Goal: Transaction & Acquisition: Purchase product/service

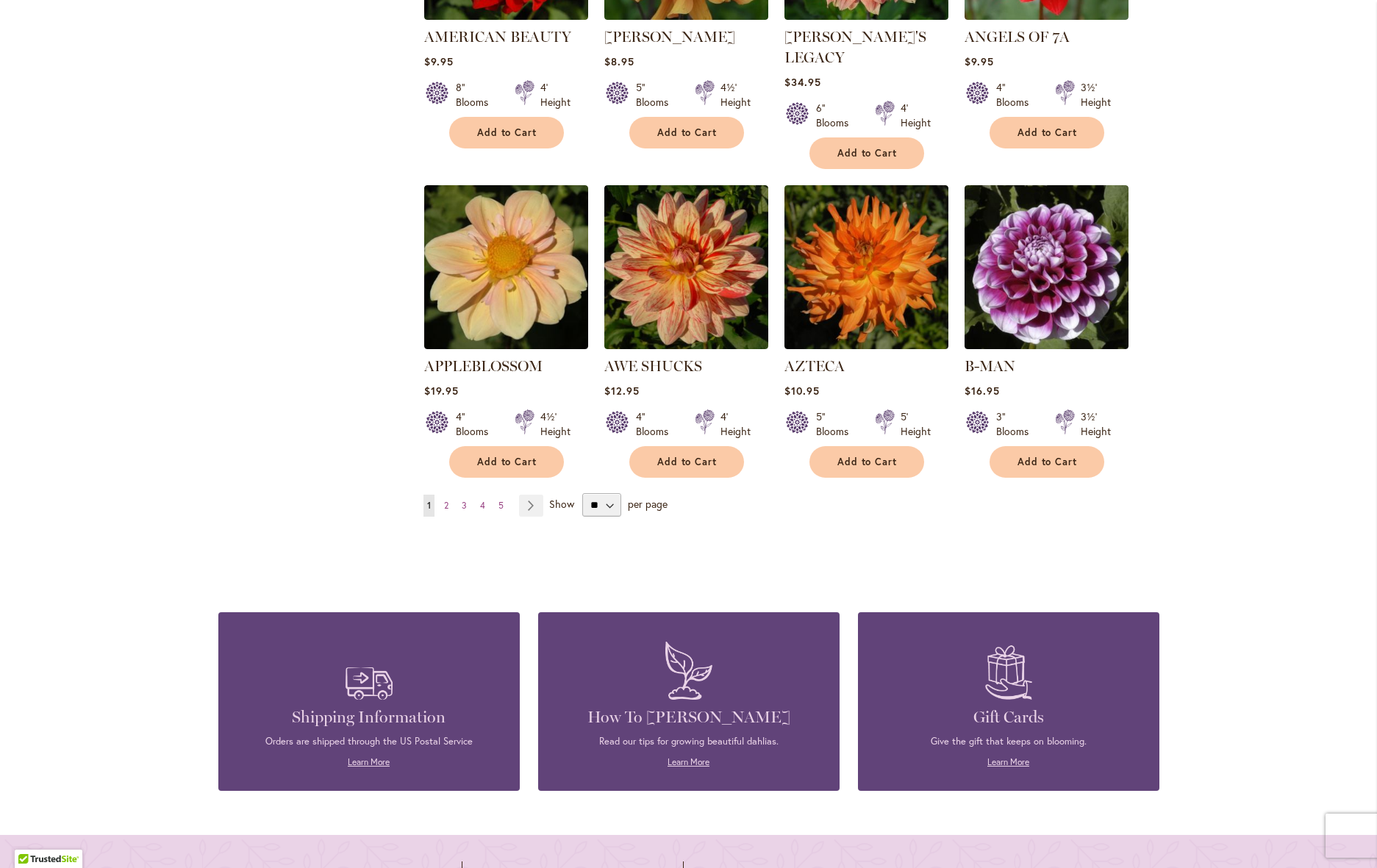
scroll to position [1101, 0]
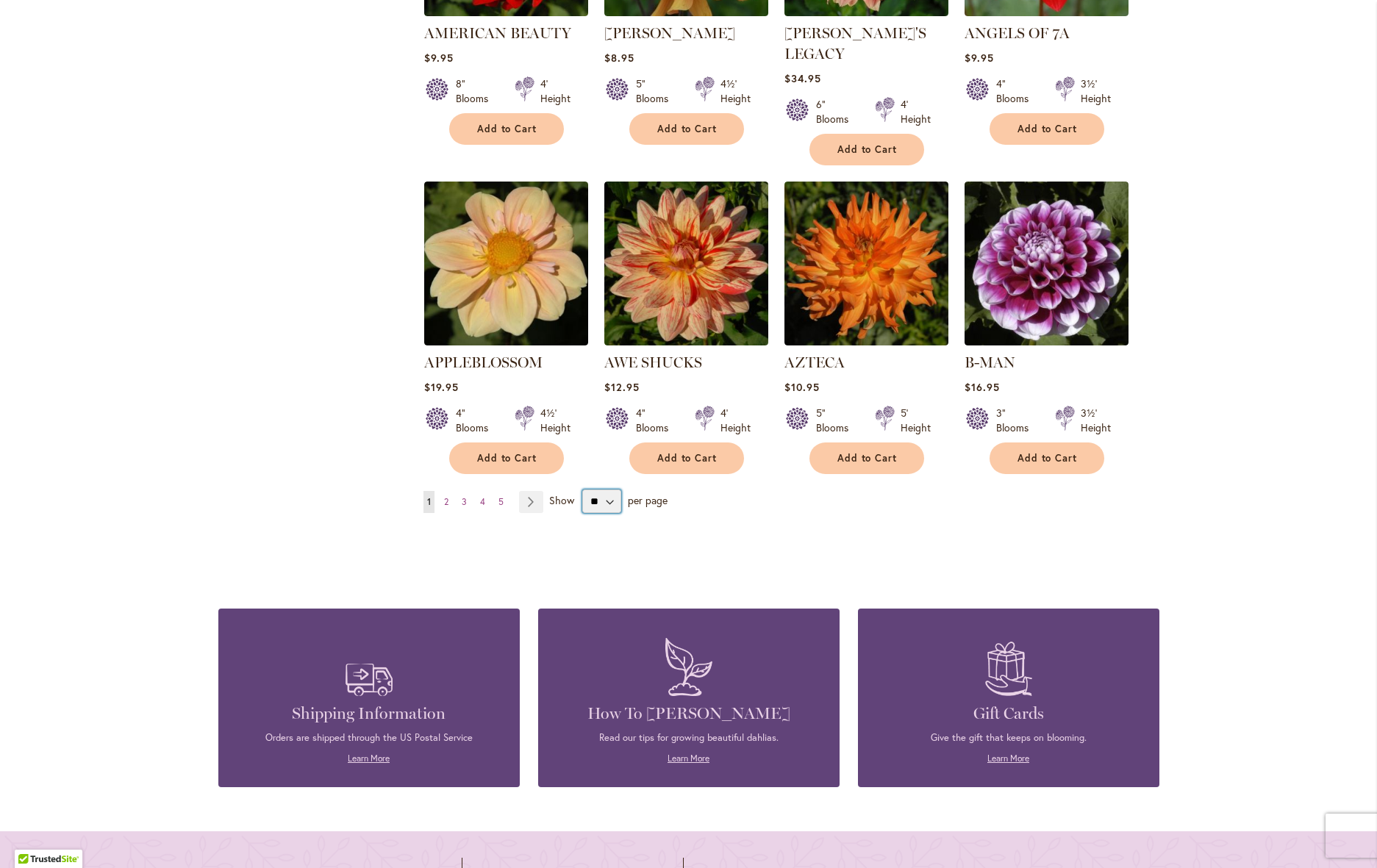
select select "**"
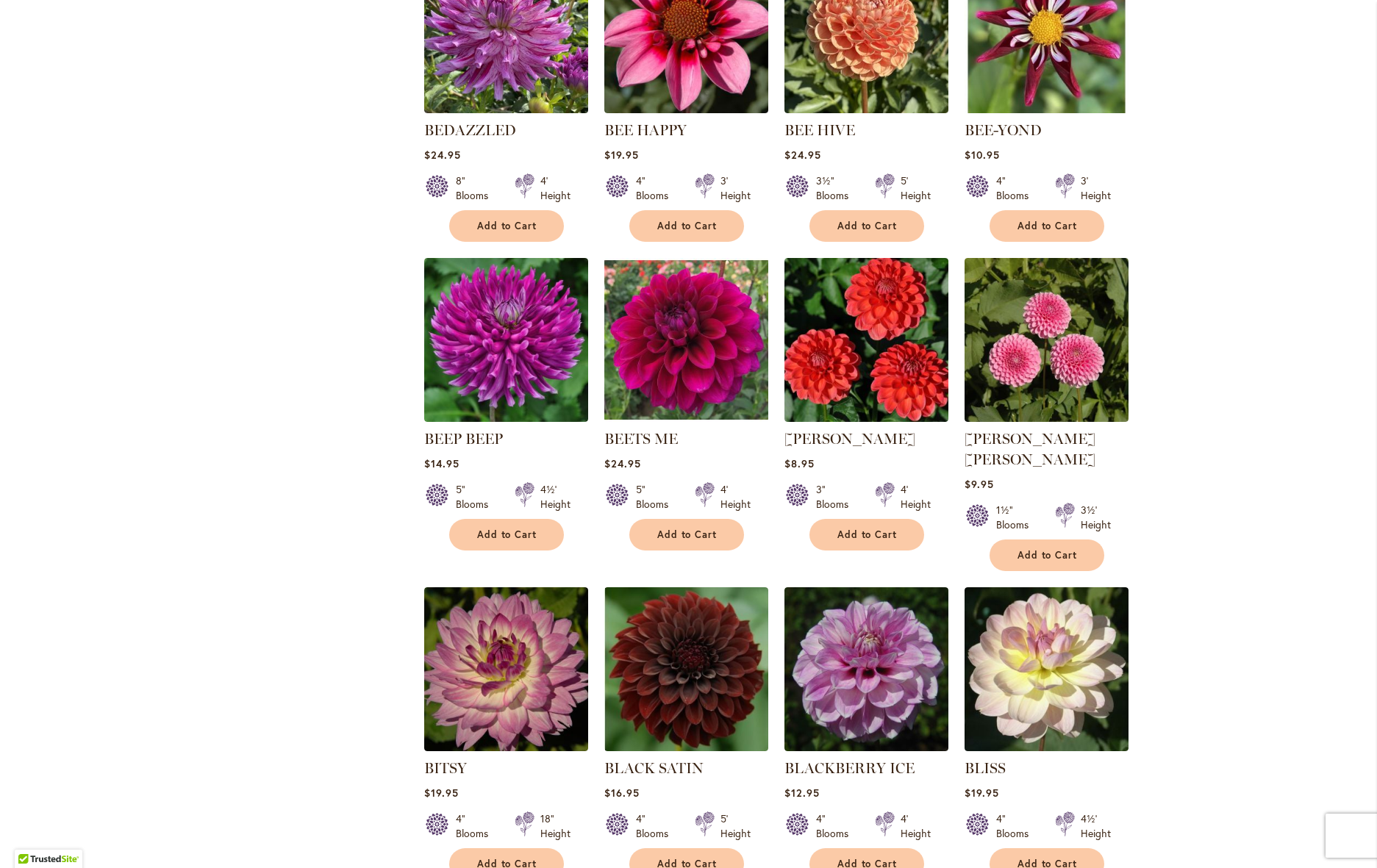
scroll to position [2260, 0]
click at [1041, 549] on span "Add to Cart" at bounding box center [1048, 555] width 60 height 12
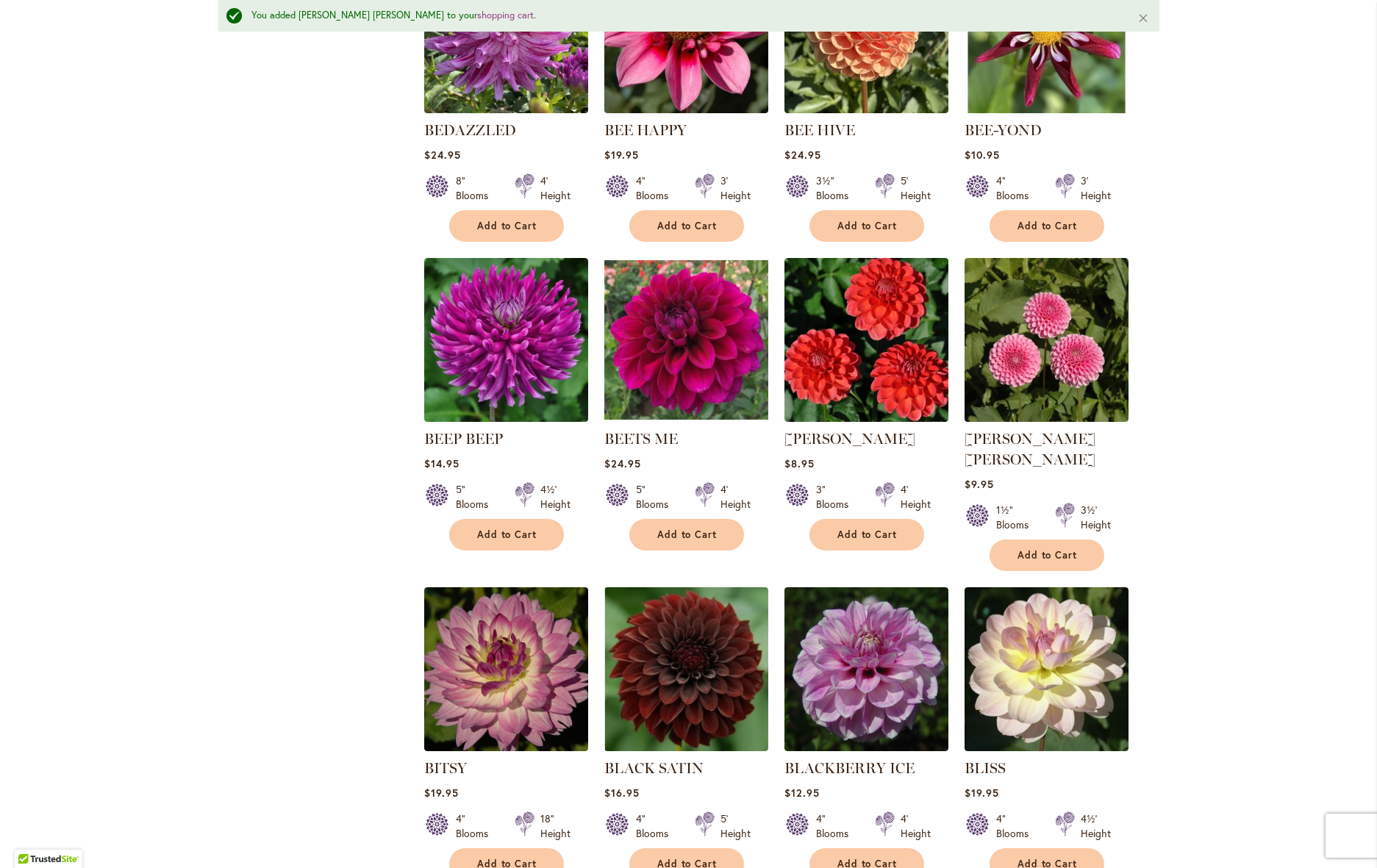
scroll to position [2308, 0]
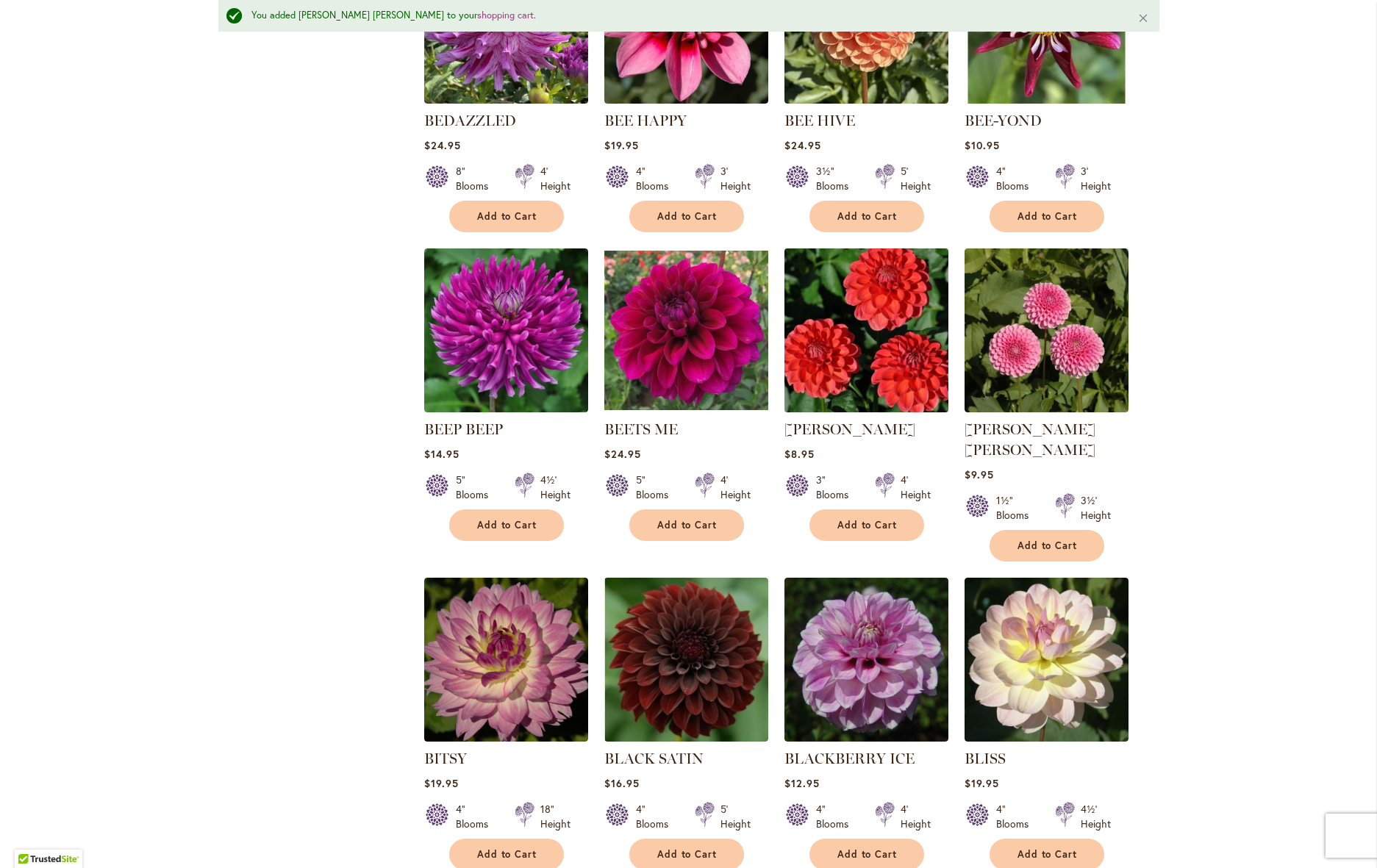
click at [870, 354] on img at bounding box center [865, 330] width 172 height 172
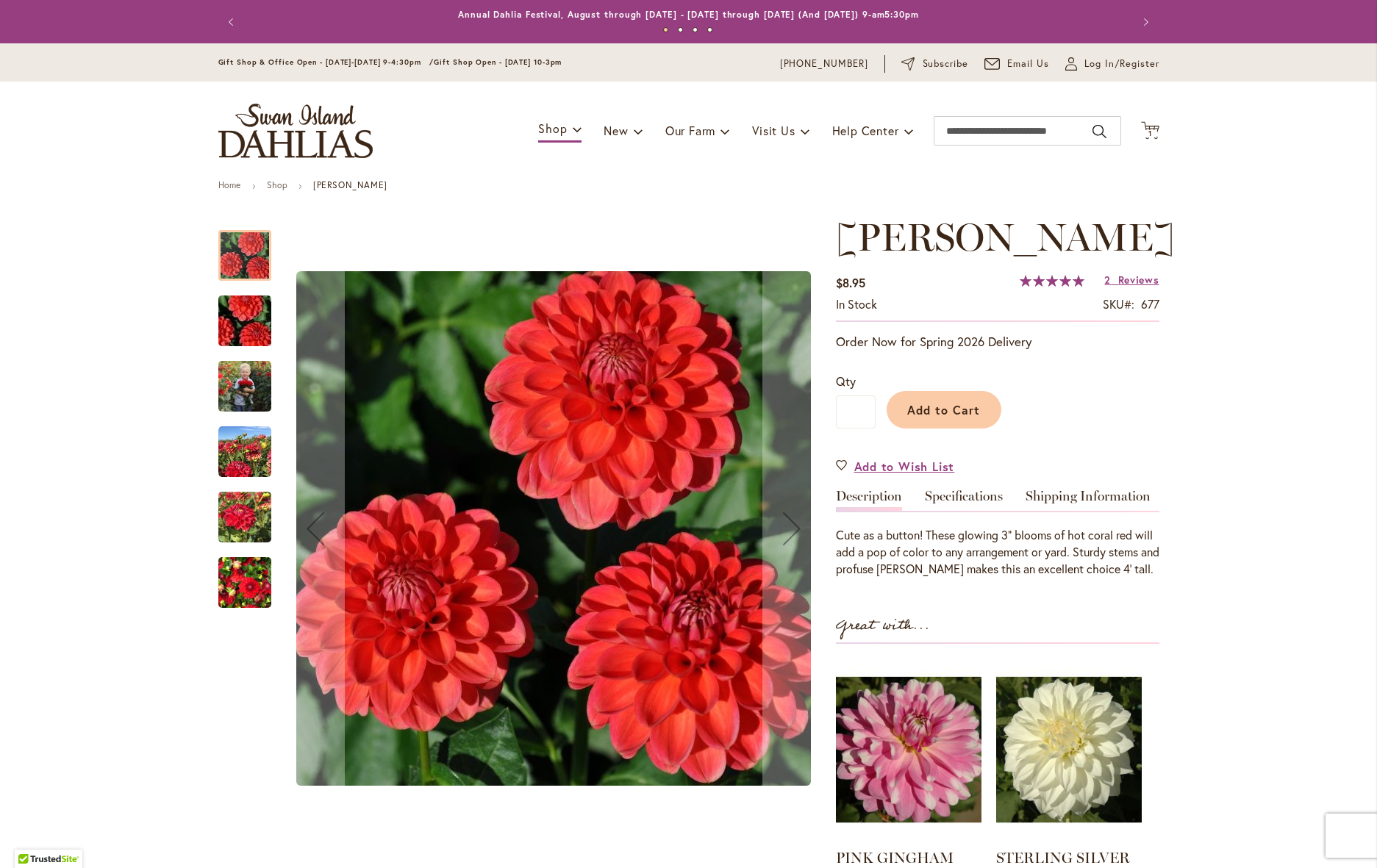
click at [245, 325] on img "BENJAMIN MATTHEW" at bounding box center [245, 321] width 106 height 70
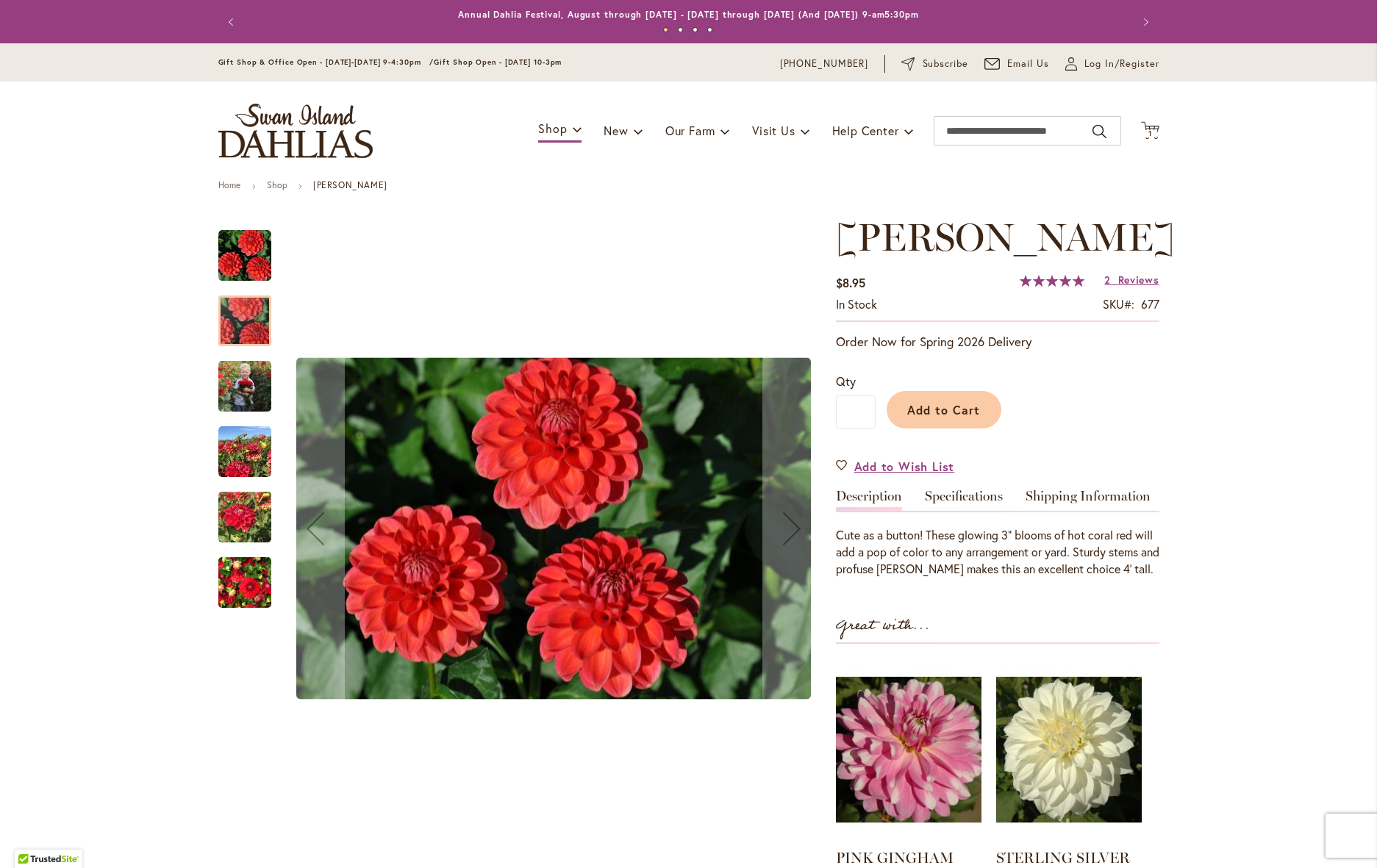
click at [244, 384] on img "BENJAMIN MATTHEW" at bounding box center [244, 386] width 53 height 66
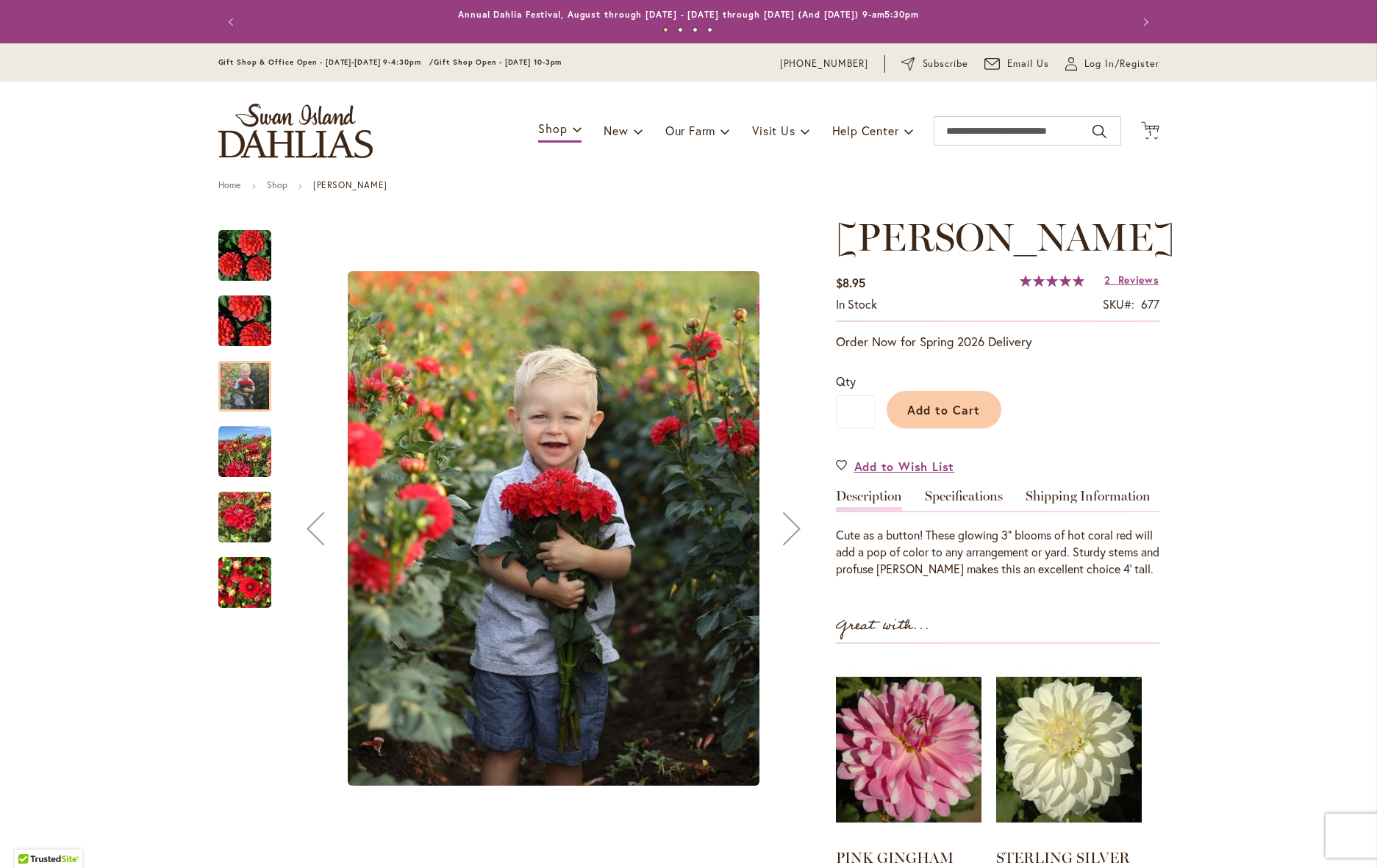
click at [251, 442] on img "BENJAMIN MATTHEW" at bounding box center [244, 452] width 53 height 53
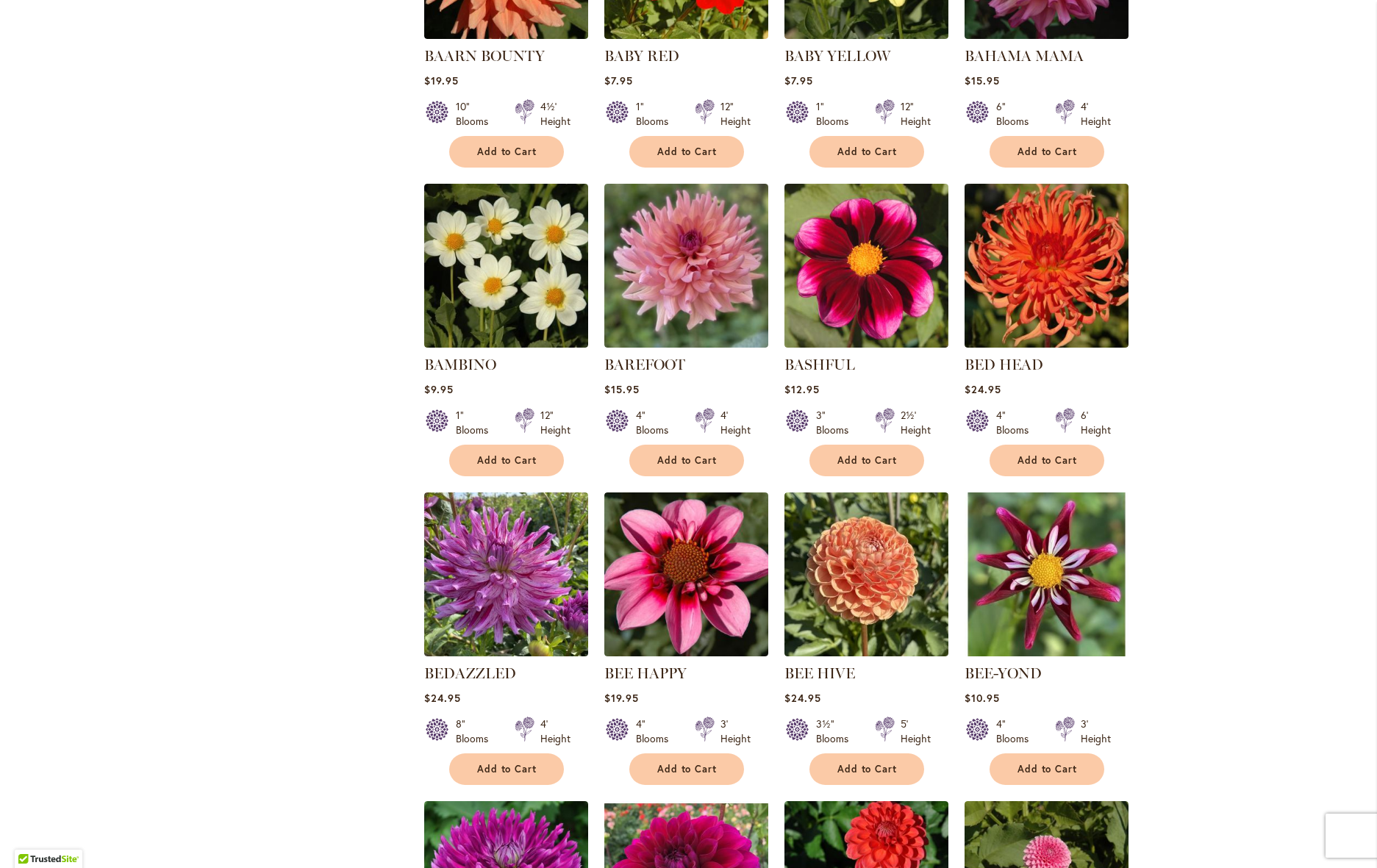
scroll to position [1769, 0]
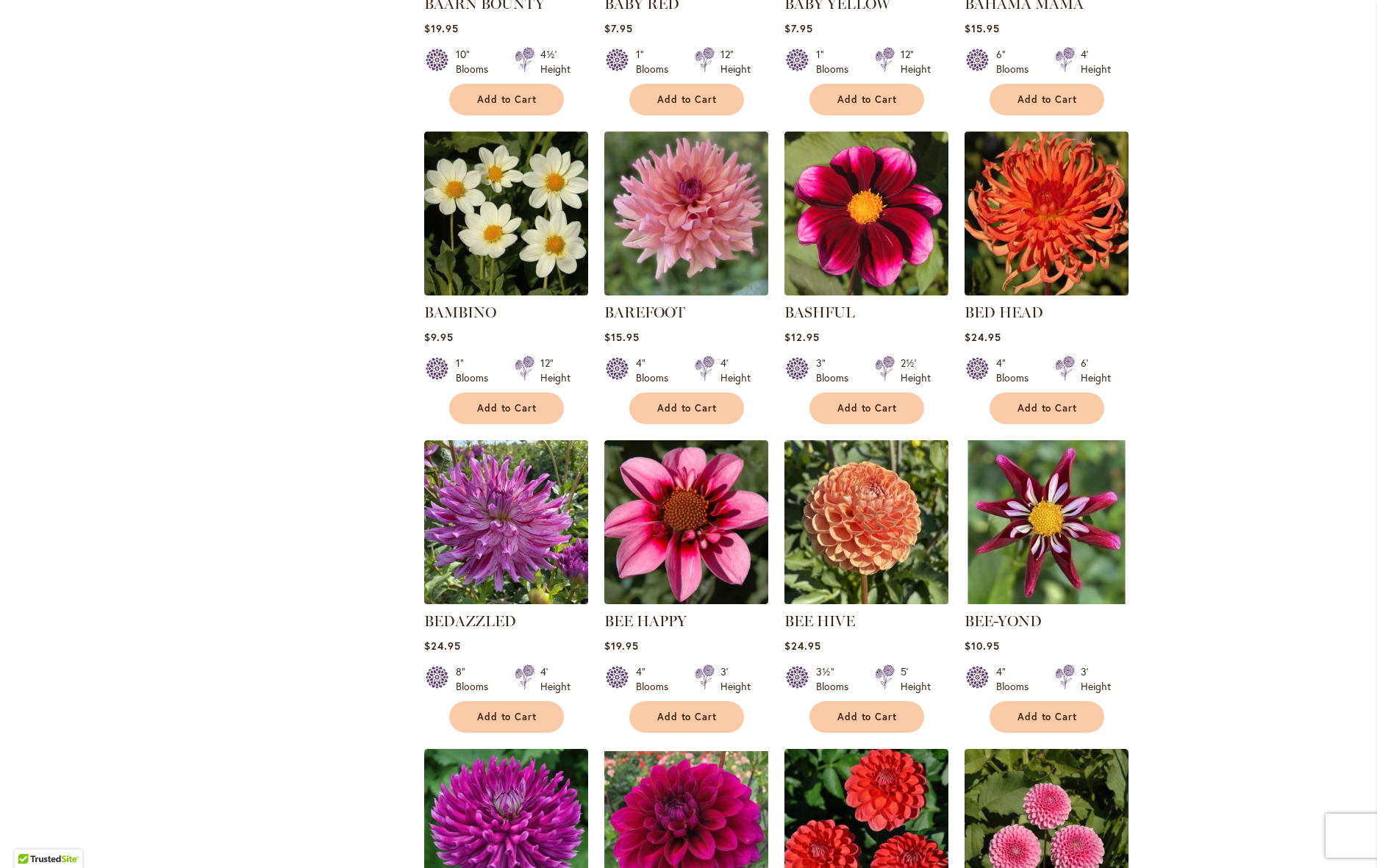
click at [899, 510] on img at bounding box center [865, 521] width 172 height 172
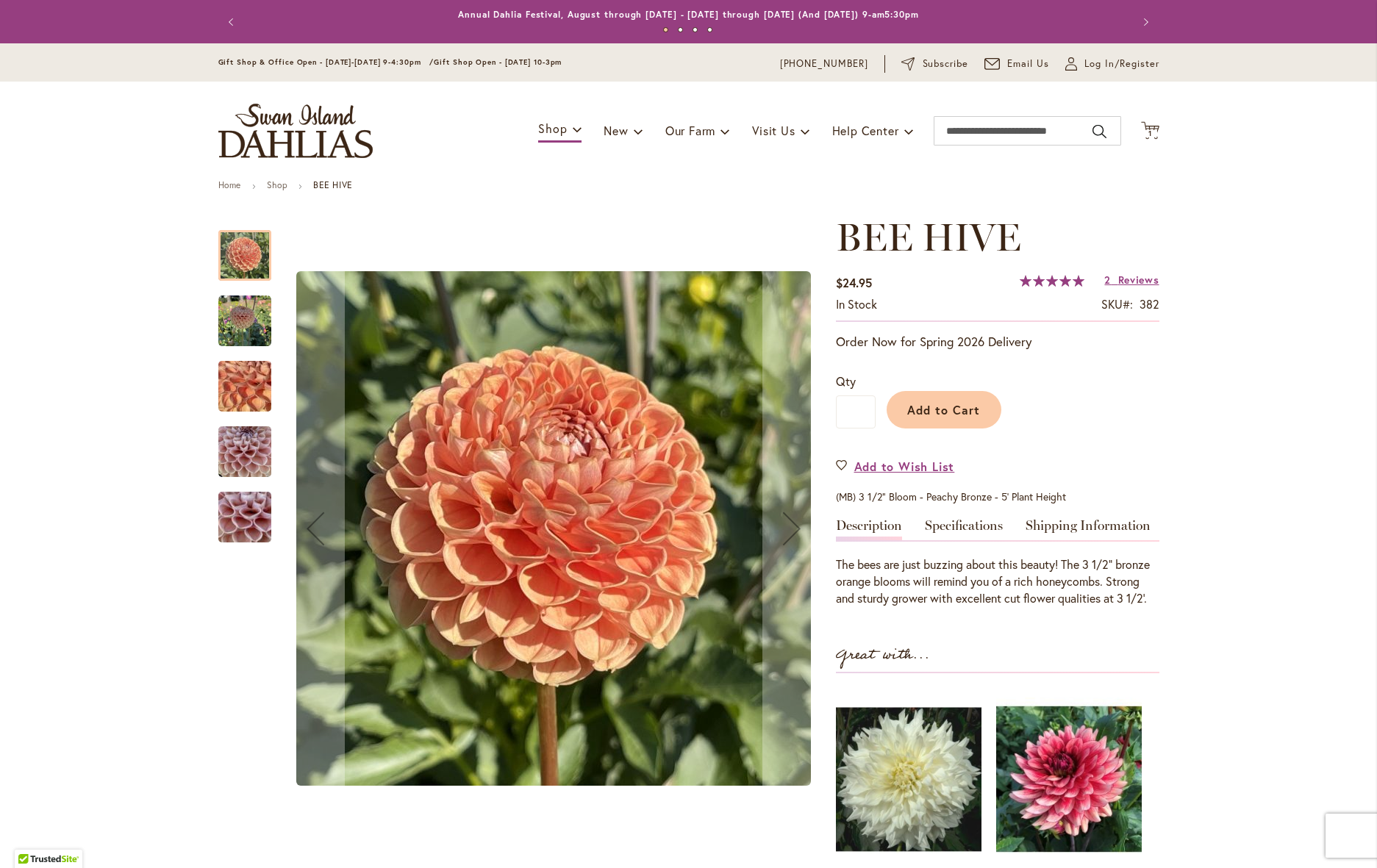
click at [239, 315] on img "BEE HIVE" at bounding box center [244, 321] width 53 height 53
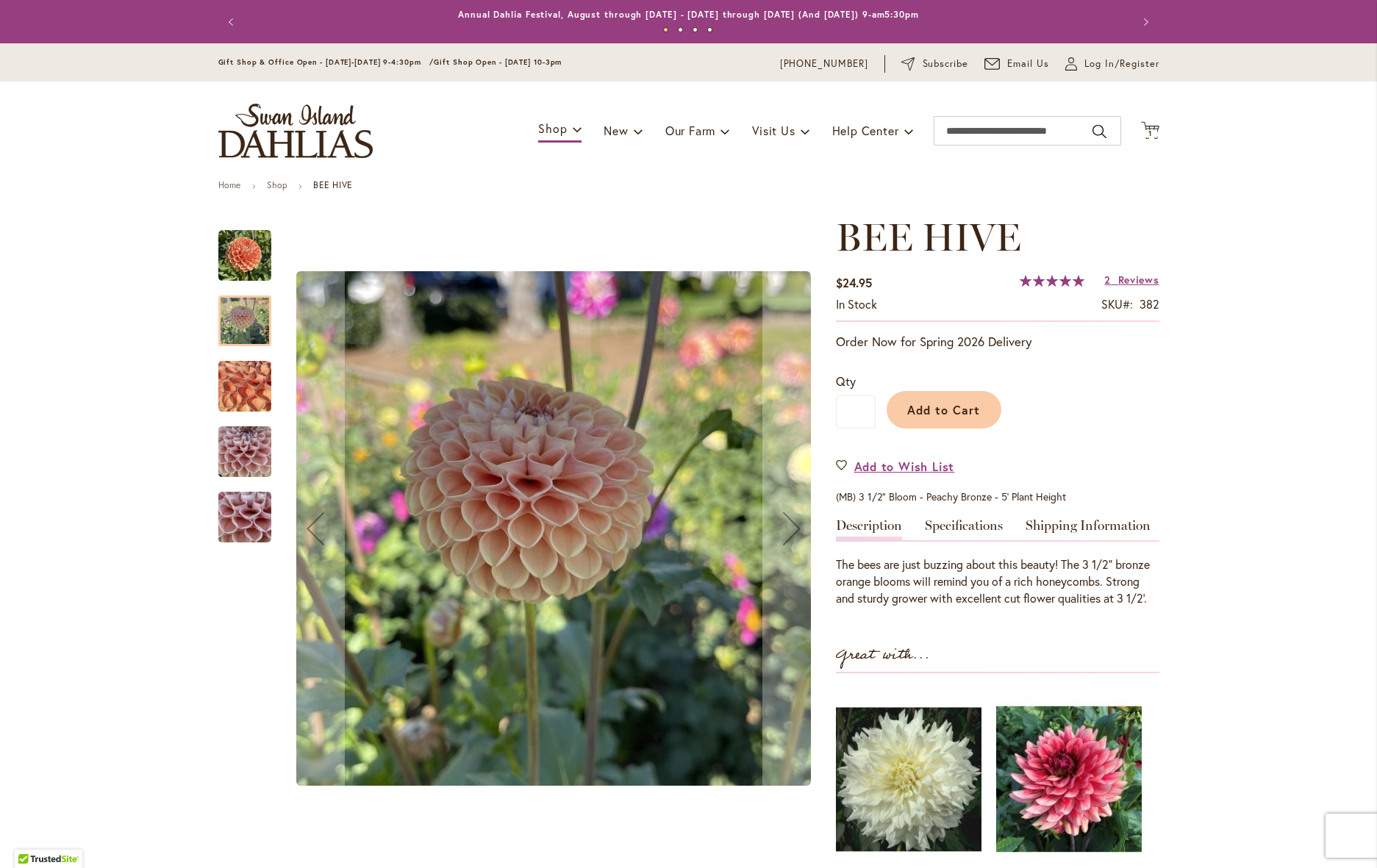
click at [252, 387] on img "BEE HIVE" at bounding box center [245, 387] width 106 height 79
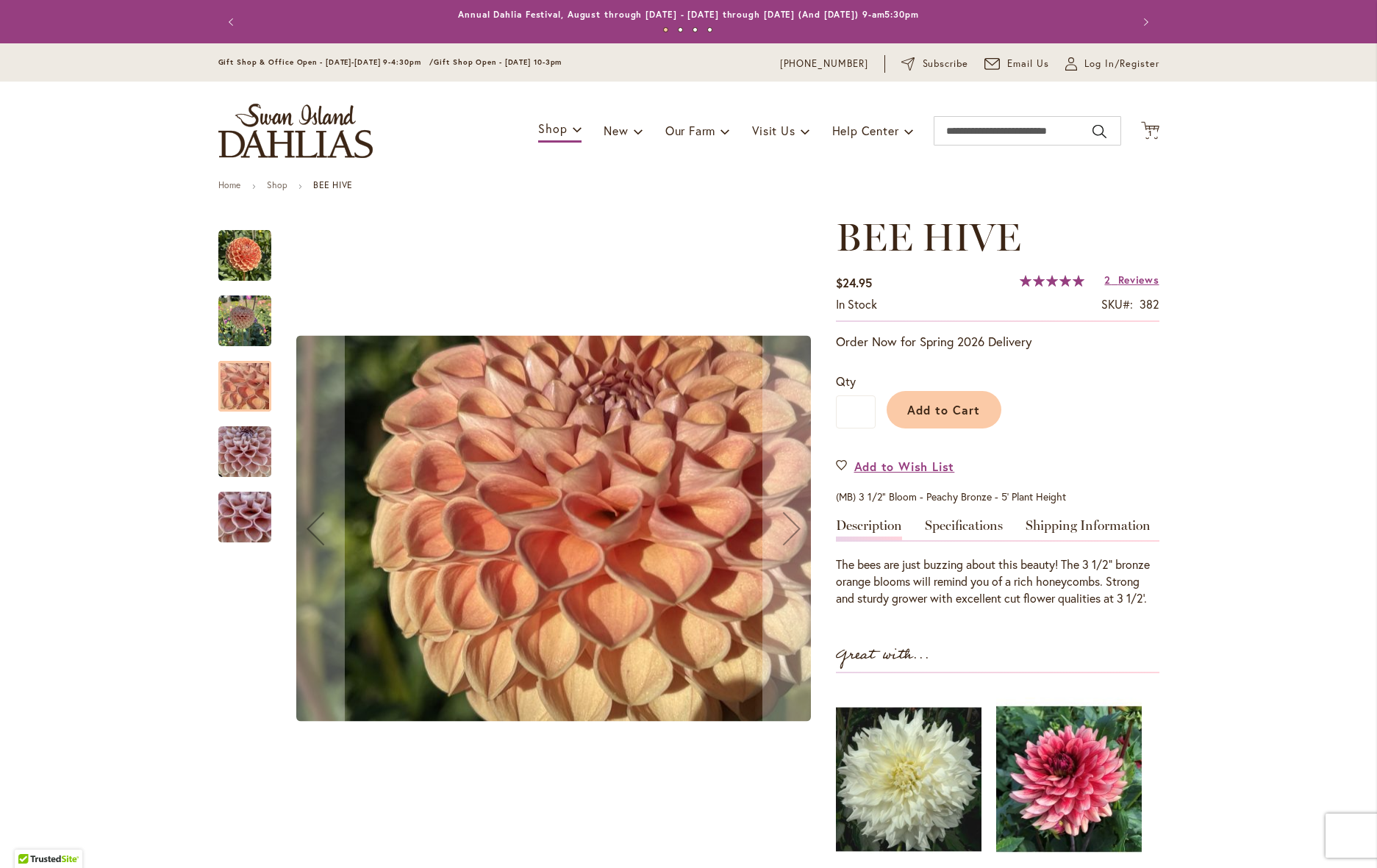
click at [243, 446] on img "BEE HIVE" at bounding box center [244, 452] width 53 height 70
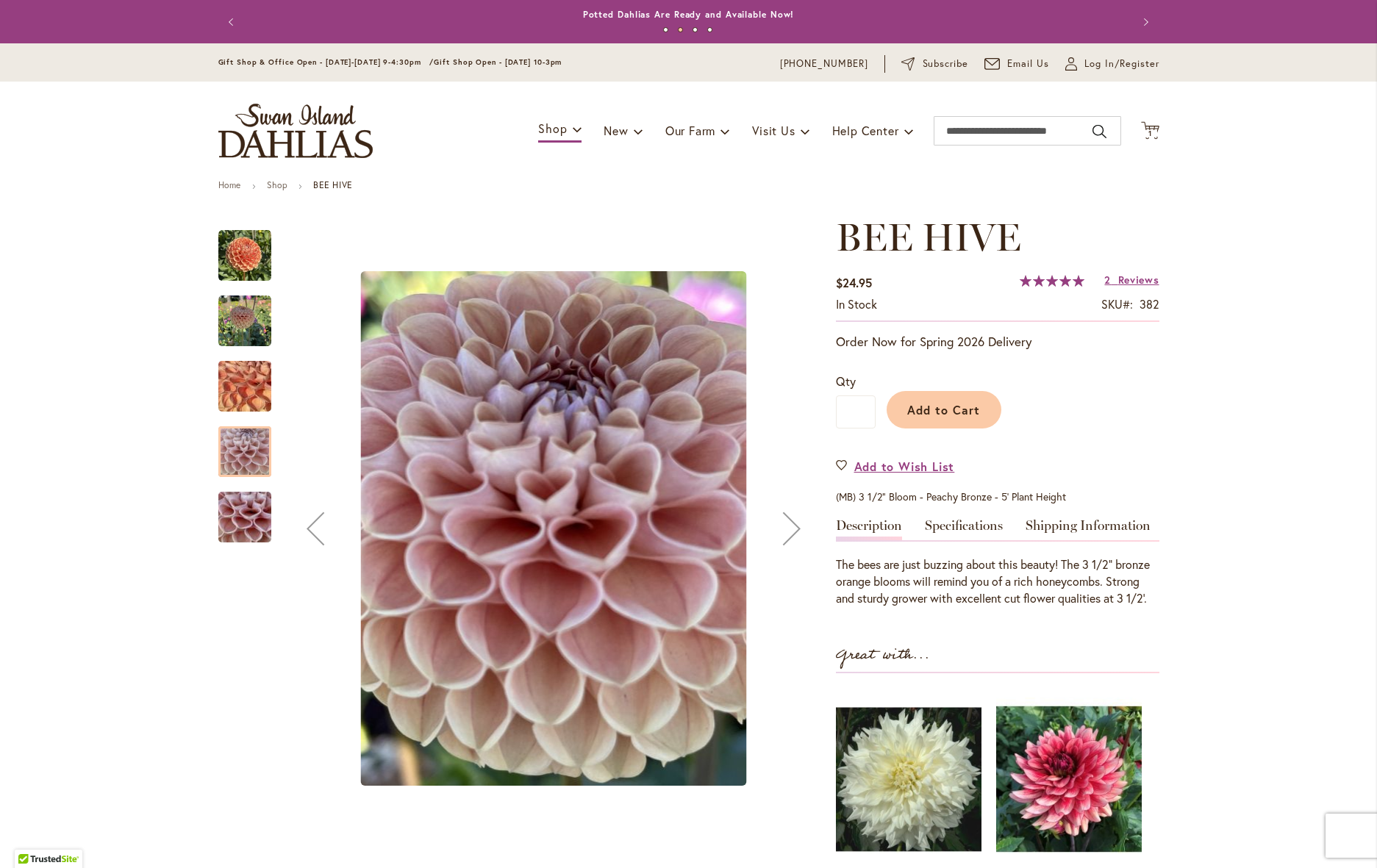
click at [252, 511] on img "BEE HIVE" at bounding box center [245, 517] width 106 height 79
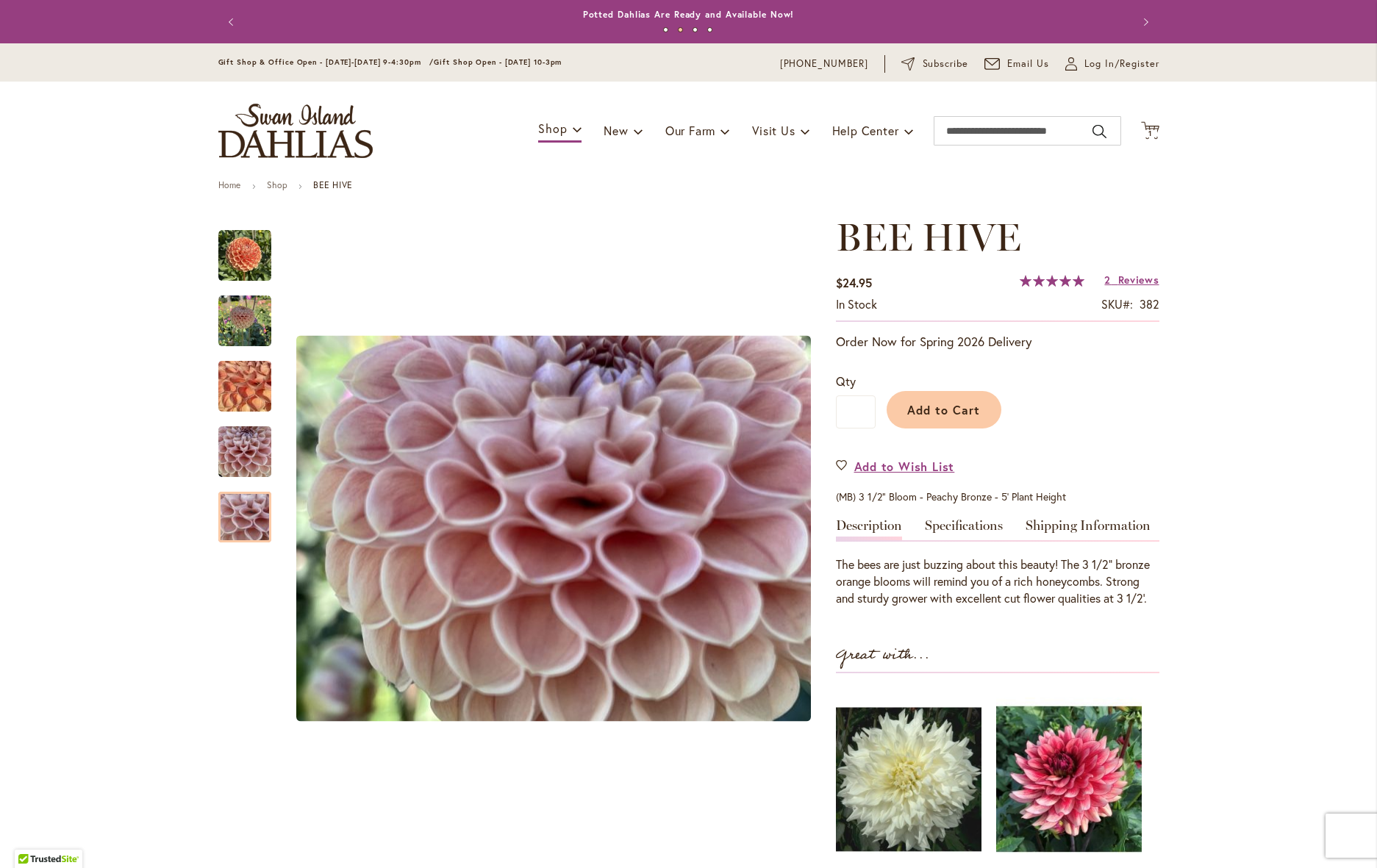
click at [949, 412] on span "Add to Cart" at bounding box center [943, 409] width 73 height 16
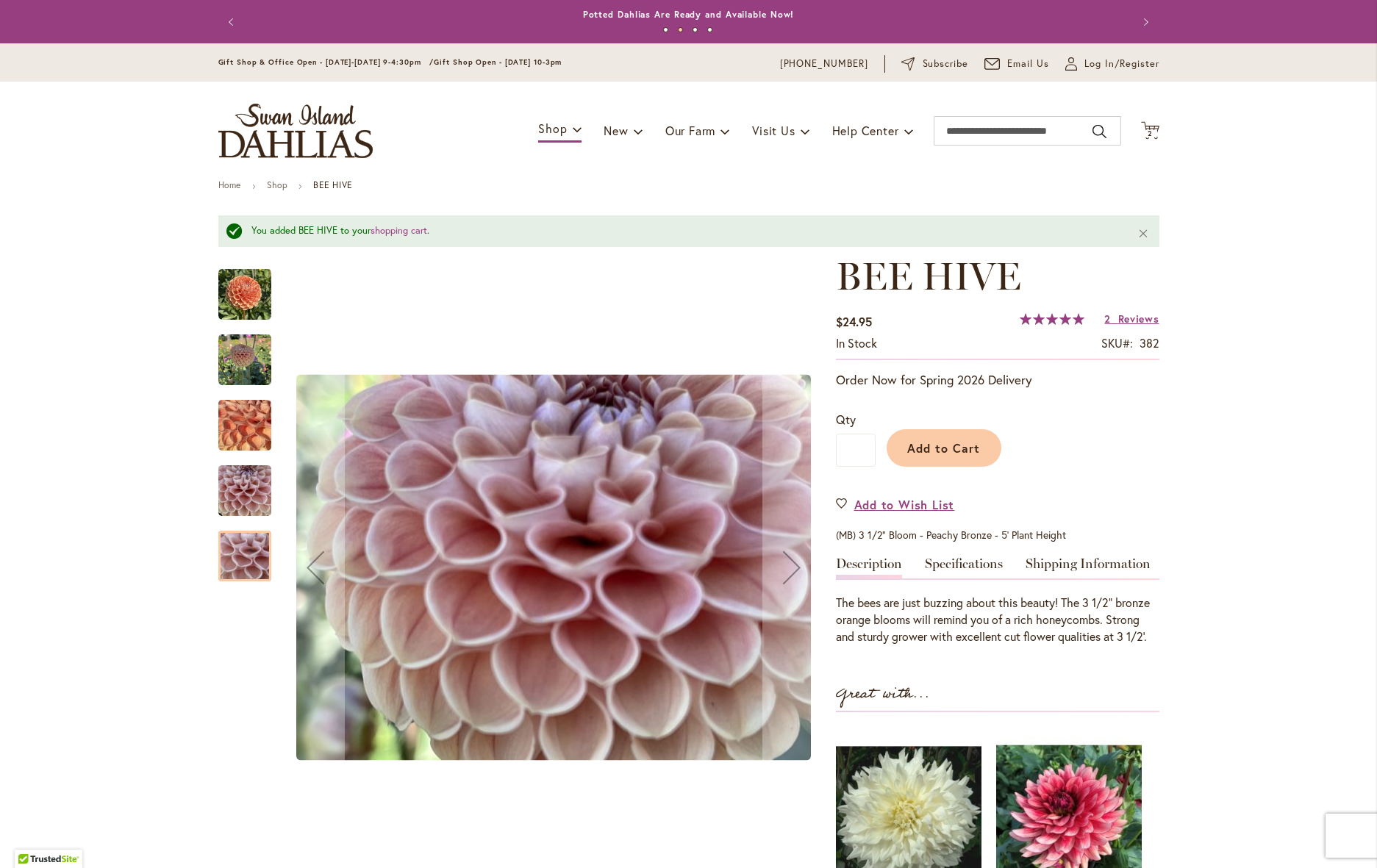
click at [251, 303] on img "BEE HIVE" at bounding box center [244, 293] width 53 height 53
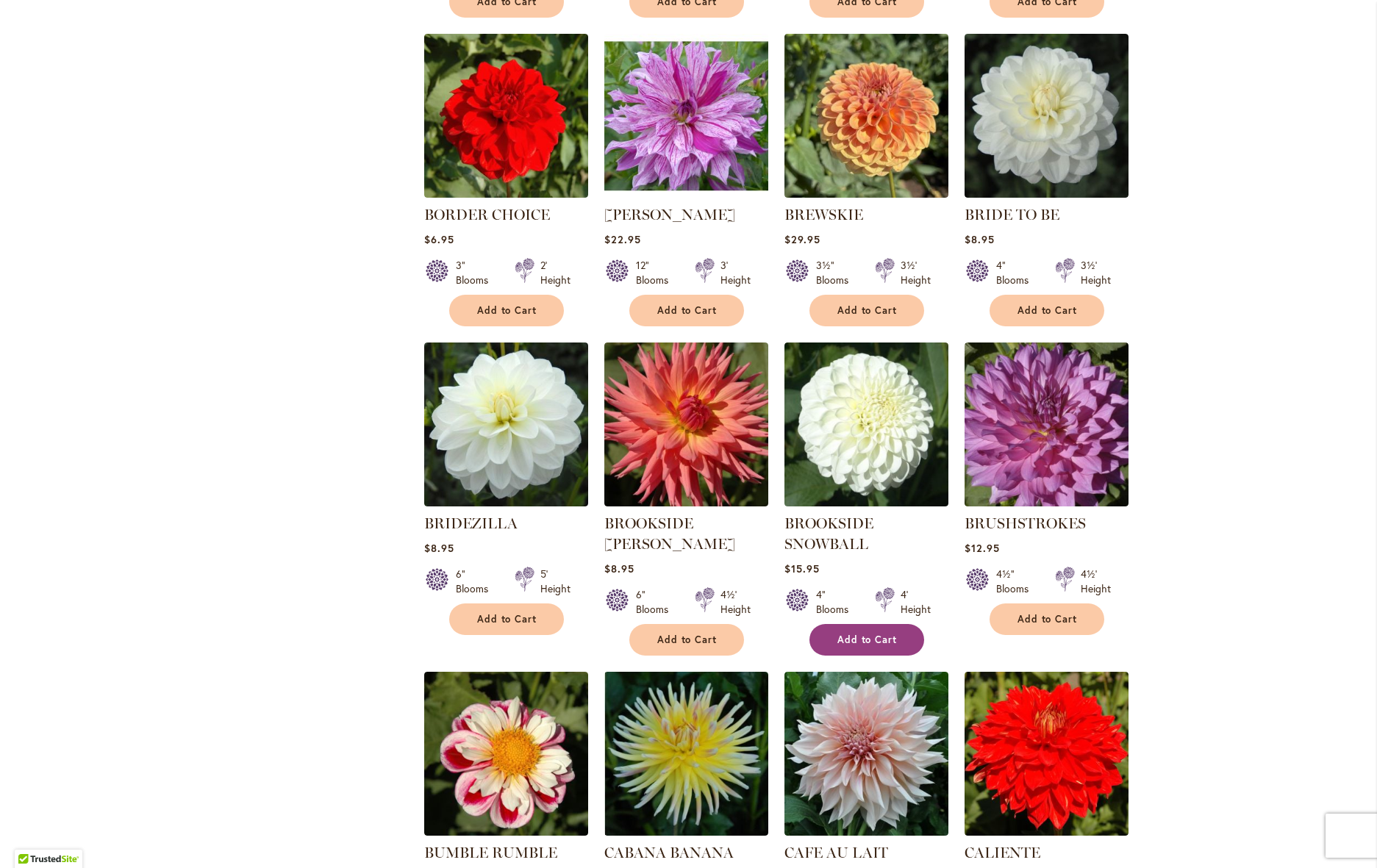
scroll to position [3770, 0]
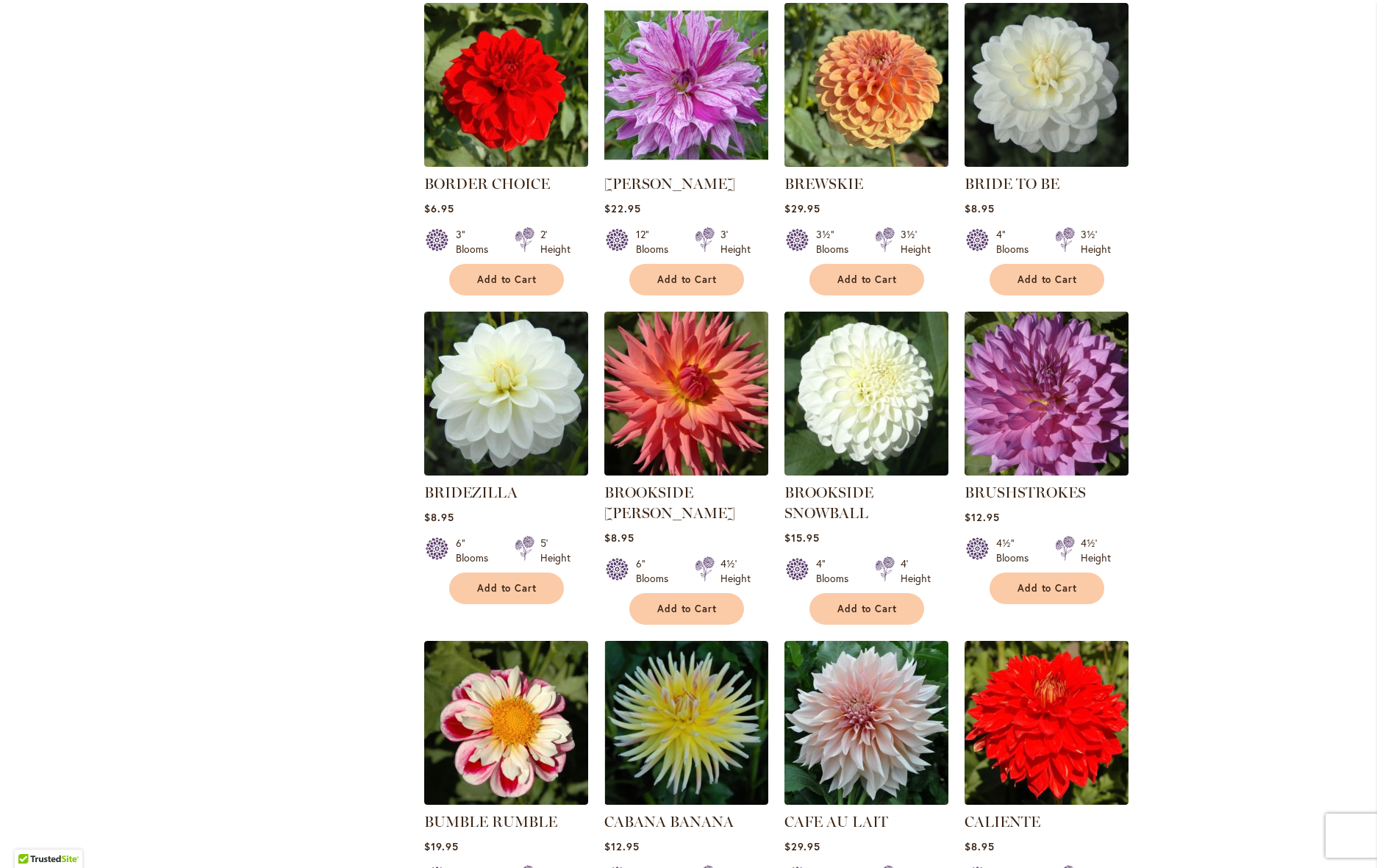
click at [858, 71] on img at bounding box center [865, 84] width 172 height 172
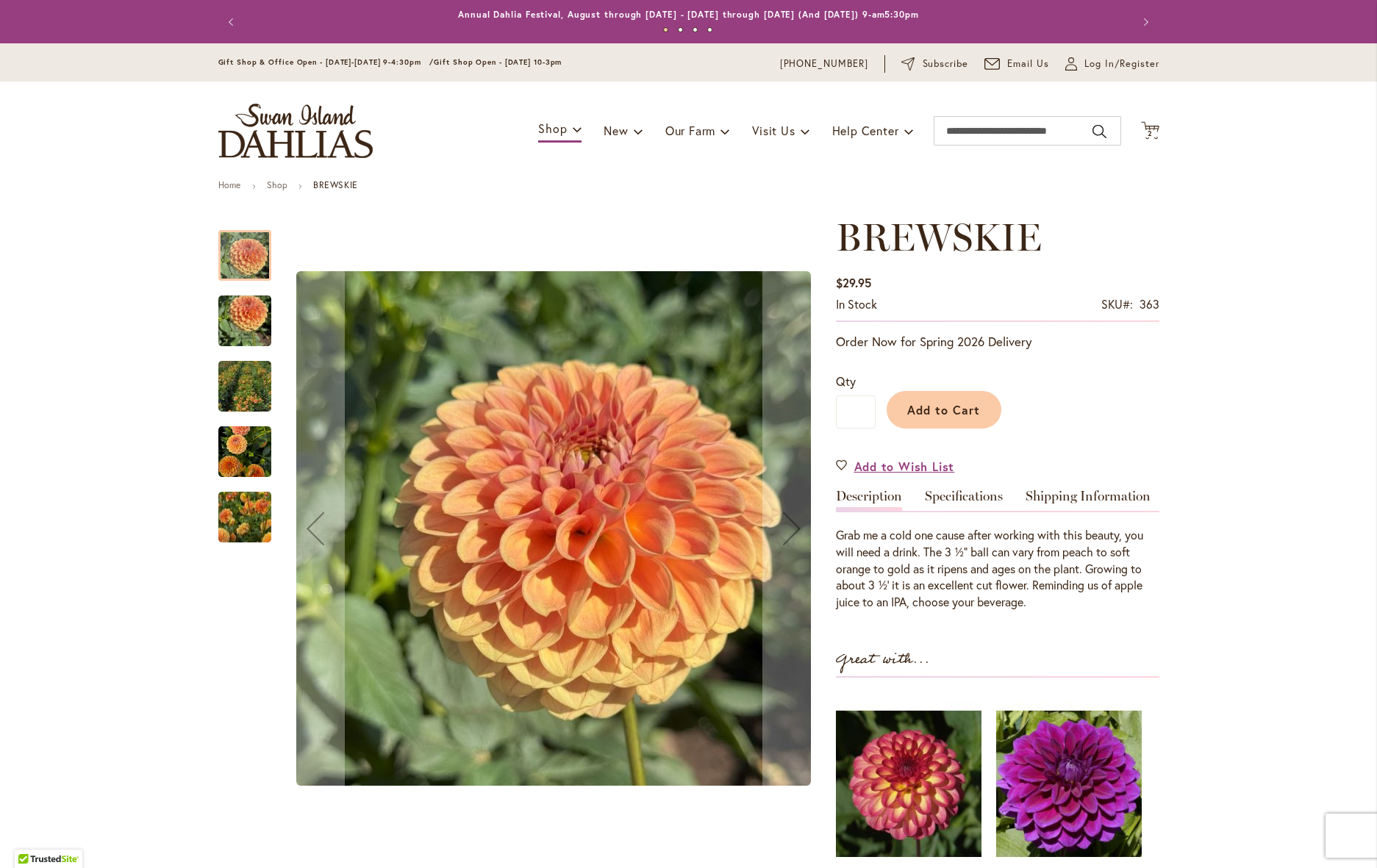
click at [252, 314] on img "BREWSKIE" at bounding box center [244, 321] width 53 height 70
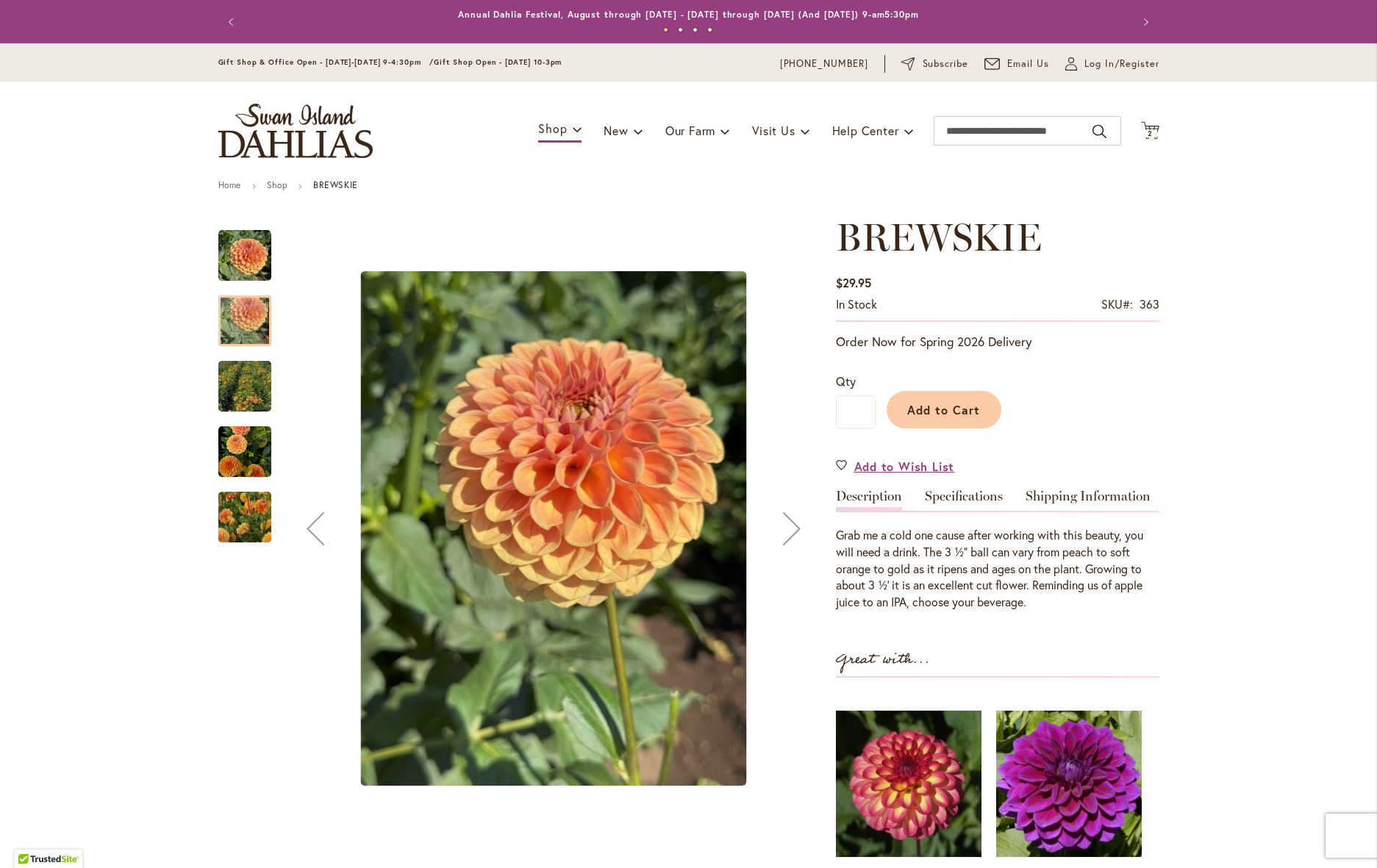
click at [247, 366] on img "BREWSKIE" at bounding box center [245, 387] width 106 height 100
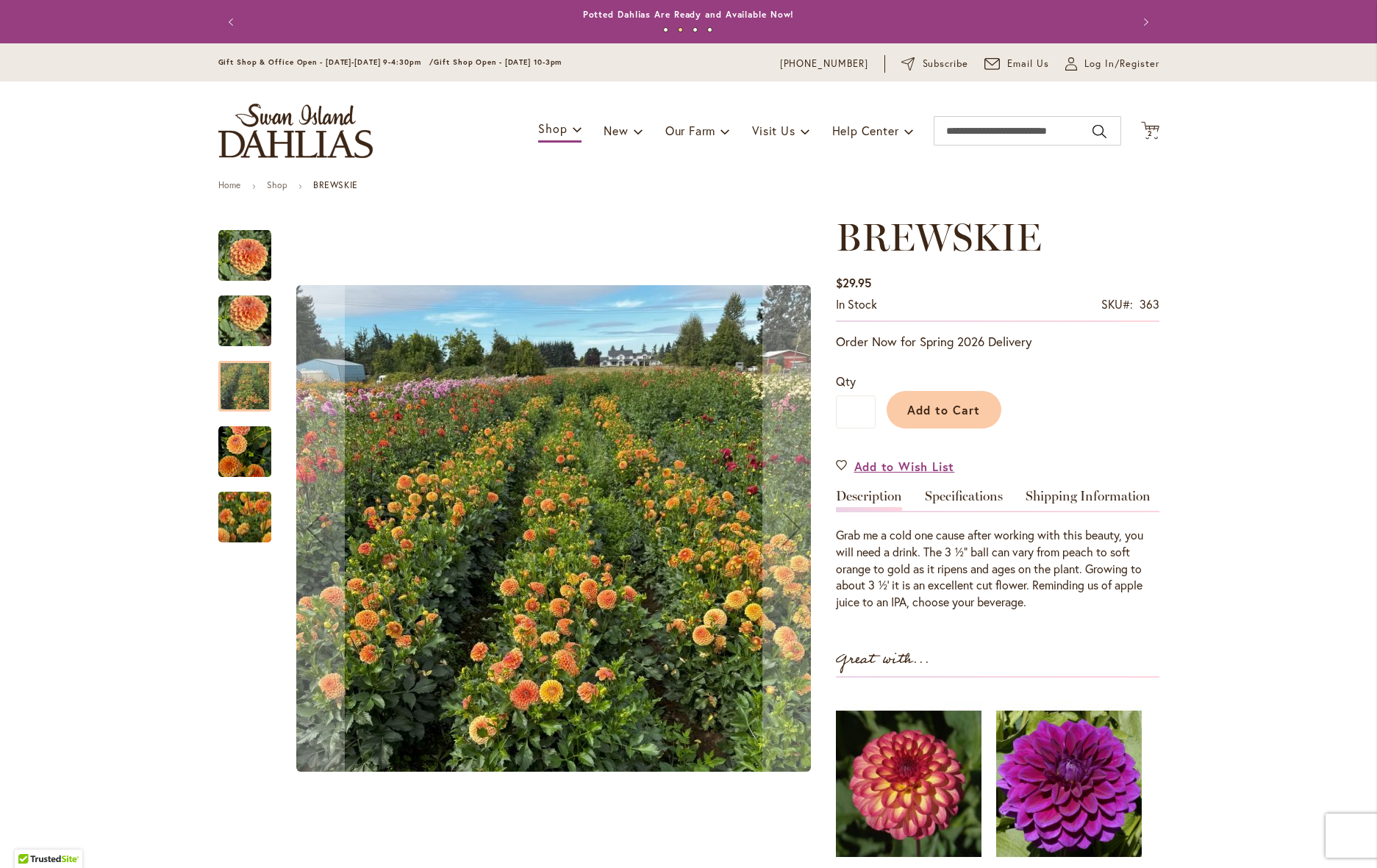
click at [250, 442] on img "BREWSKIE" at bounding box center [244, 451] width 53 height 55
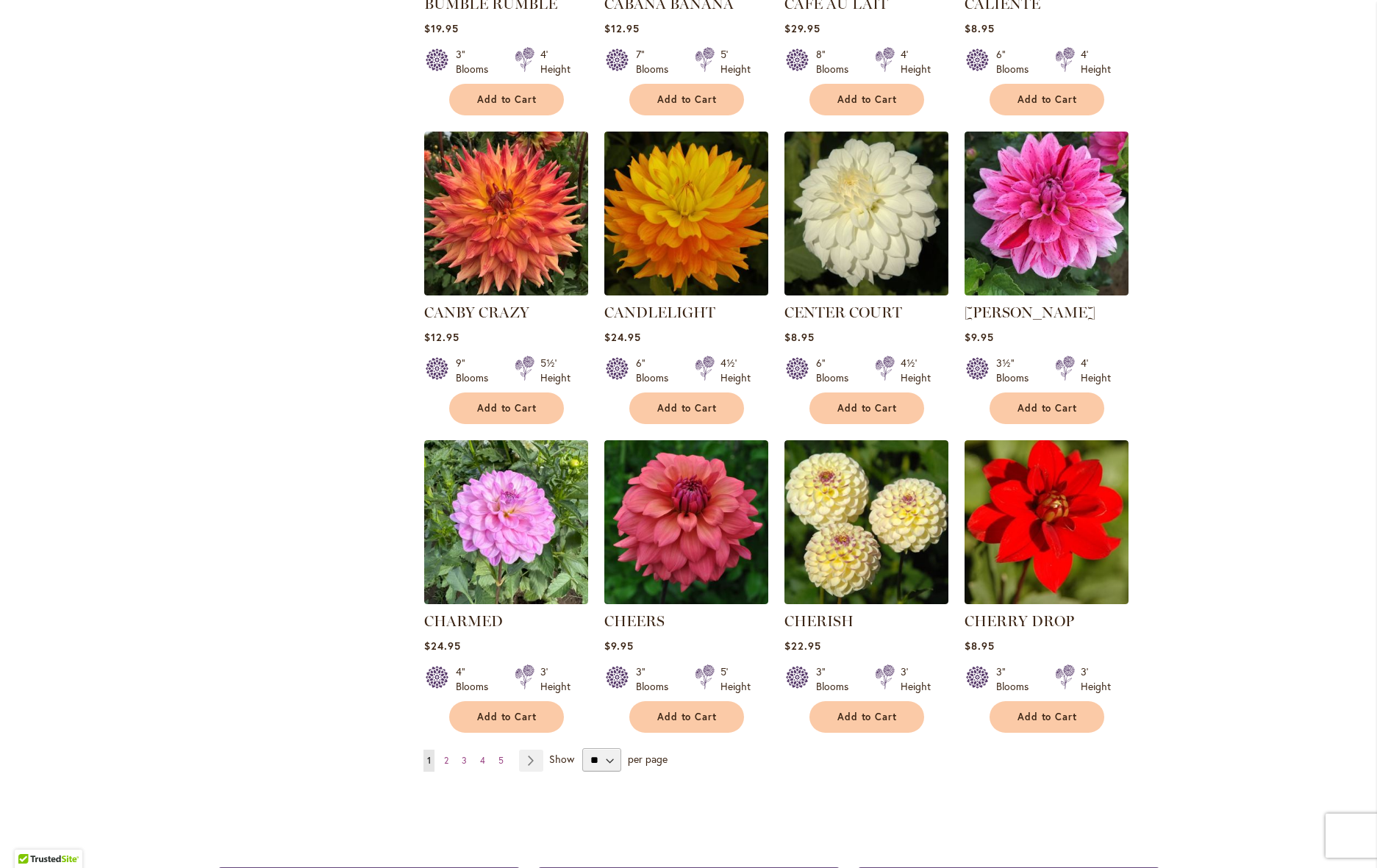
scroll to position [4635, 0]
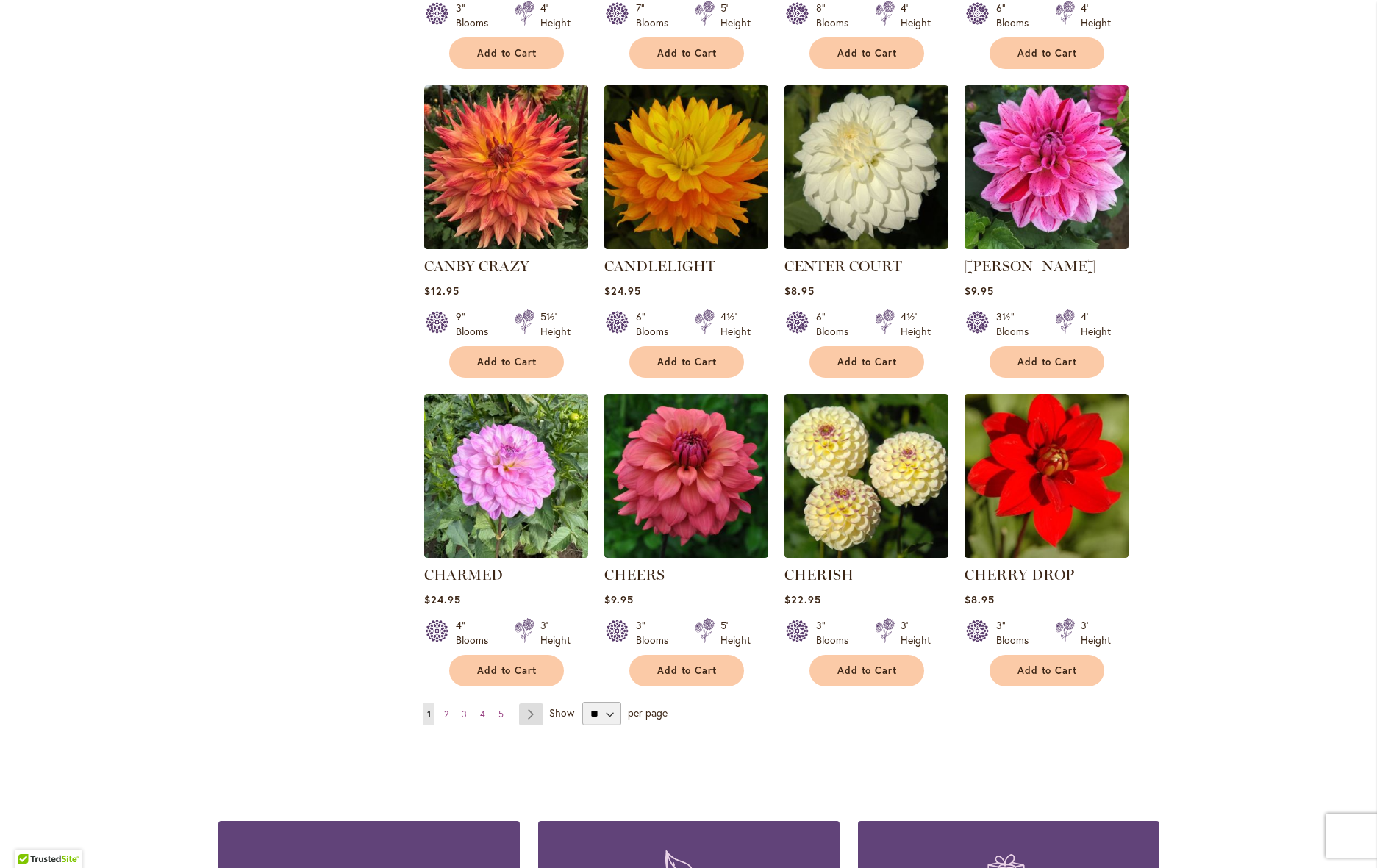
click at [537, 704] on link "Page Next" at bounding box center [531, 714] width 25 height 22
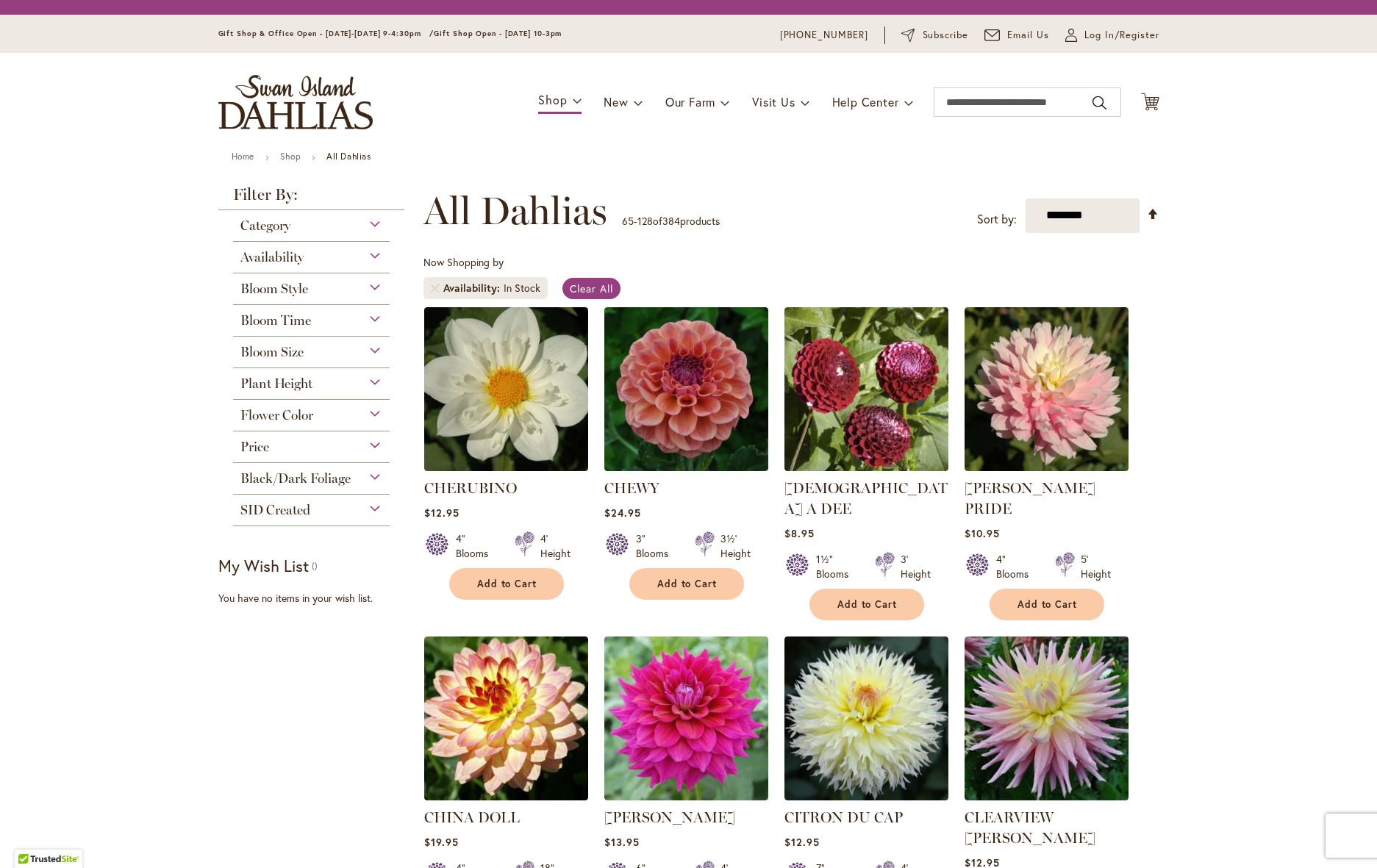
scroll to position [273, 0]
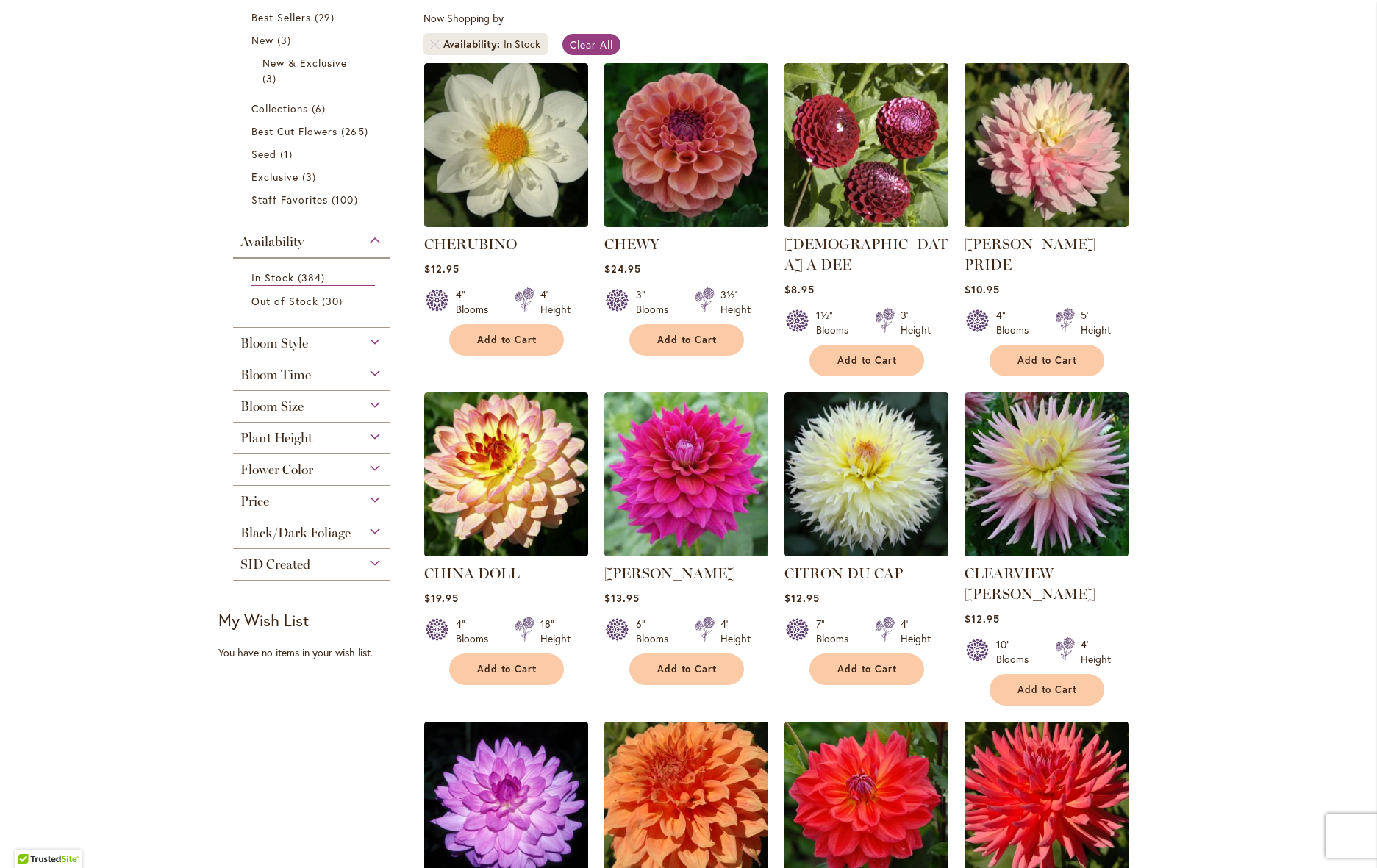
click at [718, 170] on img at bounding box center [686, 145] width 172 height 172
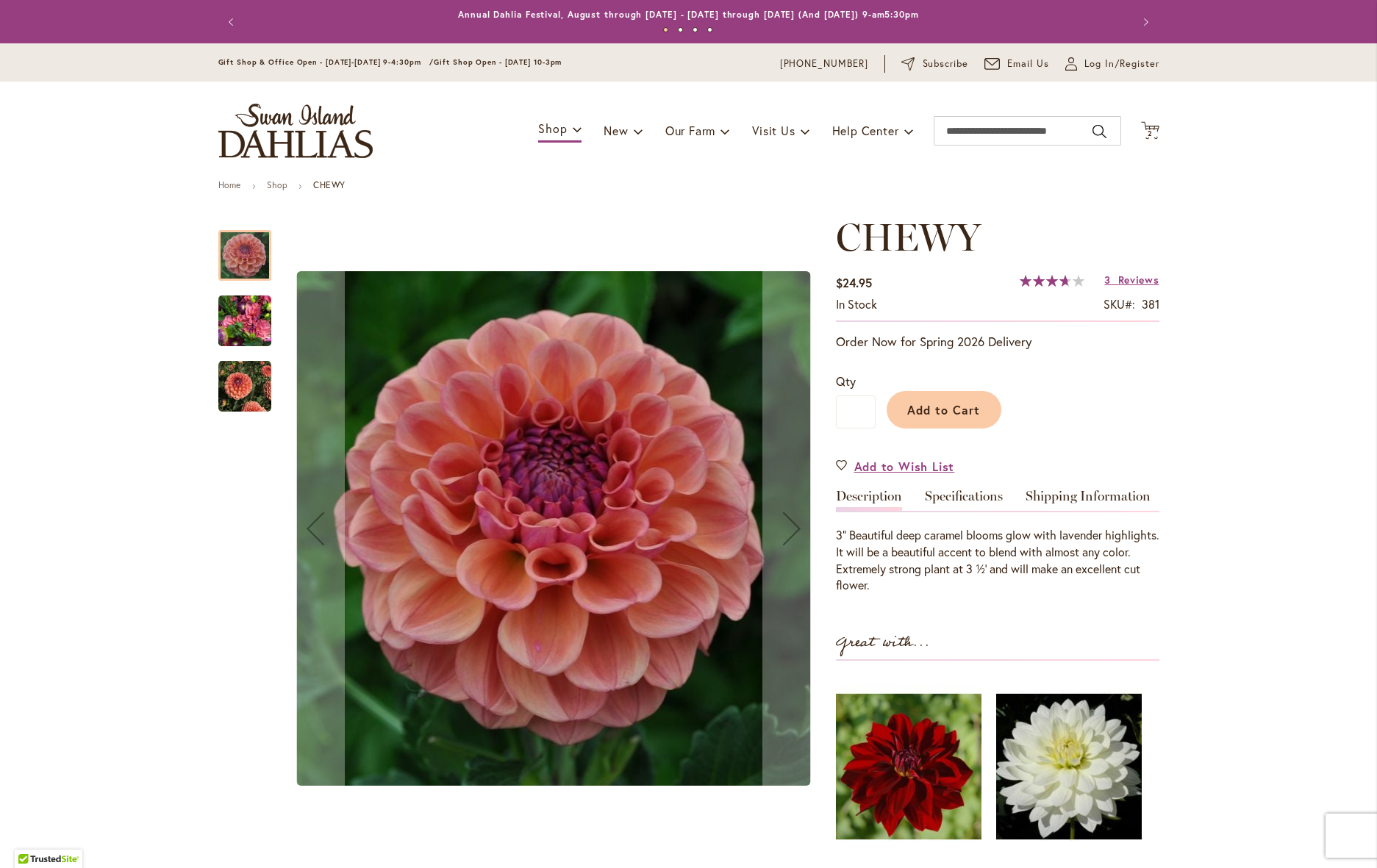
drag, startPoint x: 226, startPoint y: 325, endPoint x: 230, endPoint y: 347, distance: 22.4
click at [226, 325] on img "CHEWY" at bounding box center [244, 321] width 53 height 70
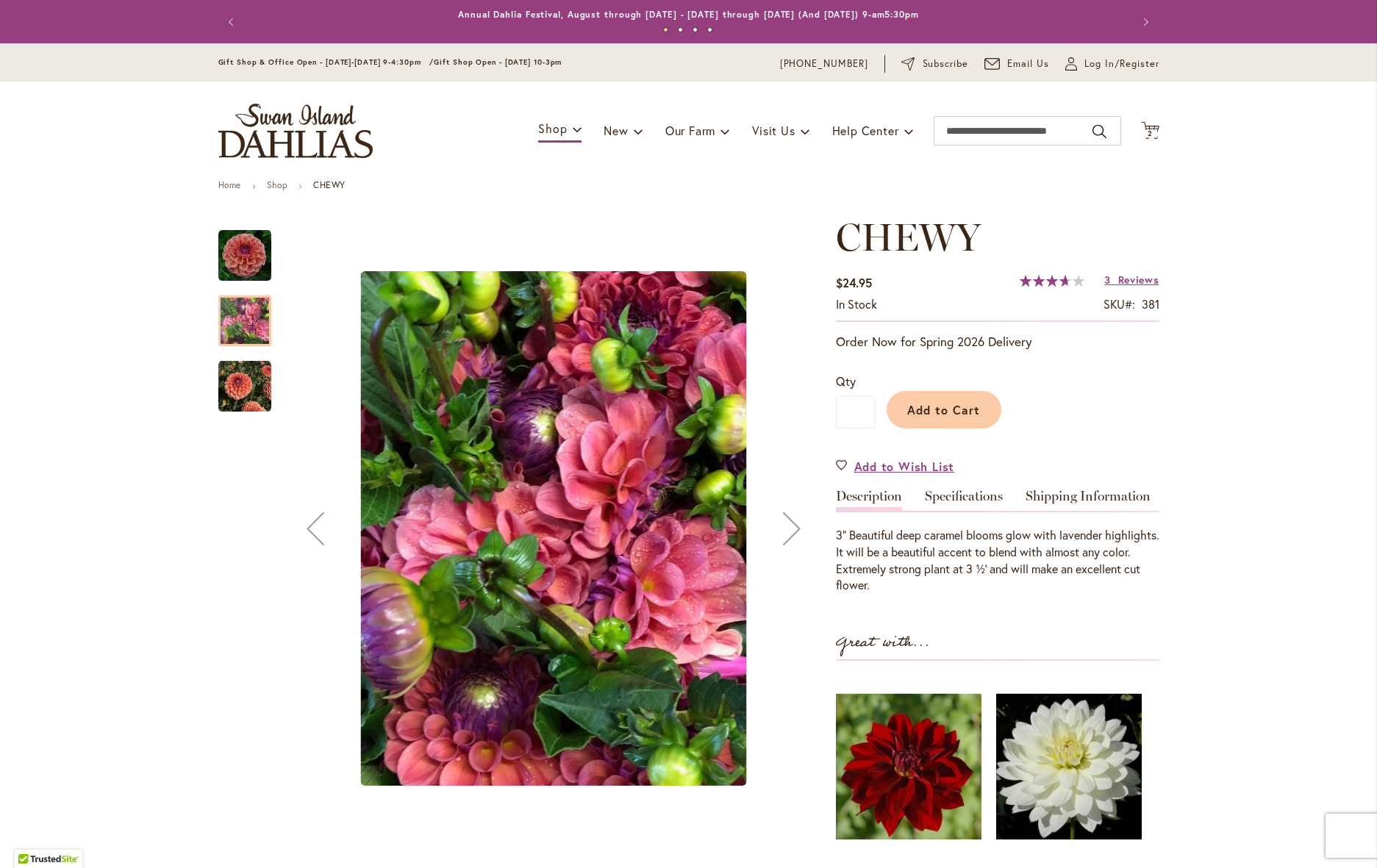
click at [239, 376] on img "CHEWY" at bounding box center [244, 387] width 53 height 53
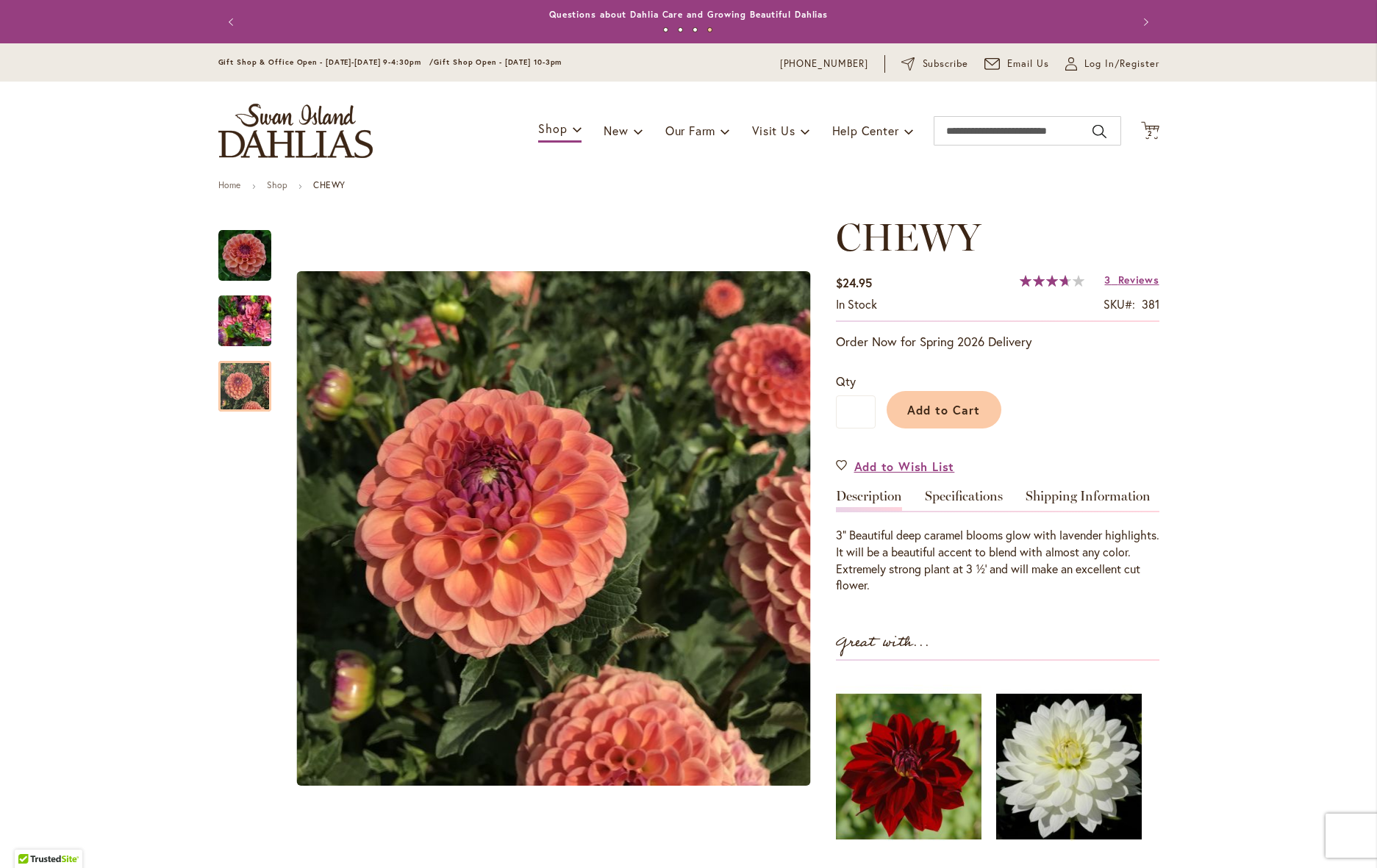
drag, startPoint x: 972, startPoint y: 406, endPoint x: 910, endPoint y: 388, distance: 64.6
click at [971, 406] on span "Add to Cart" at bounding box center [943, 409] width 73 height 16
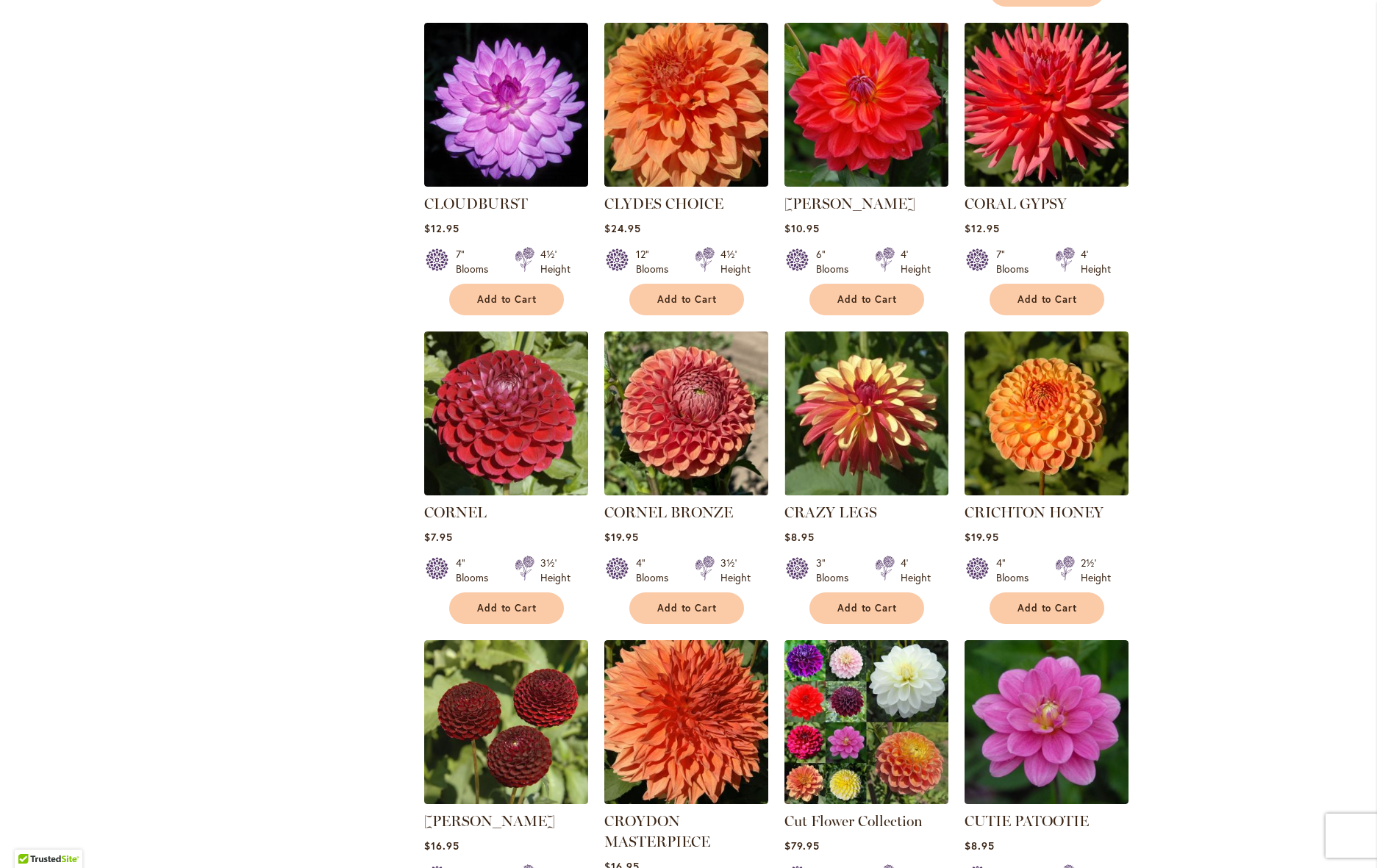
scroll to position [973, 0]
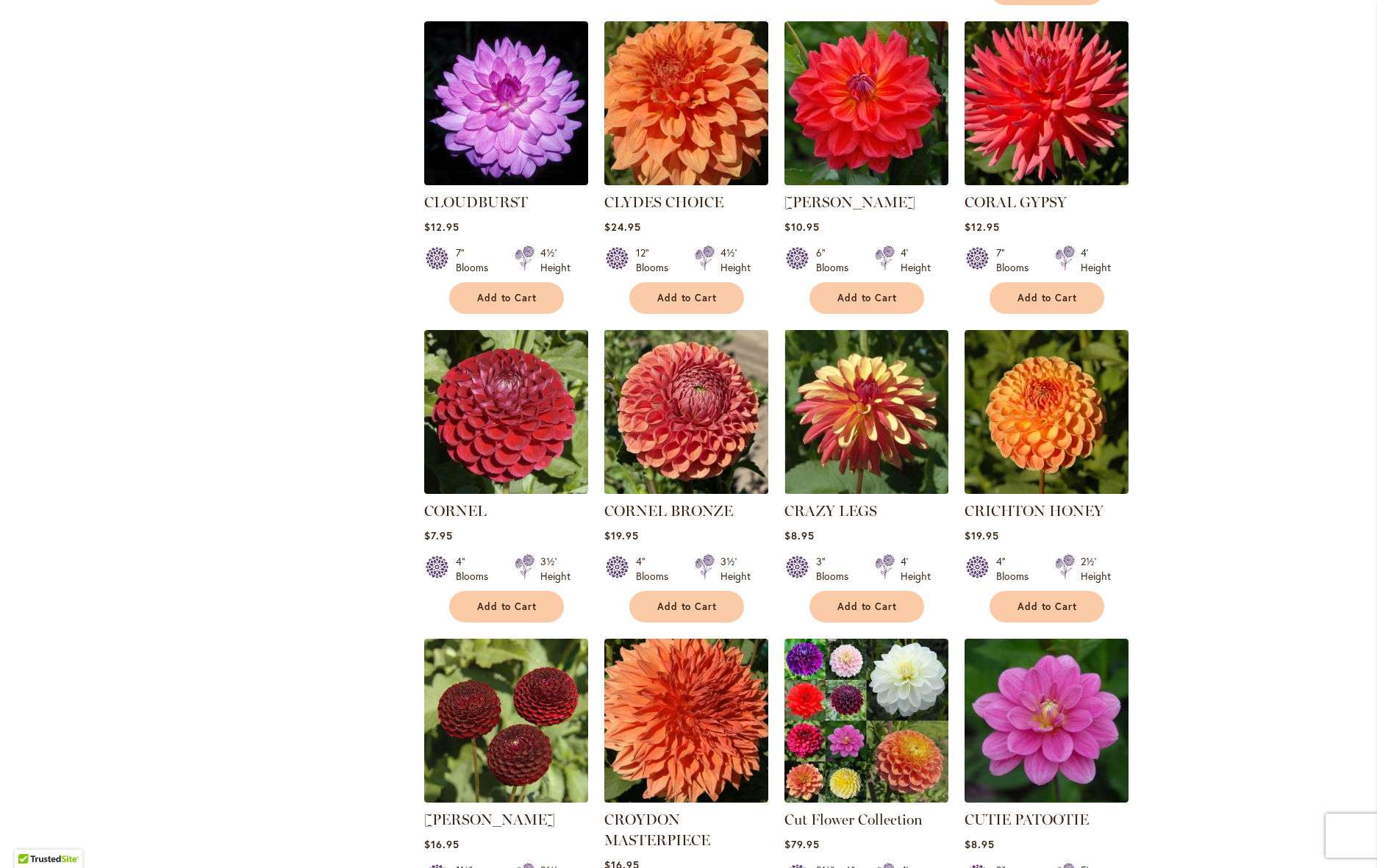
click at [737, 399] on img at bounding box center [686, 411] width 172 height 172
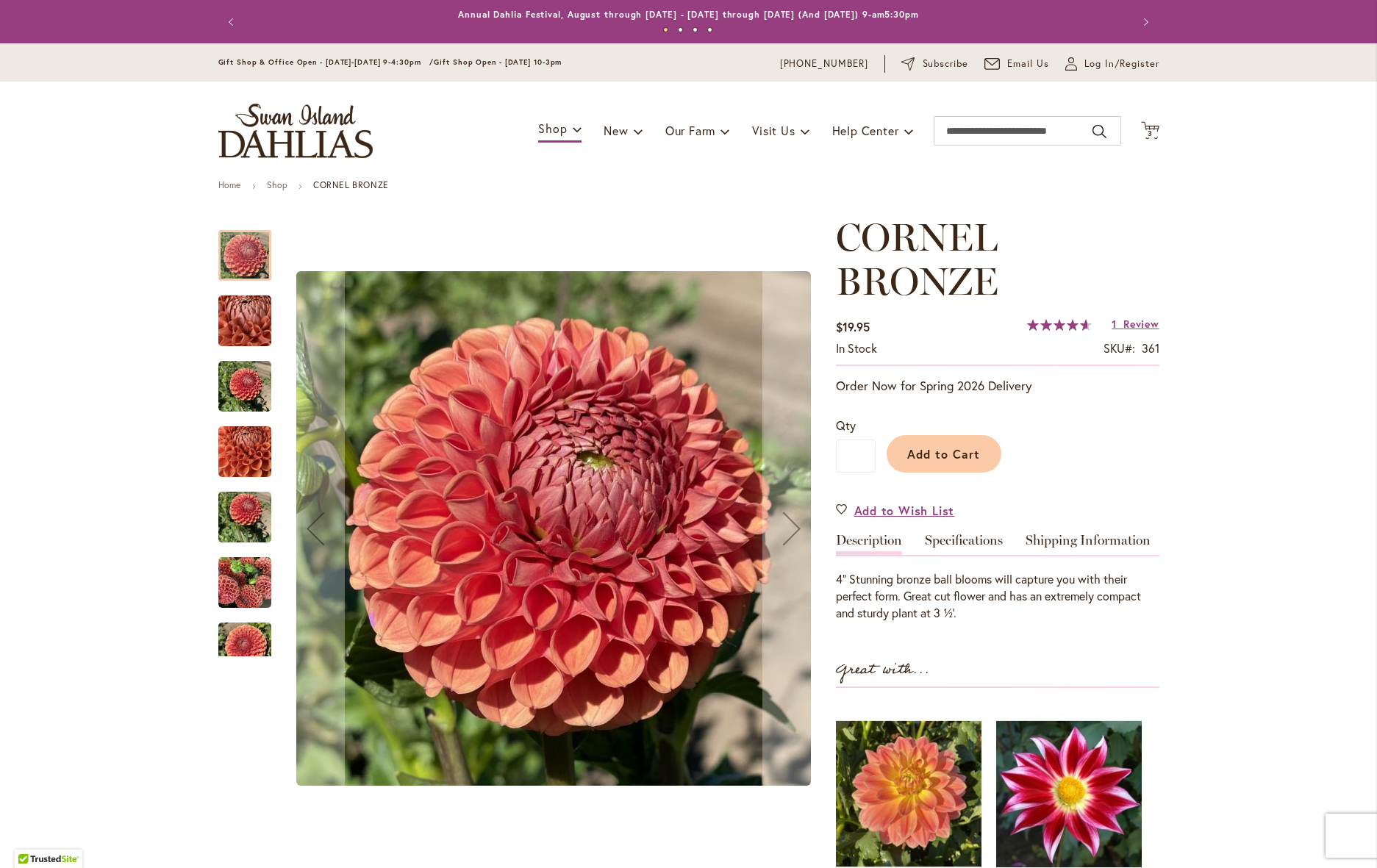
click at [240, 302] on img "CORNEL BRONZE" at bounding box center [245, 320] width 106 height 79
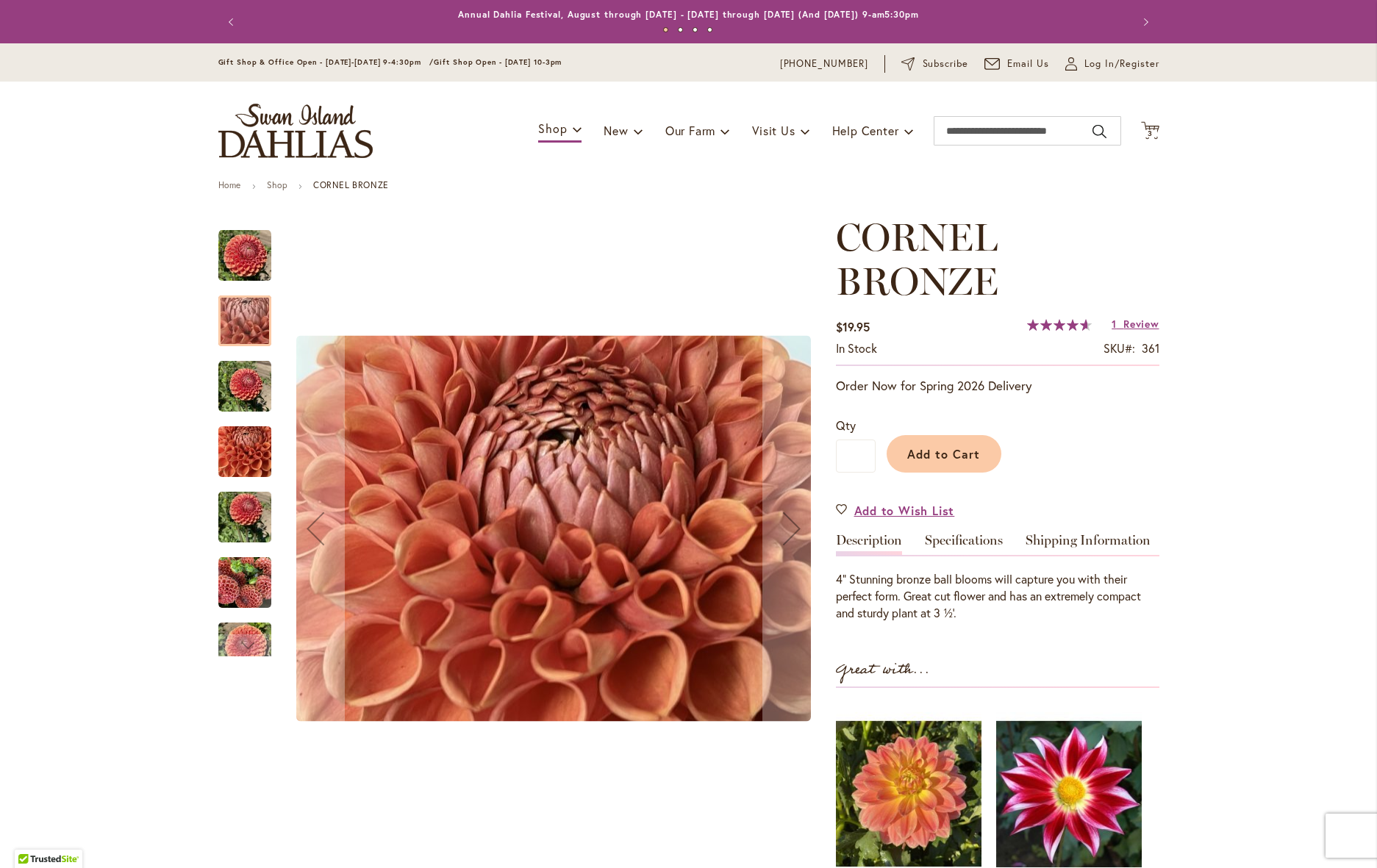
click at [252, 400] on img "CORNEL BRONZE" at bounding box center [244, 387] width 53 height 53
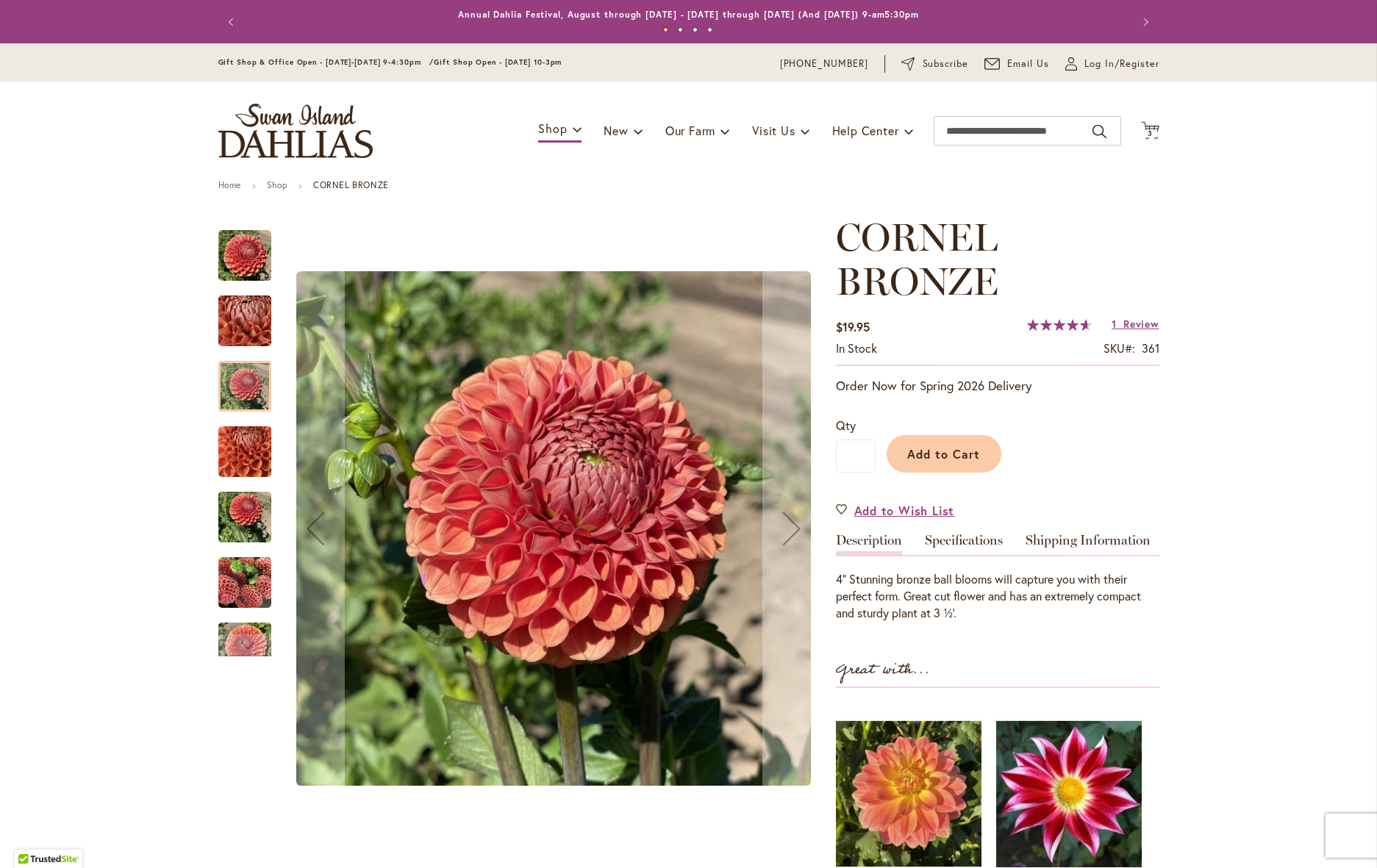
click at [248, 436] on img "CORNEL BRONZE" at bounding box center [244, 452] width 53 height 70
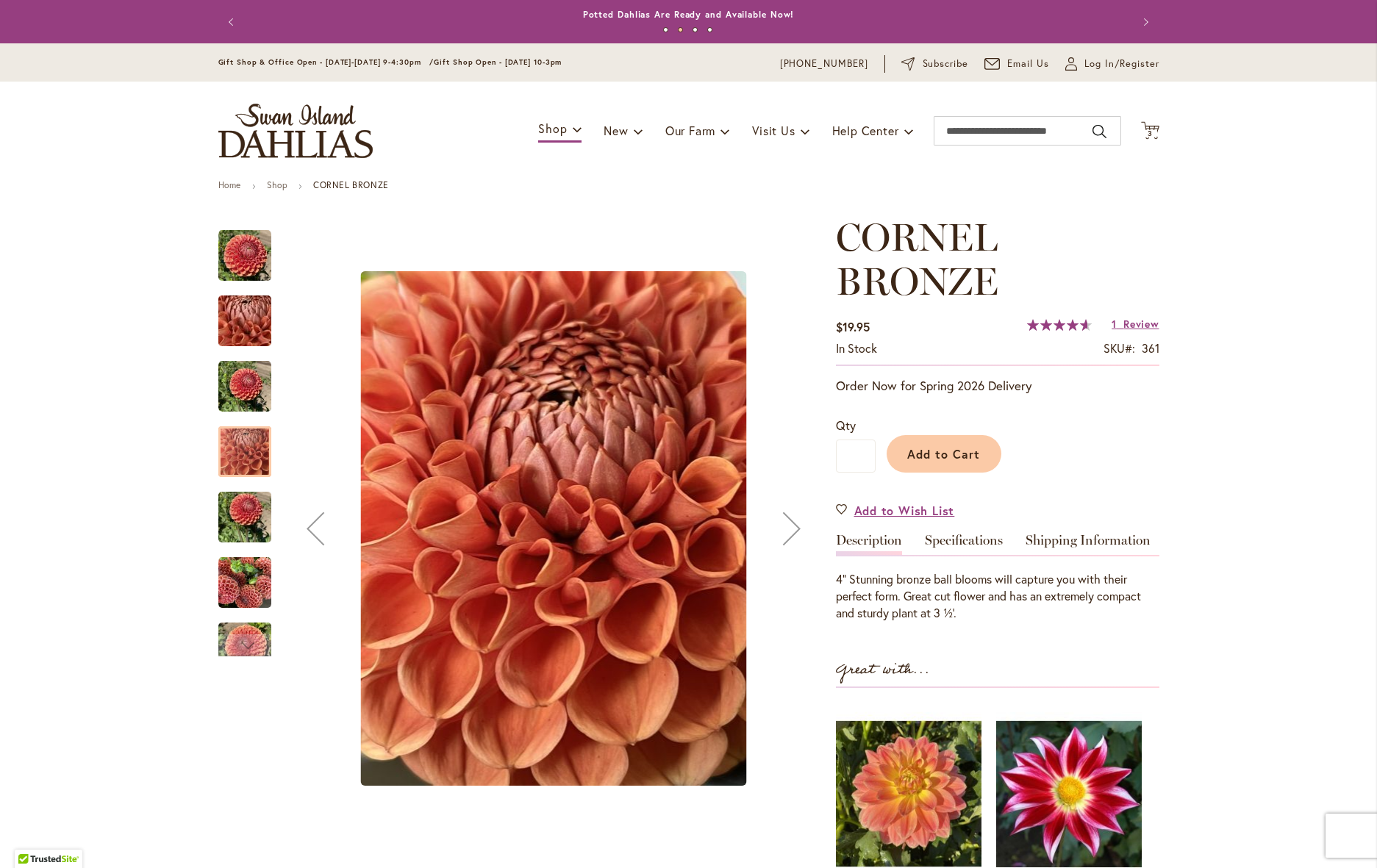
click at [248, 481] on div "CORNEL BRONZE" at bounding box center [252, 510] width 68 height 65
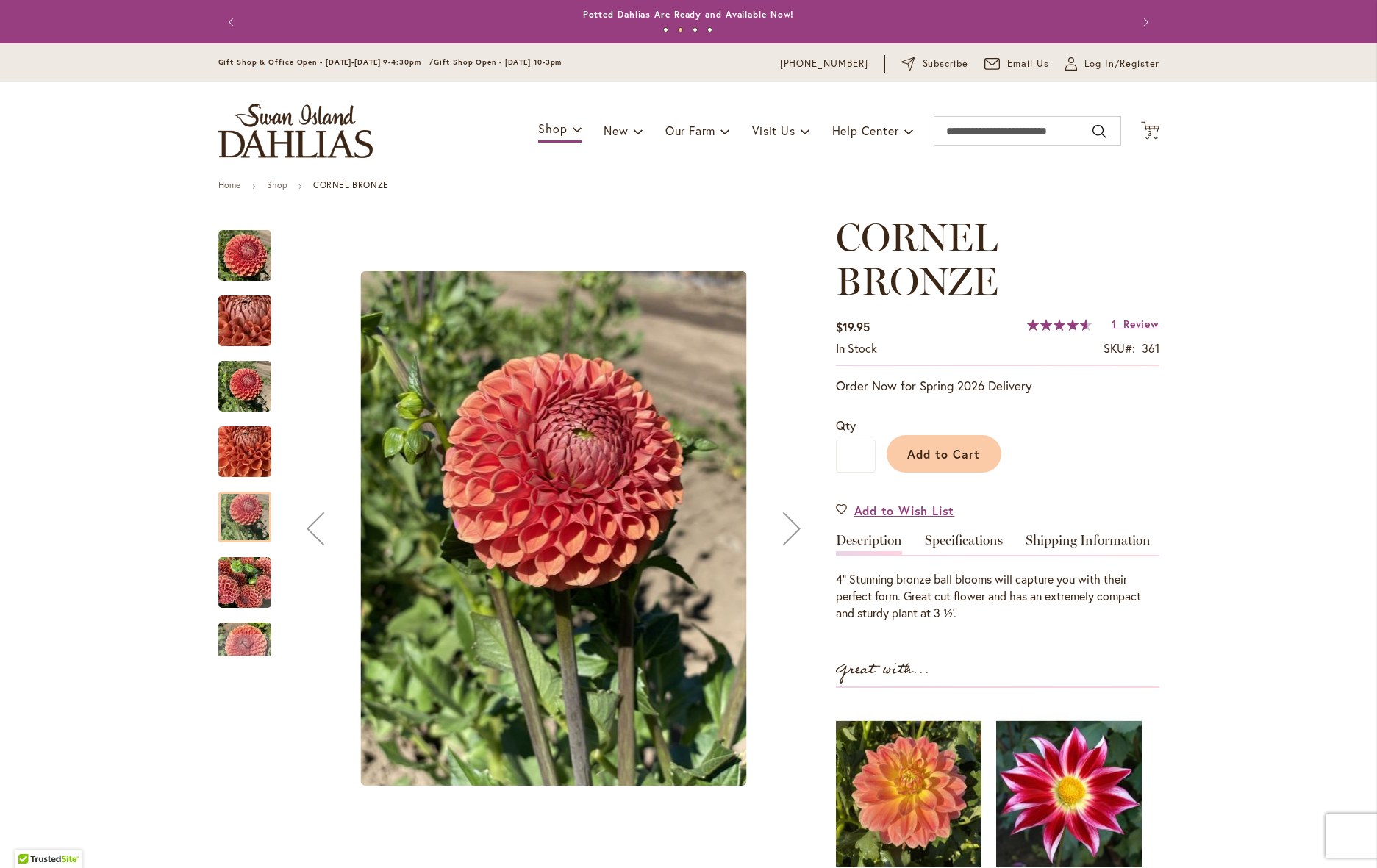
drag, startPoint x: 245, startPoint y: 575, endPoint x: 241, endPoint y: 603, distance: 28.3
click at [245, 577] on img "CORNEL BRONZE" at bounding box center [244, 583] width 53 height 53
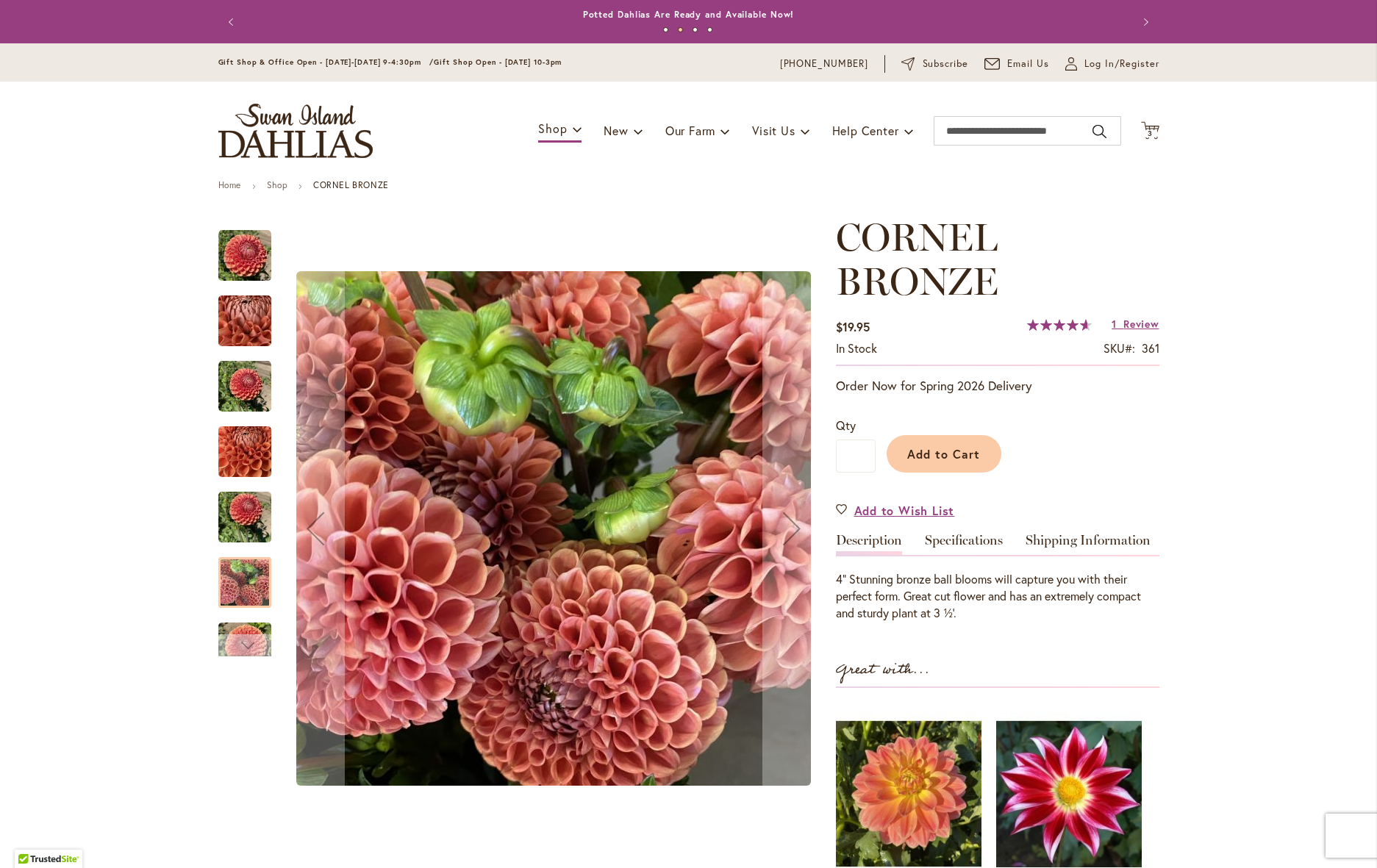
click at [248, 641] on div "Next" at bounding box center [244, 645] width 22 height 22
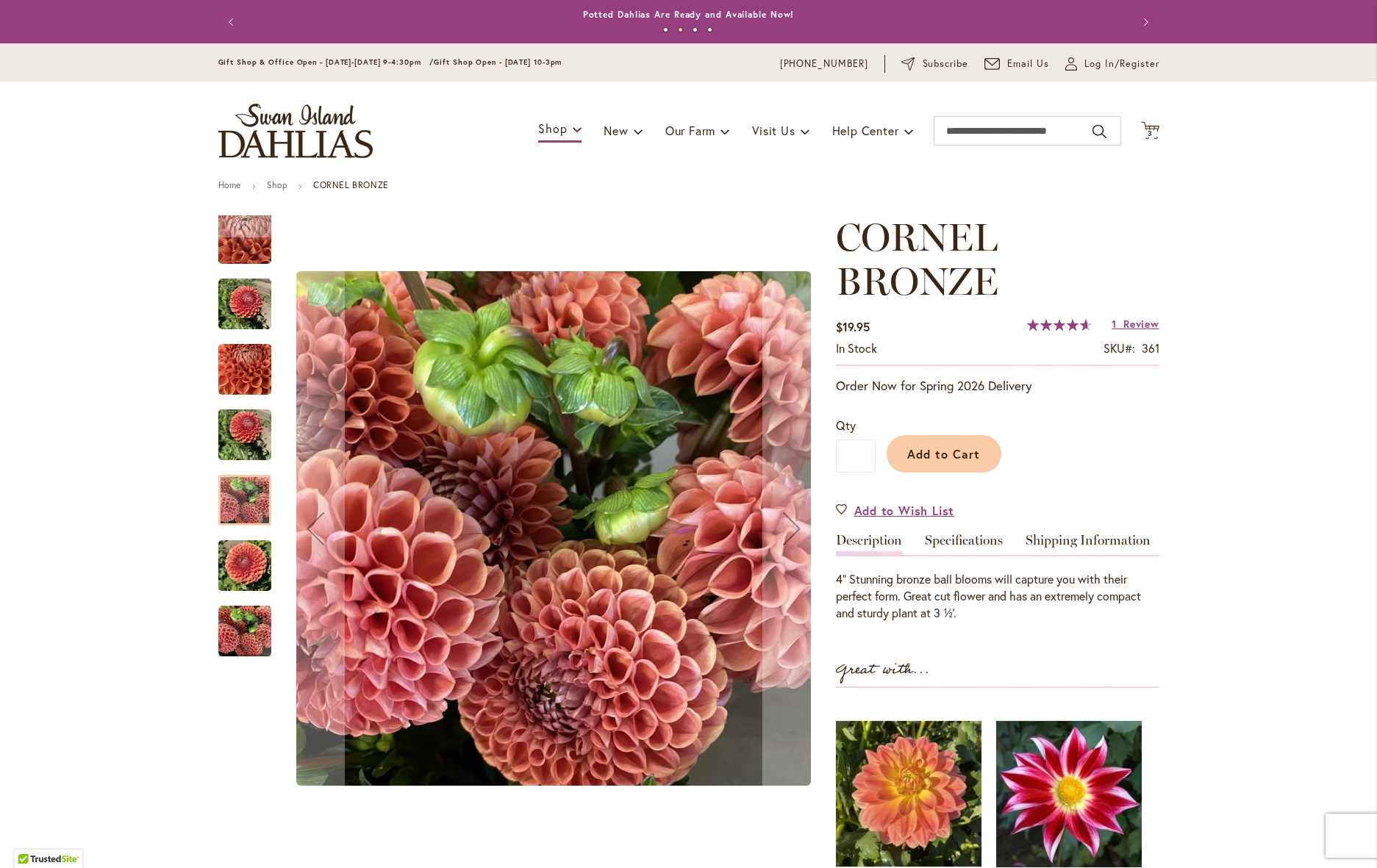
click at [248, 571] on img "CORNEL BRONZE" at bounding box center [244, 566] width 53 height 70
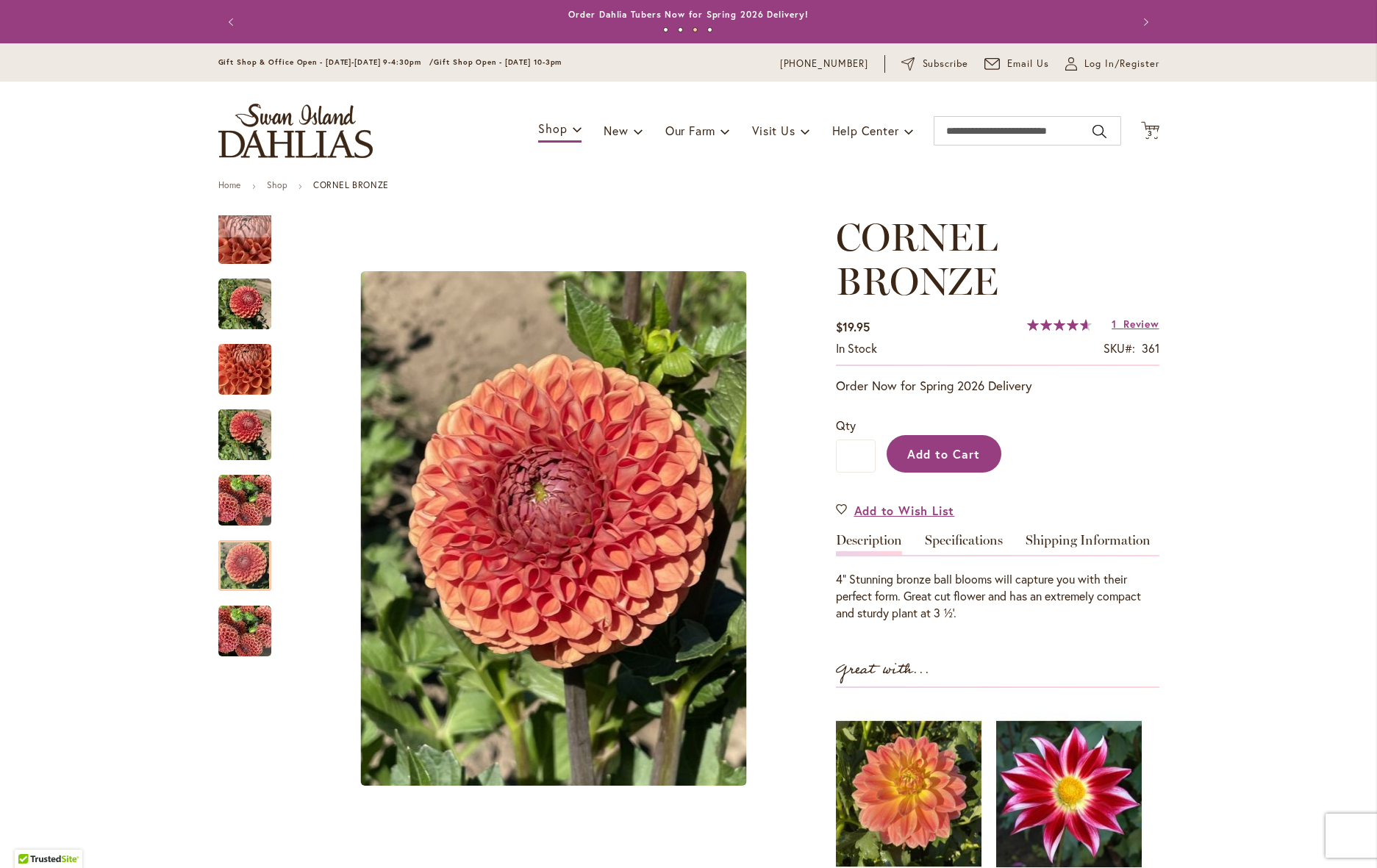
click at [948, 453] on span "Add to Cart" at bounding box center [943, 454] width 73 height 16
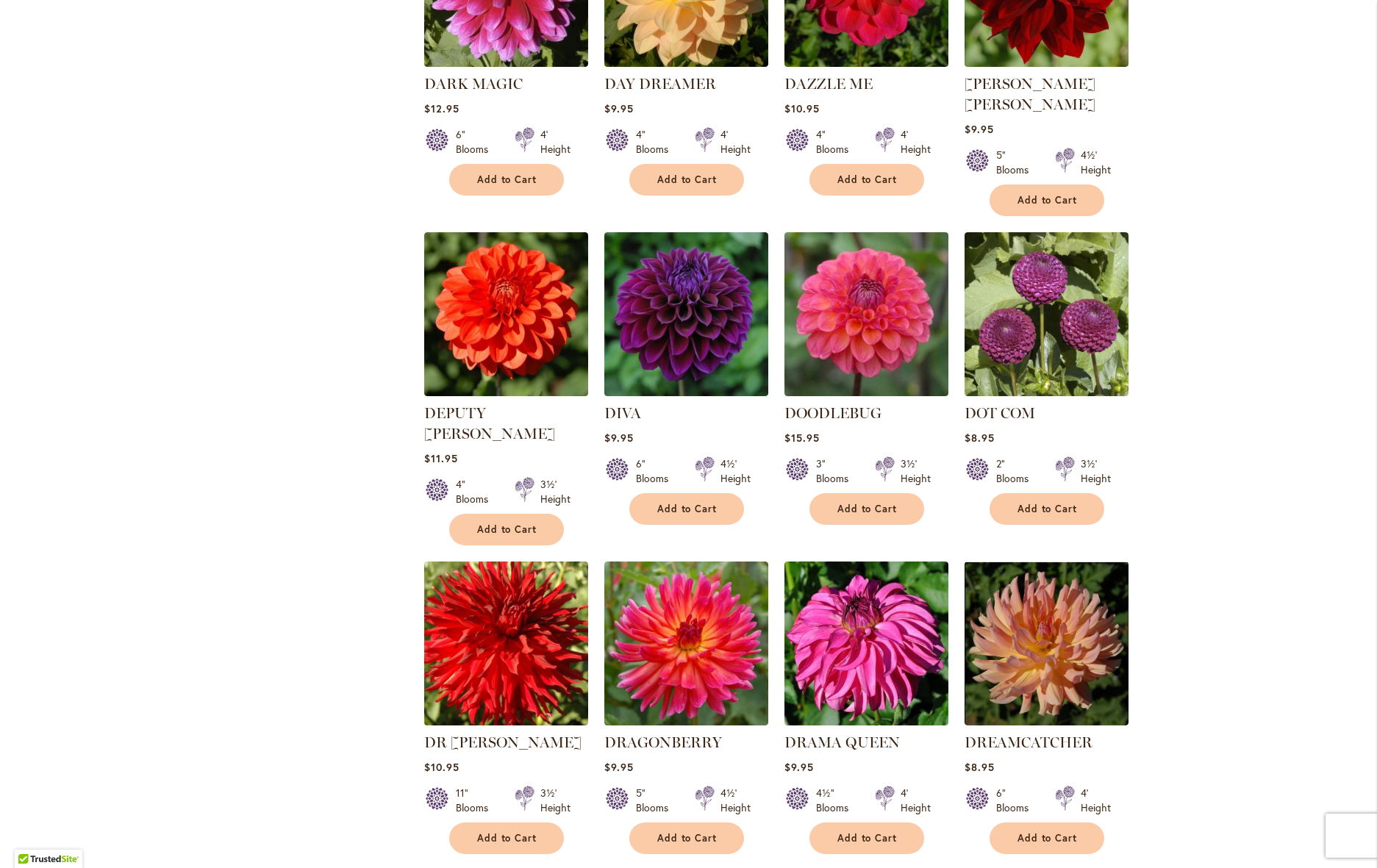
scroll to position [2353, 0]
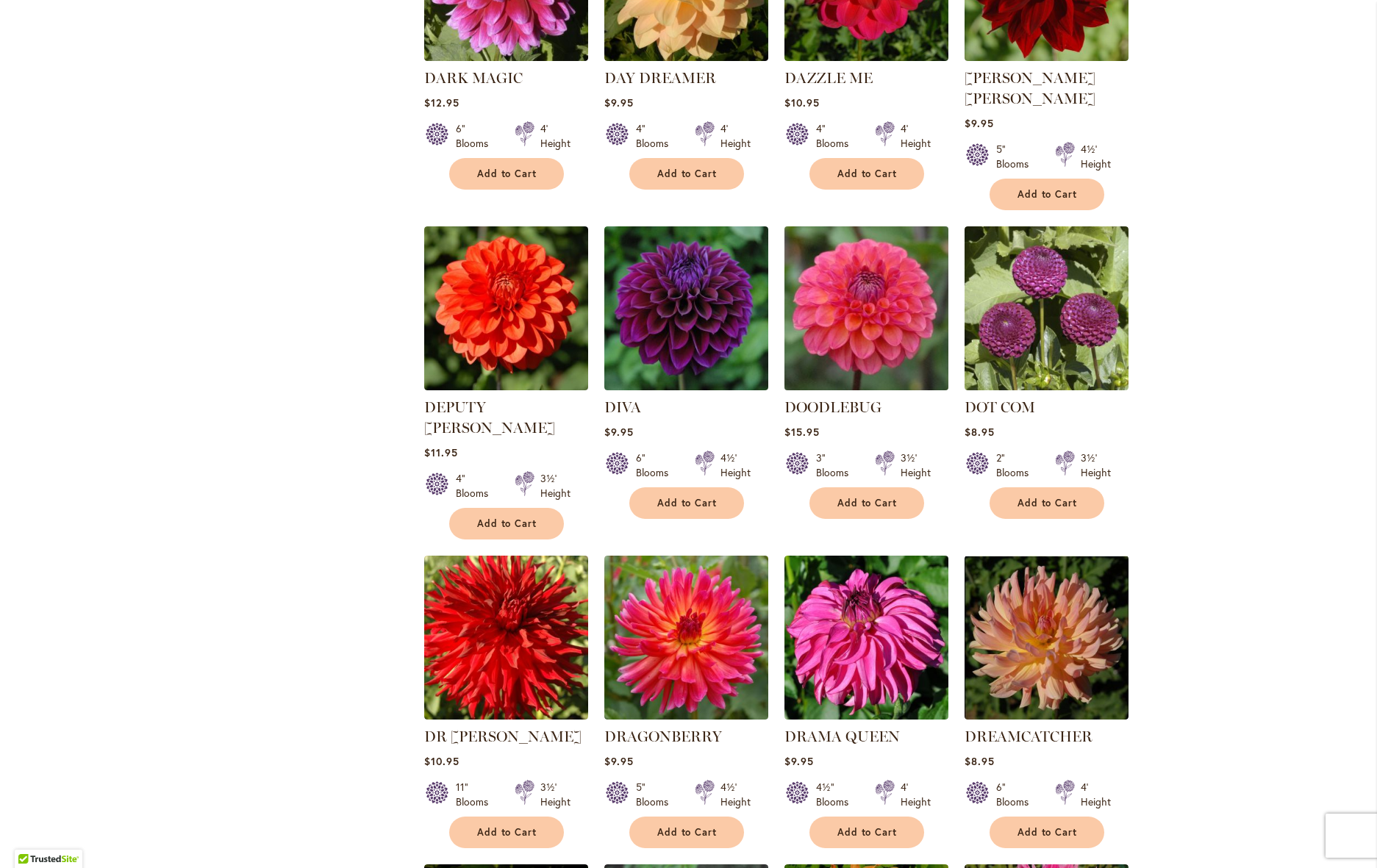
click at [866, 263] on img at bounding box center [865, 308] width 172 height 172
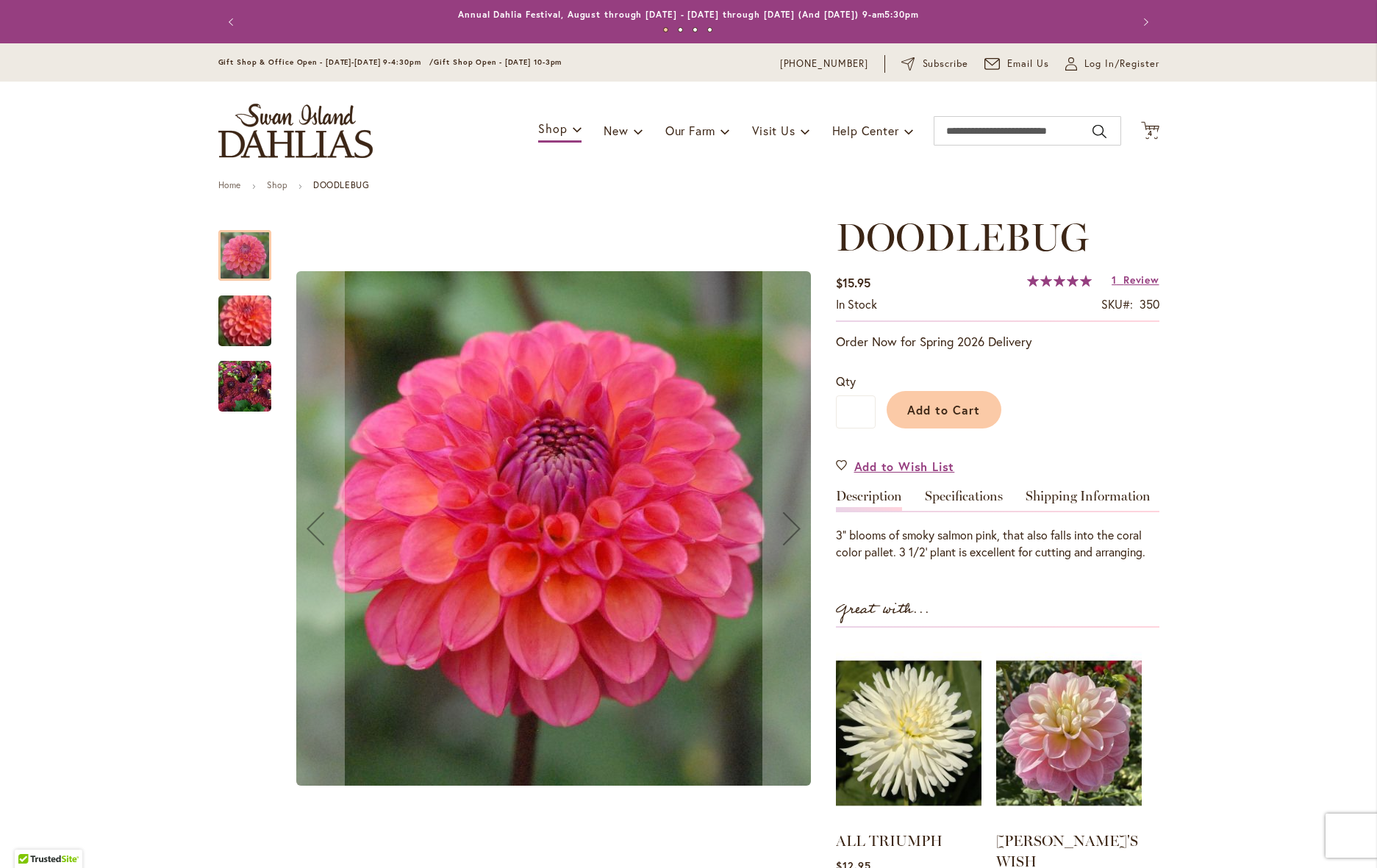
click at [222, 316] on img "DOODLEBUG" at bounding box center [245, 320] width 106 height 91
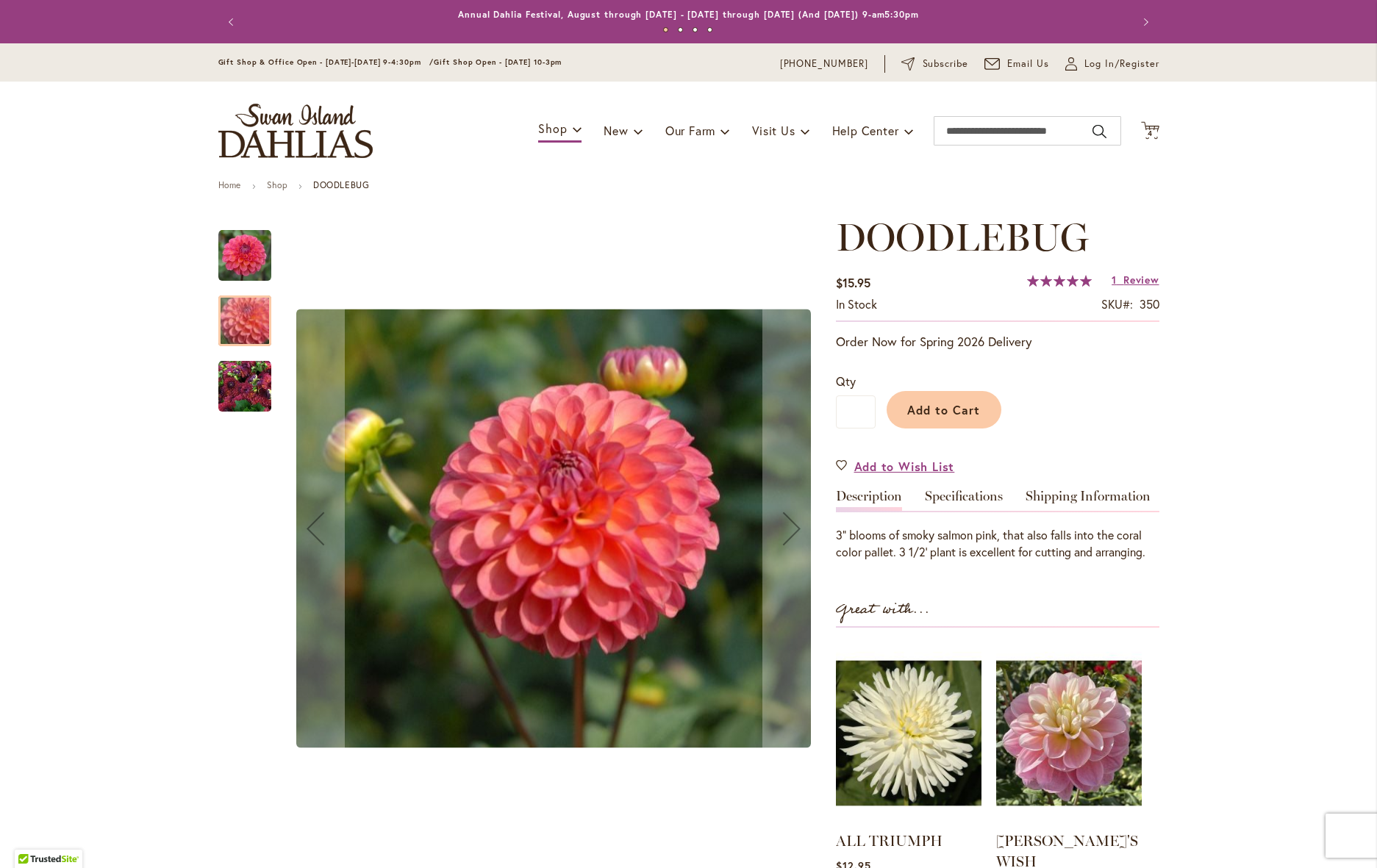
click at [233, 382] on img "DOODLEBUG" at bounding box center [244, 387] width 53 height 53
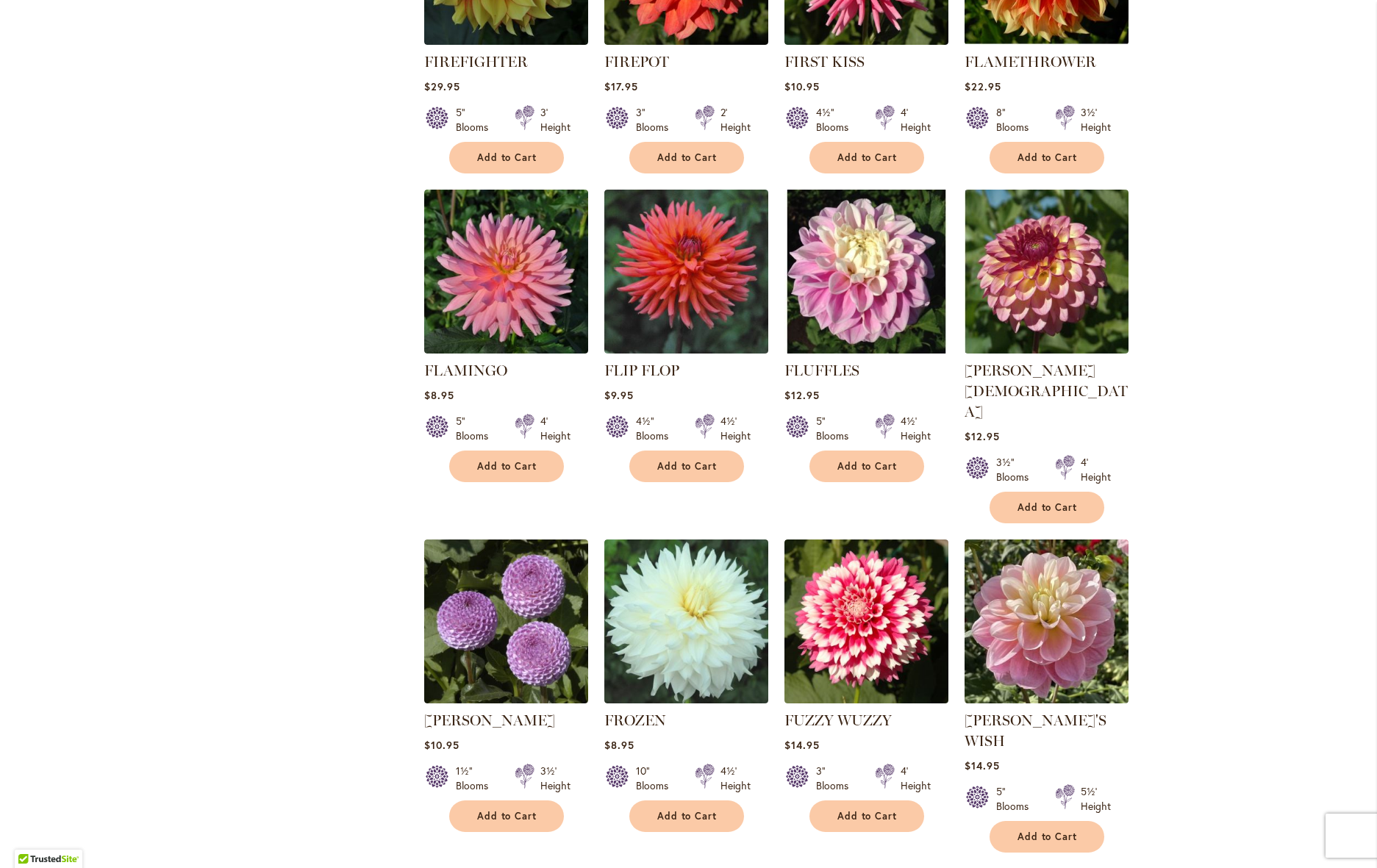
scroll to position [4631, 0]
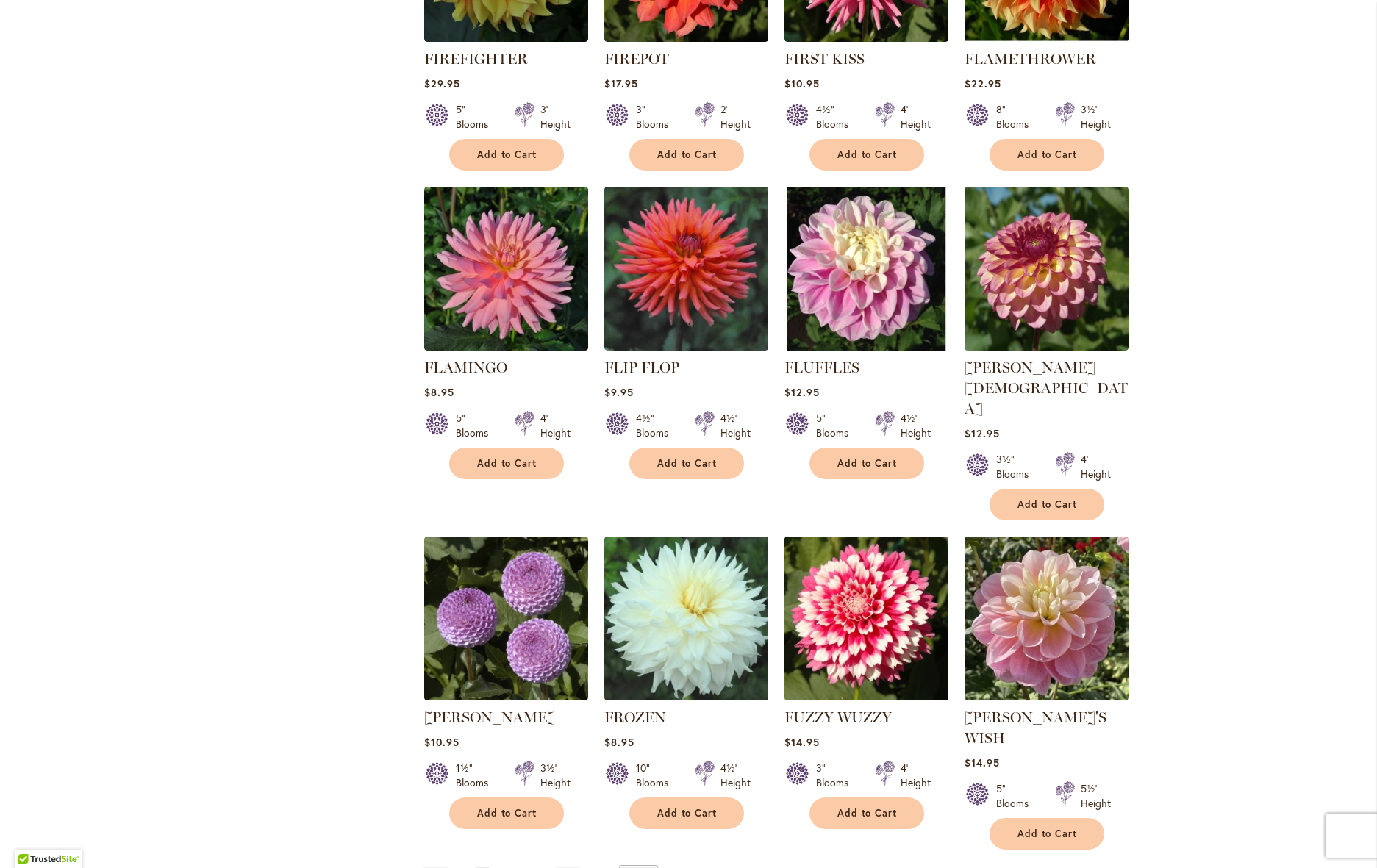
click at [870, 532] on img at bounding box center [865, 618] width 172 height 172
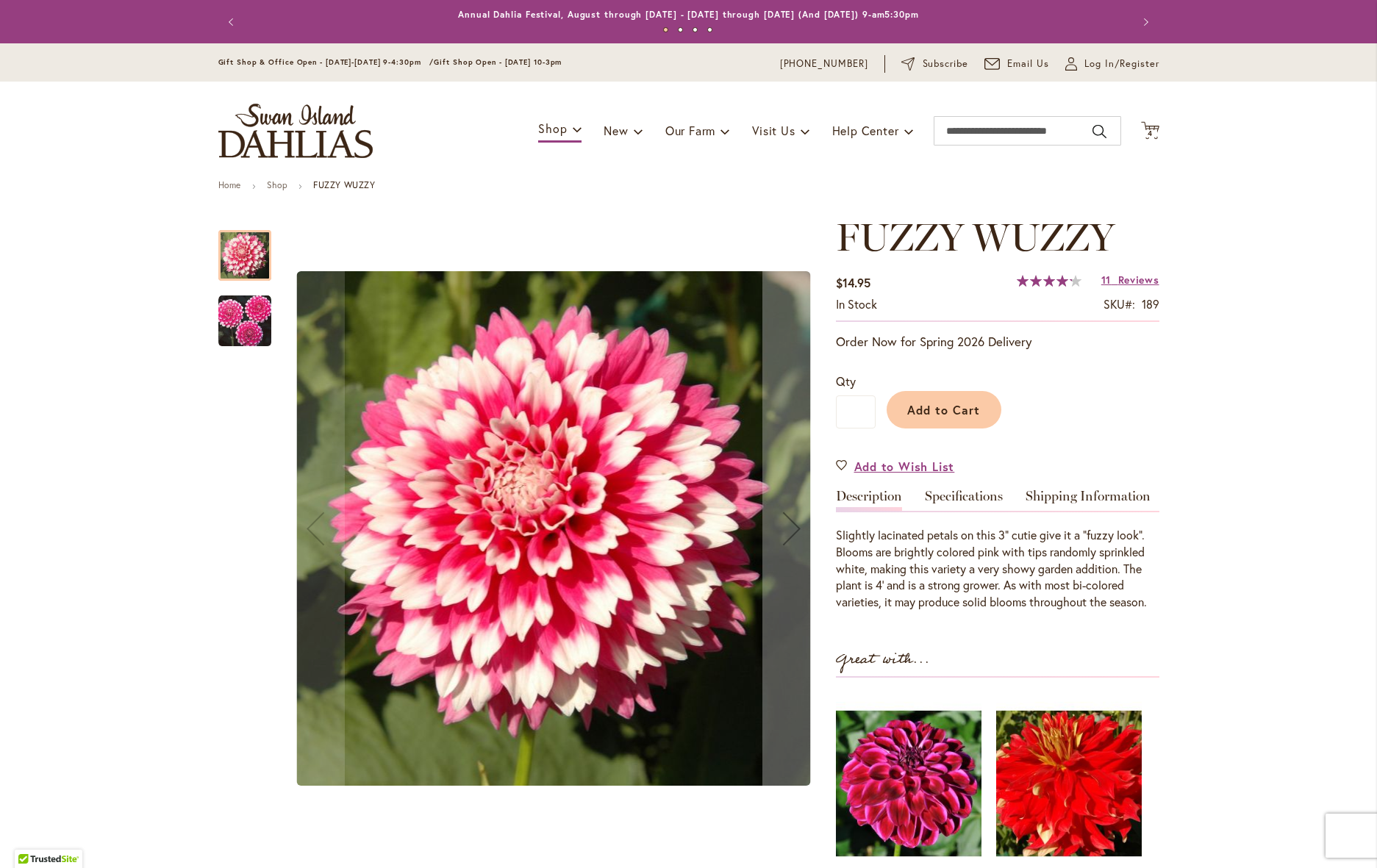
click at [259, 315] on img "FUZZY WUZZY" at bounding box center [244, 321] width 53 height 53
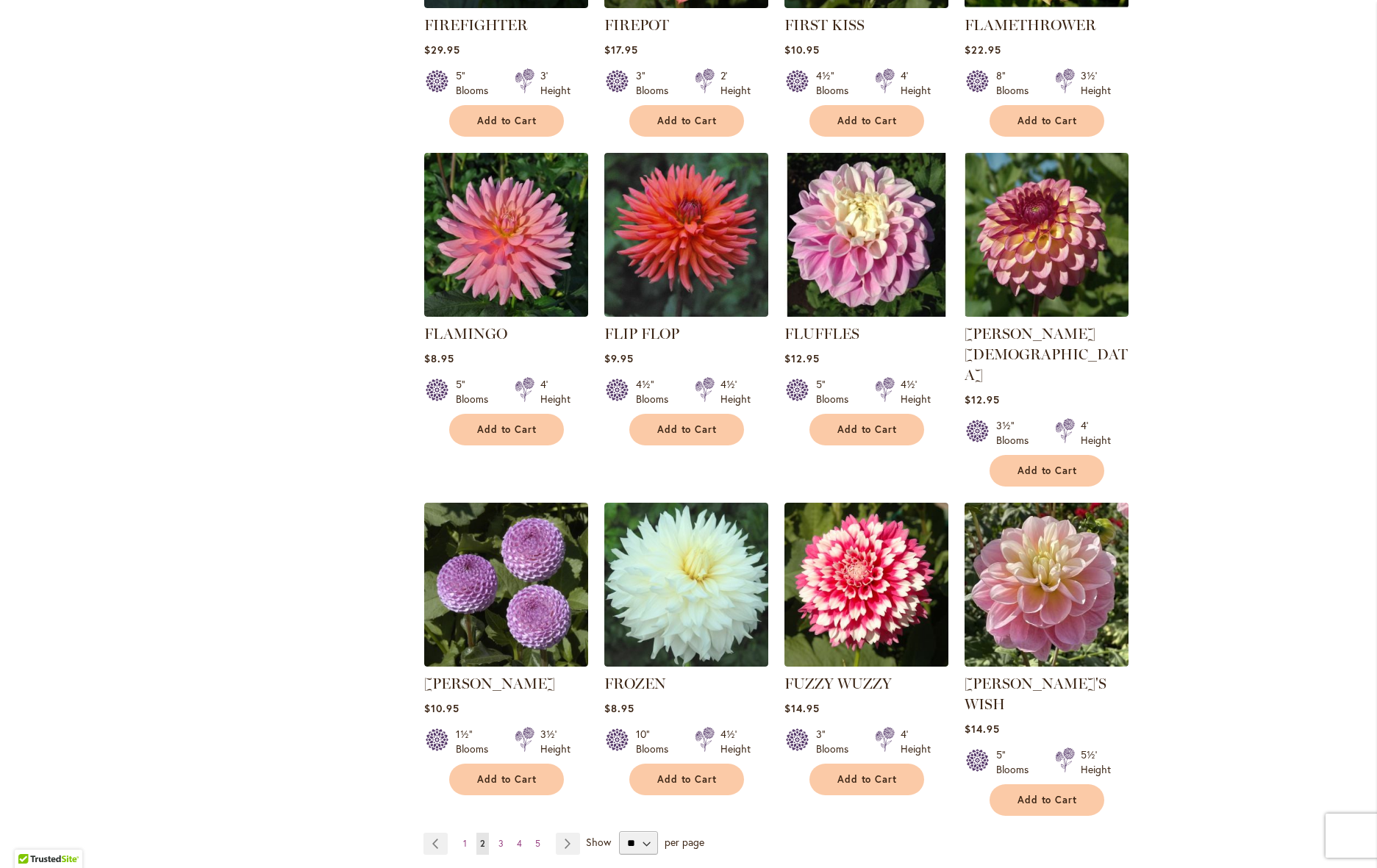
scroll to position [4665, 0]
click at [569, 832] on link "Page Next" at bounding box center [568, 843] width 25 height 22
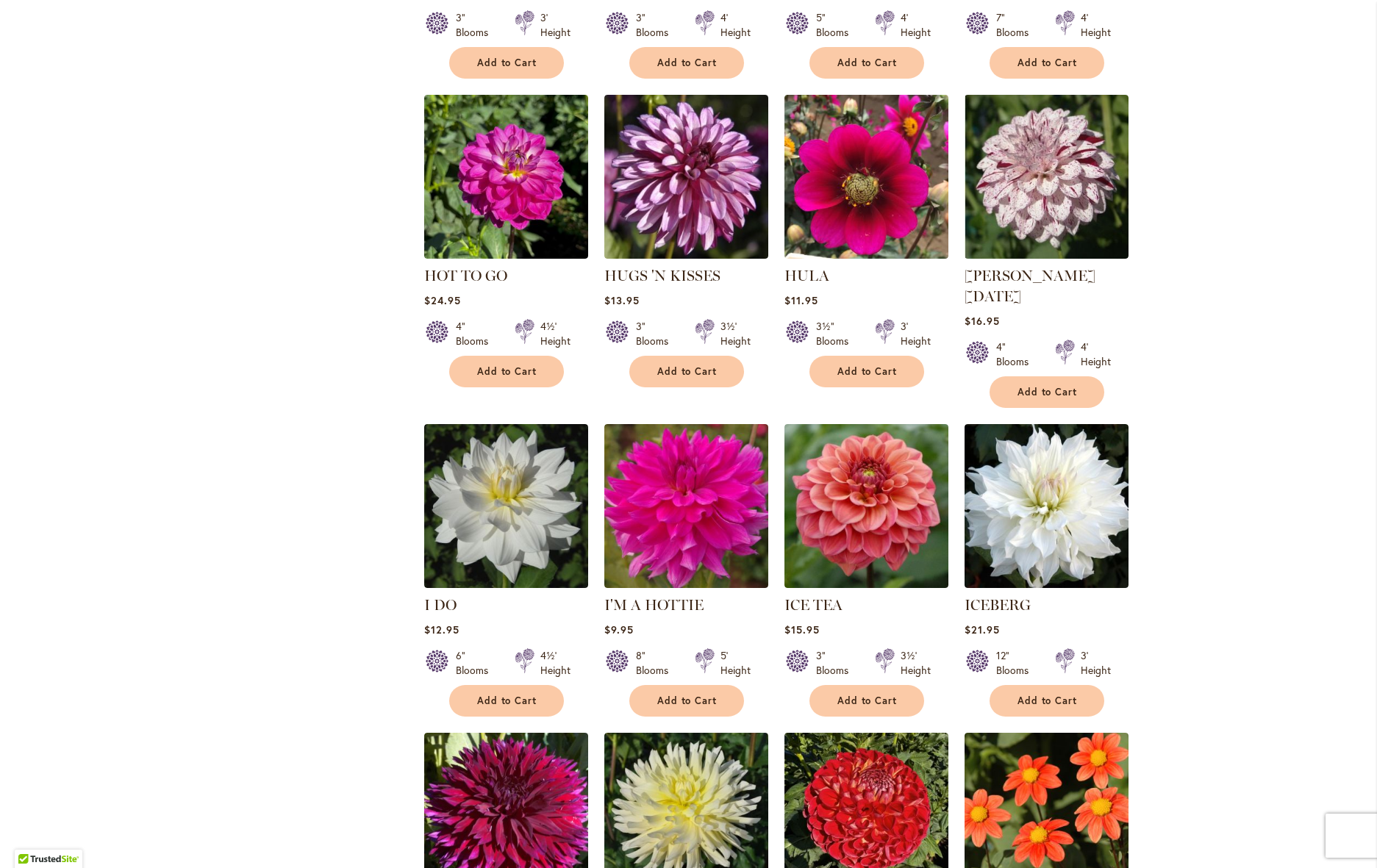
scroll to position [3530, 0]
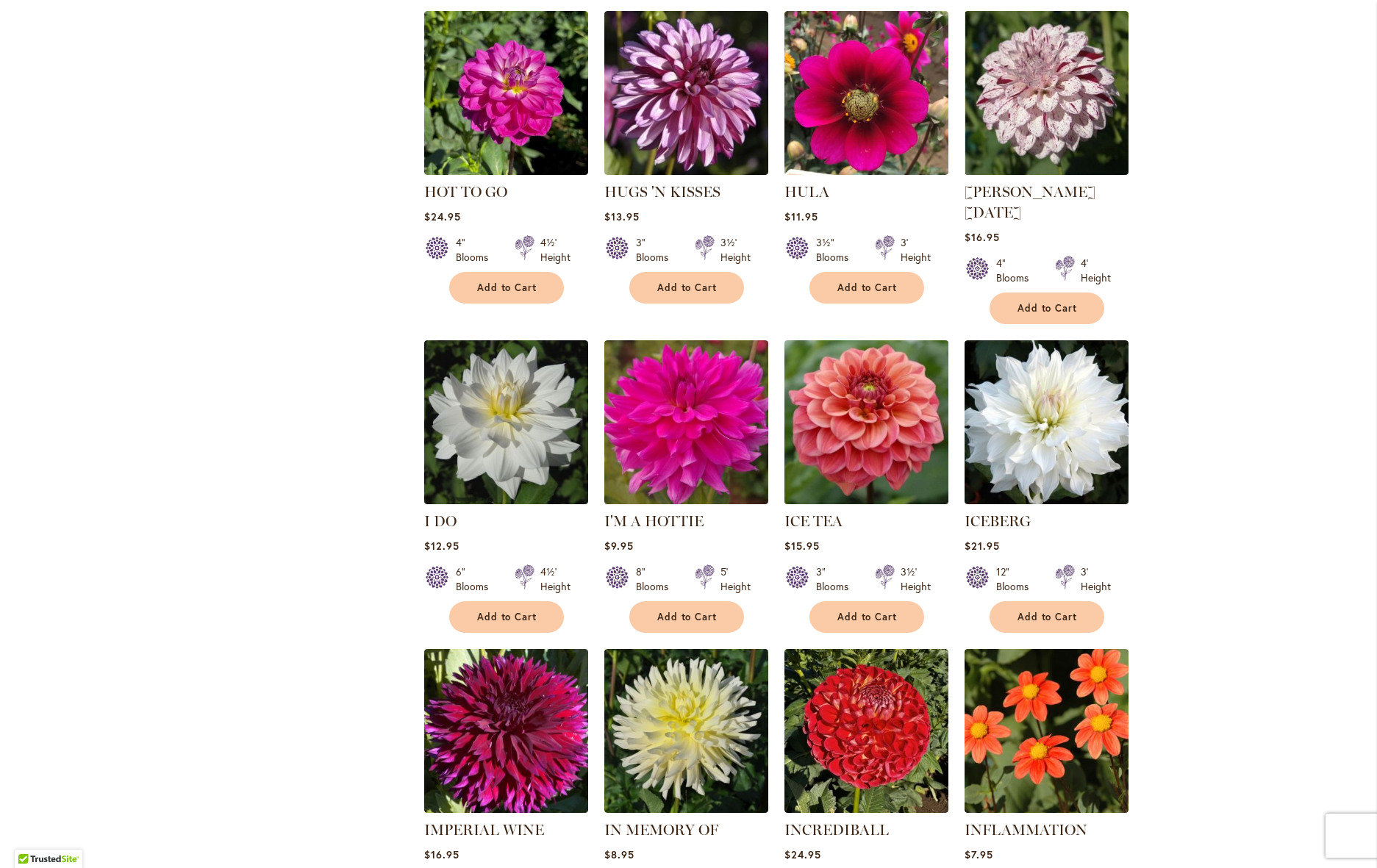
click at [854, 377] on img at bounding box center [865, 422] width 172 height 172
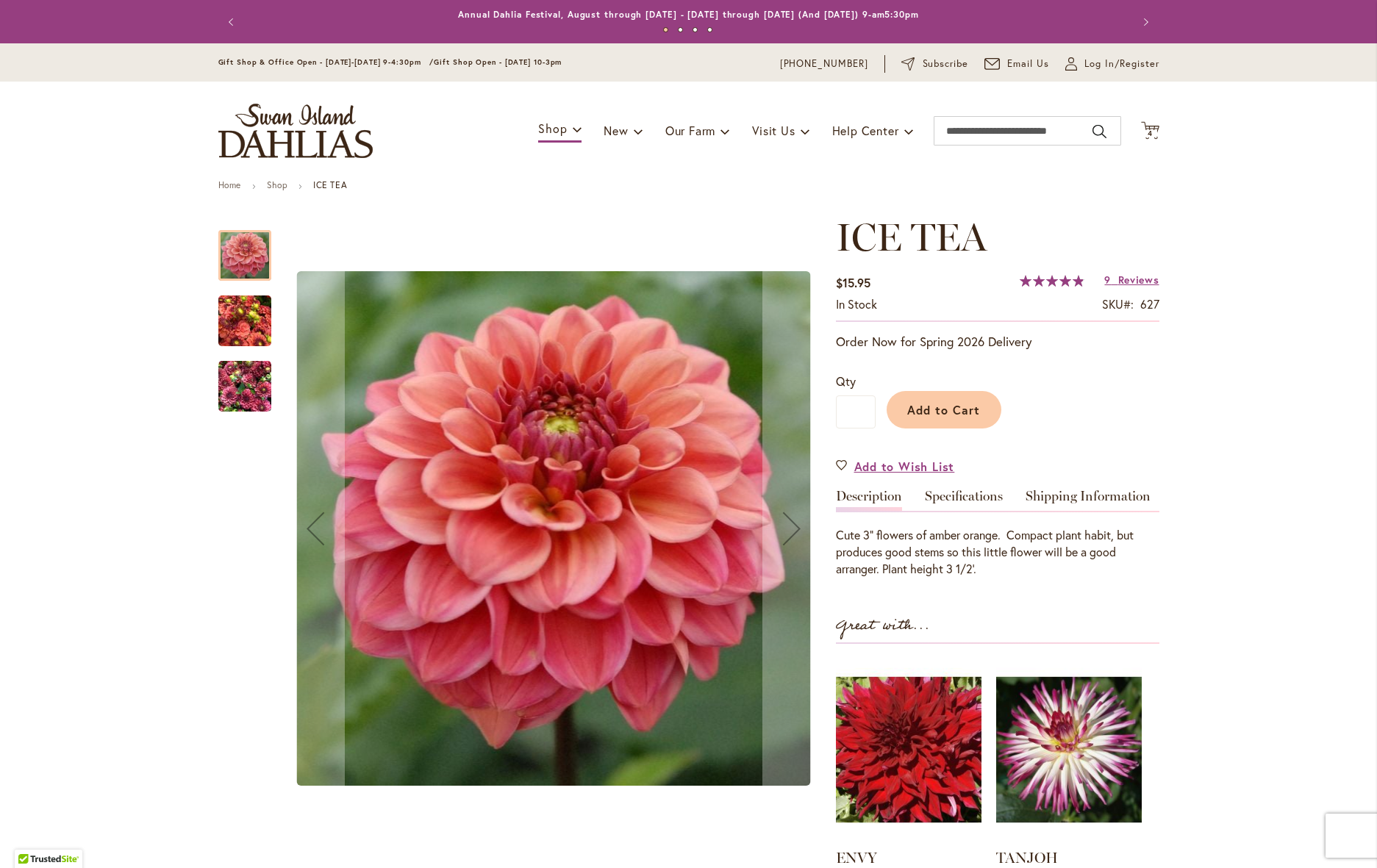
click at [251, 311] on img "ICE TEA" at bounding box center [244, 321] width 53 height 70
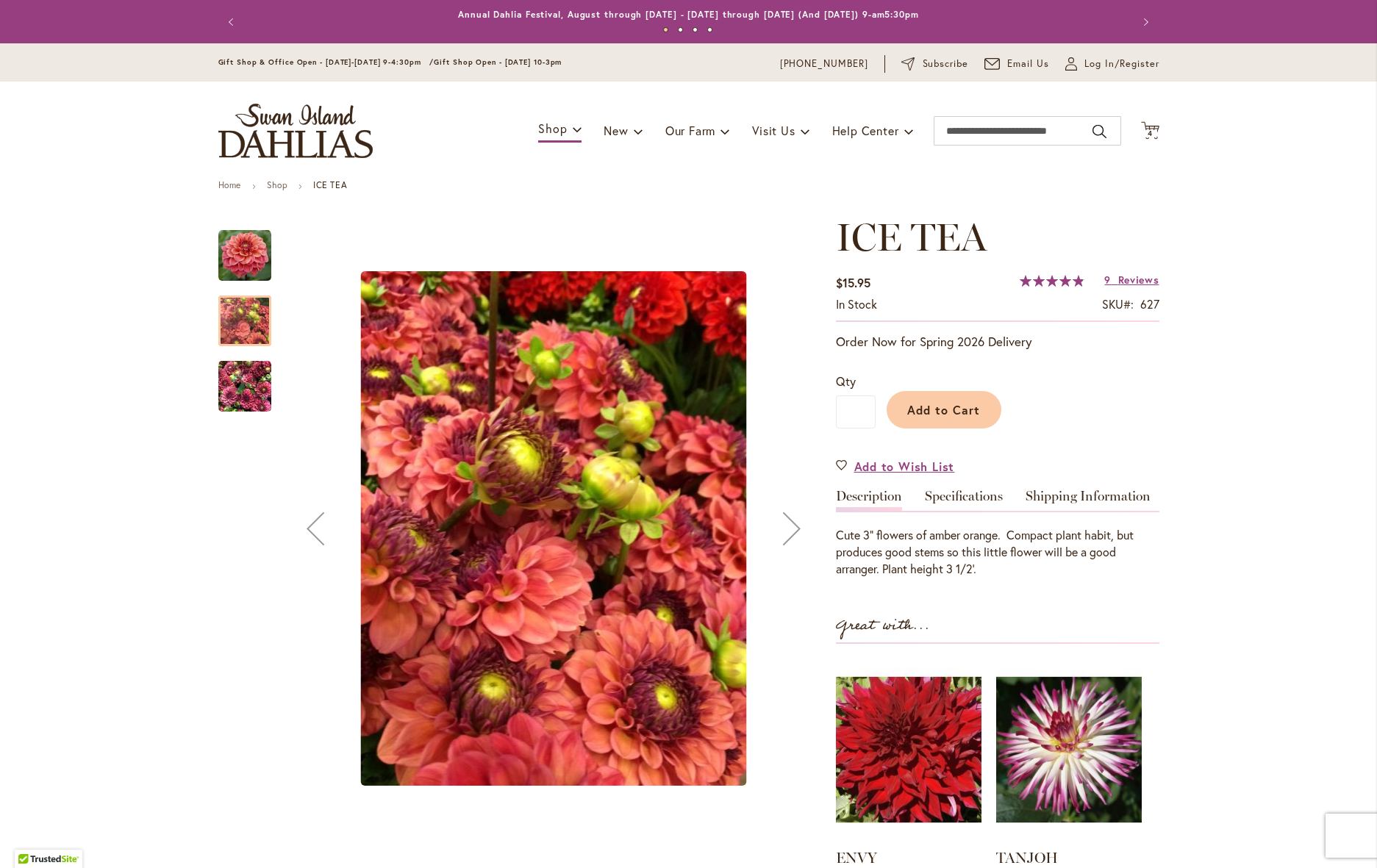
click at [248, 393] on img "ICE TEA" at bounding box center [244, 387] width 53 height 70
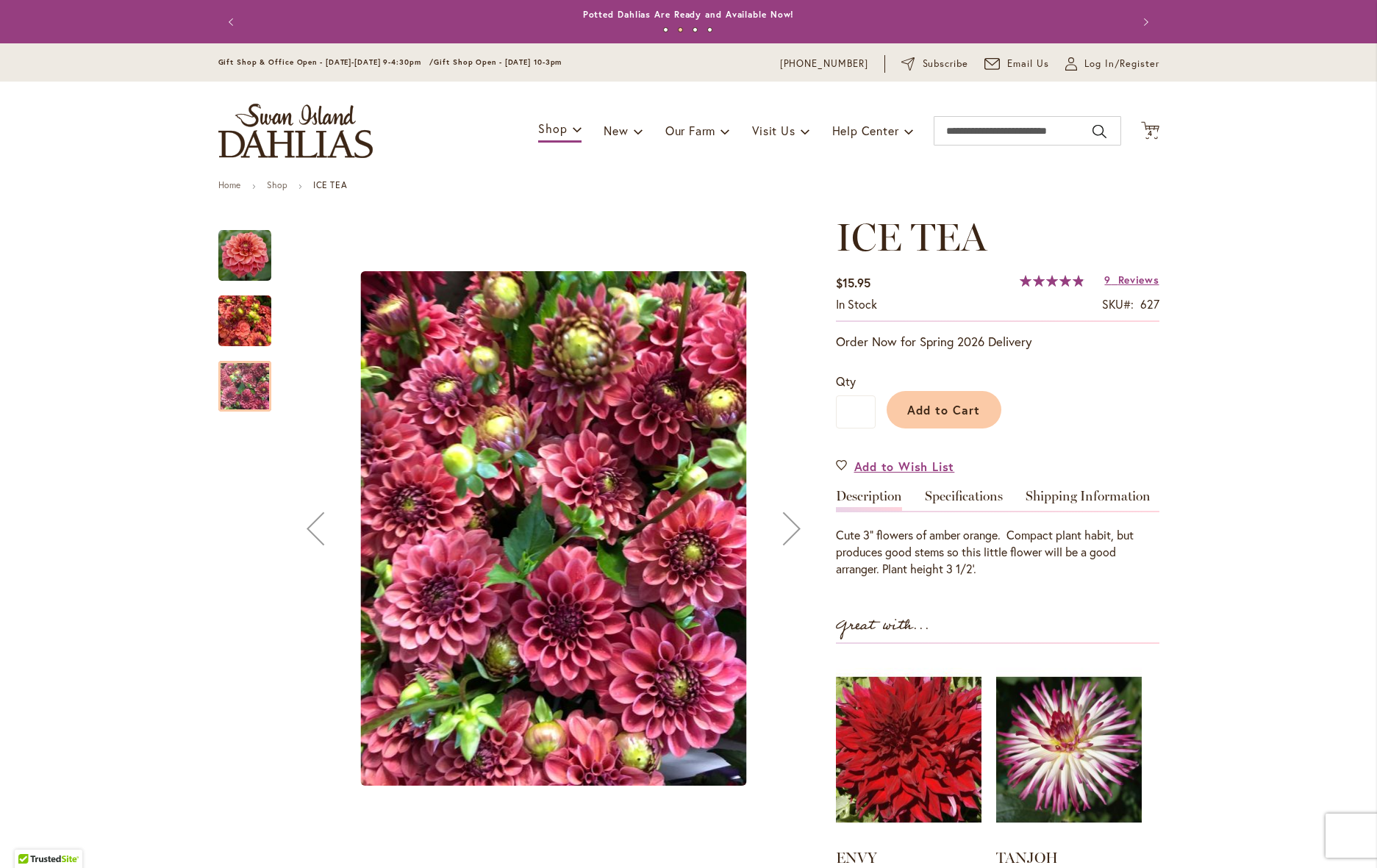
click at [250, 354] on div "ICE TEA" at bounding box center [244, 379] width 53 height 65
click at [253, 333] on img "ICE TEA" at bounding box center [244, 321] width 53 height 70
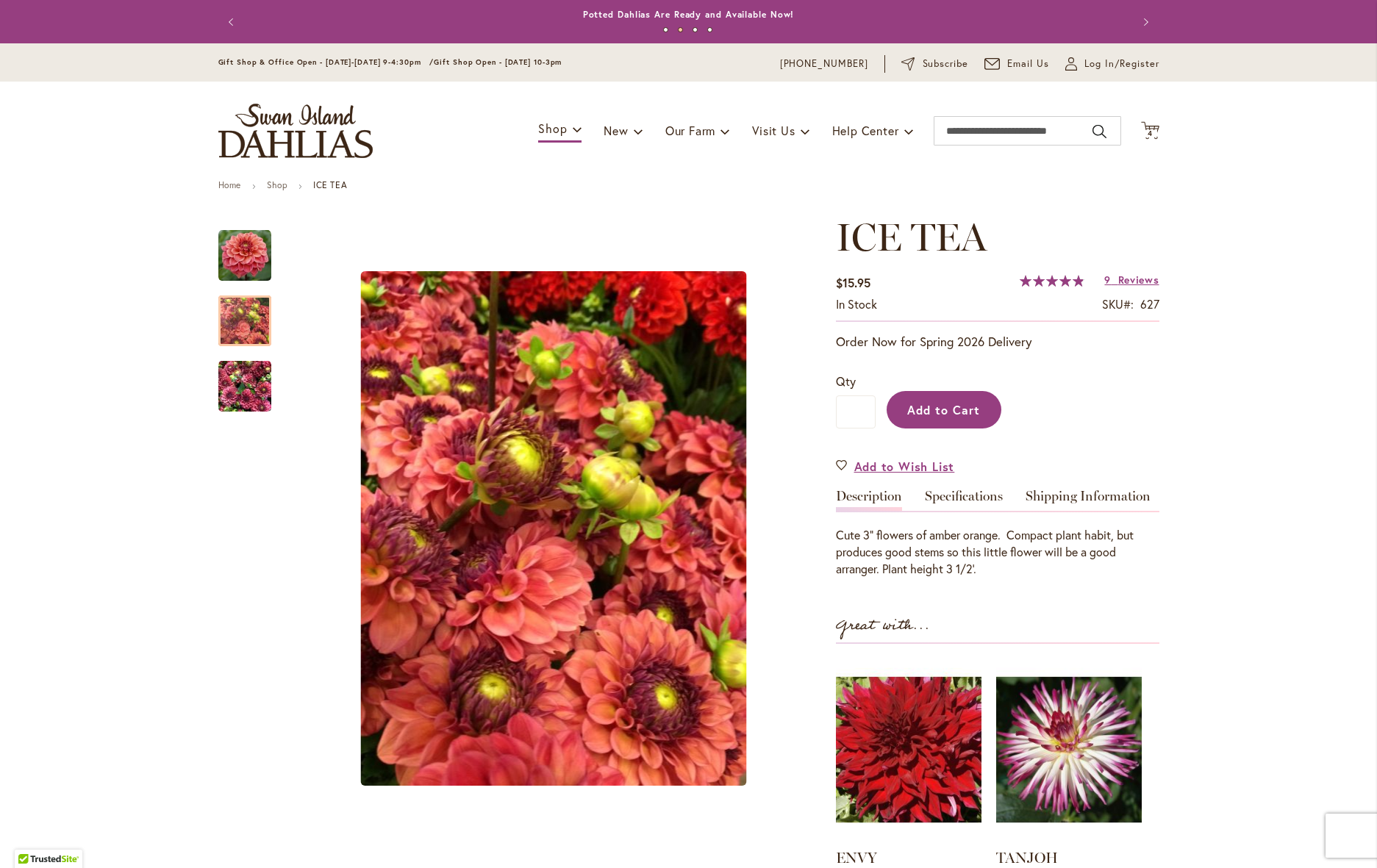
click at [968, 410] on span "Add to Cart" at bounding box center [943, 409] width 73 height 16
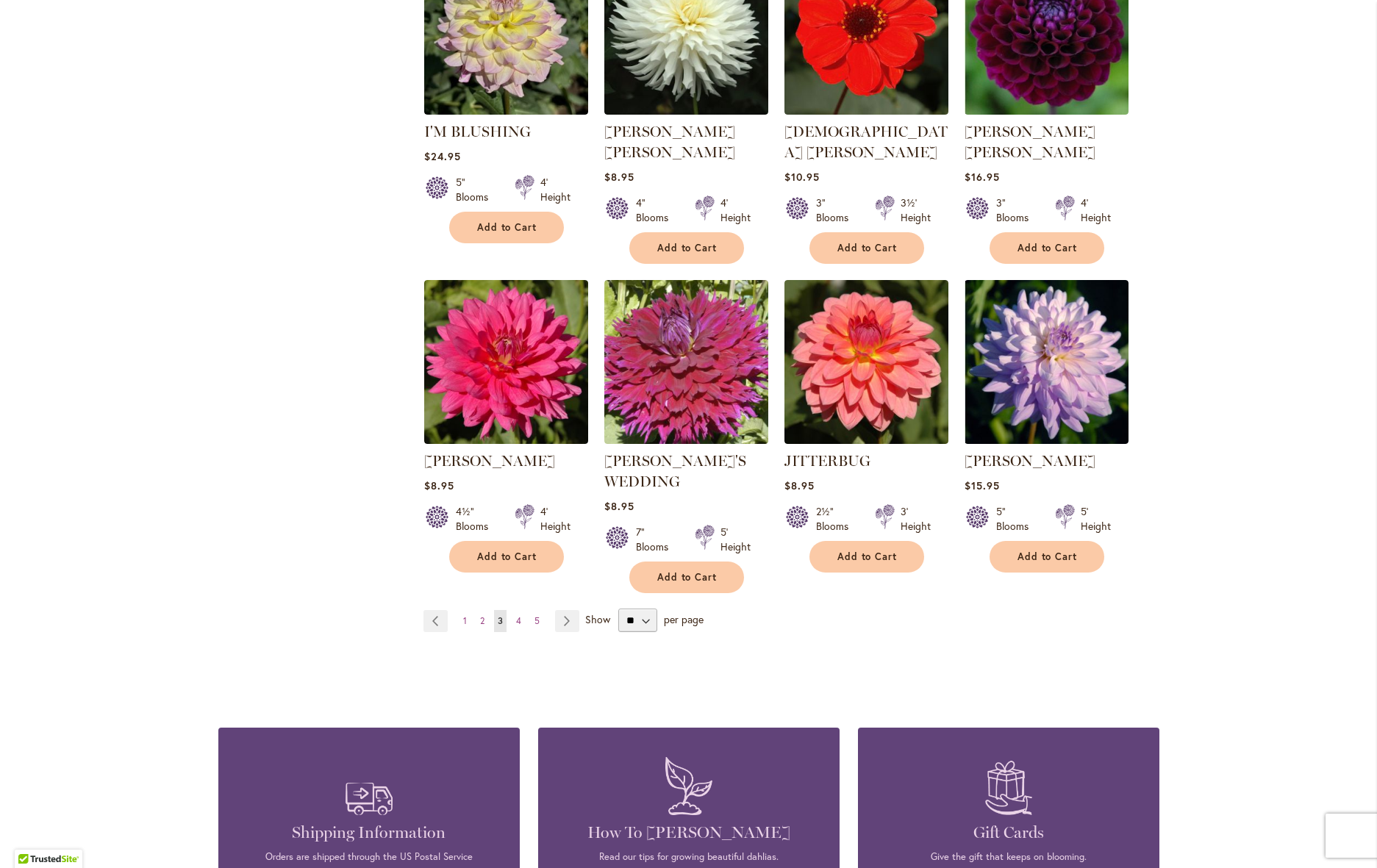
scroll to position [4863, 0]
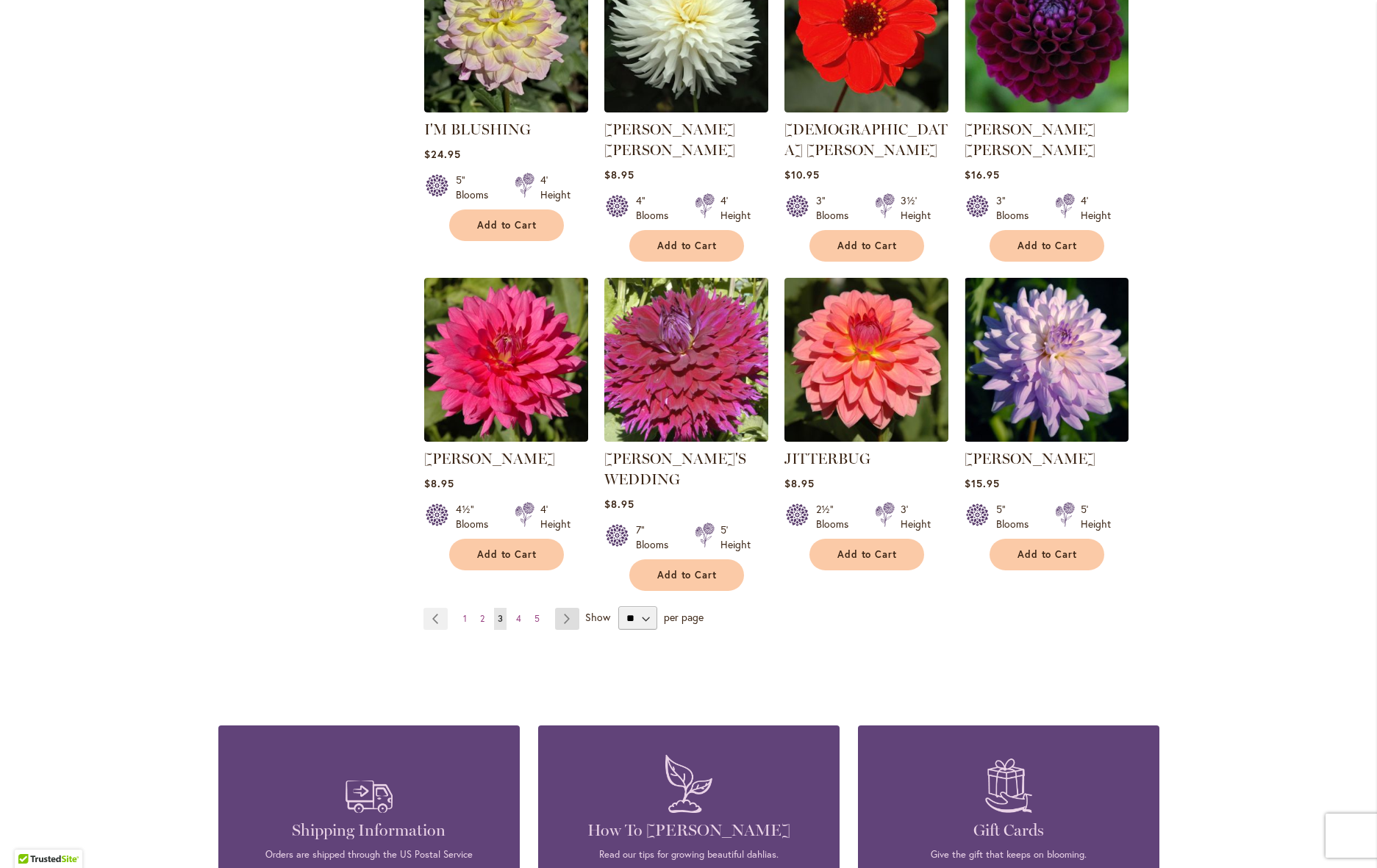
click at [570, 608] on link "Page Next" at bounding box center [567, 619] width 25 height 22
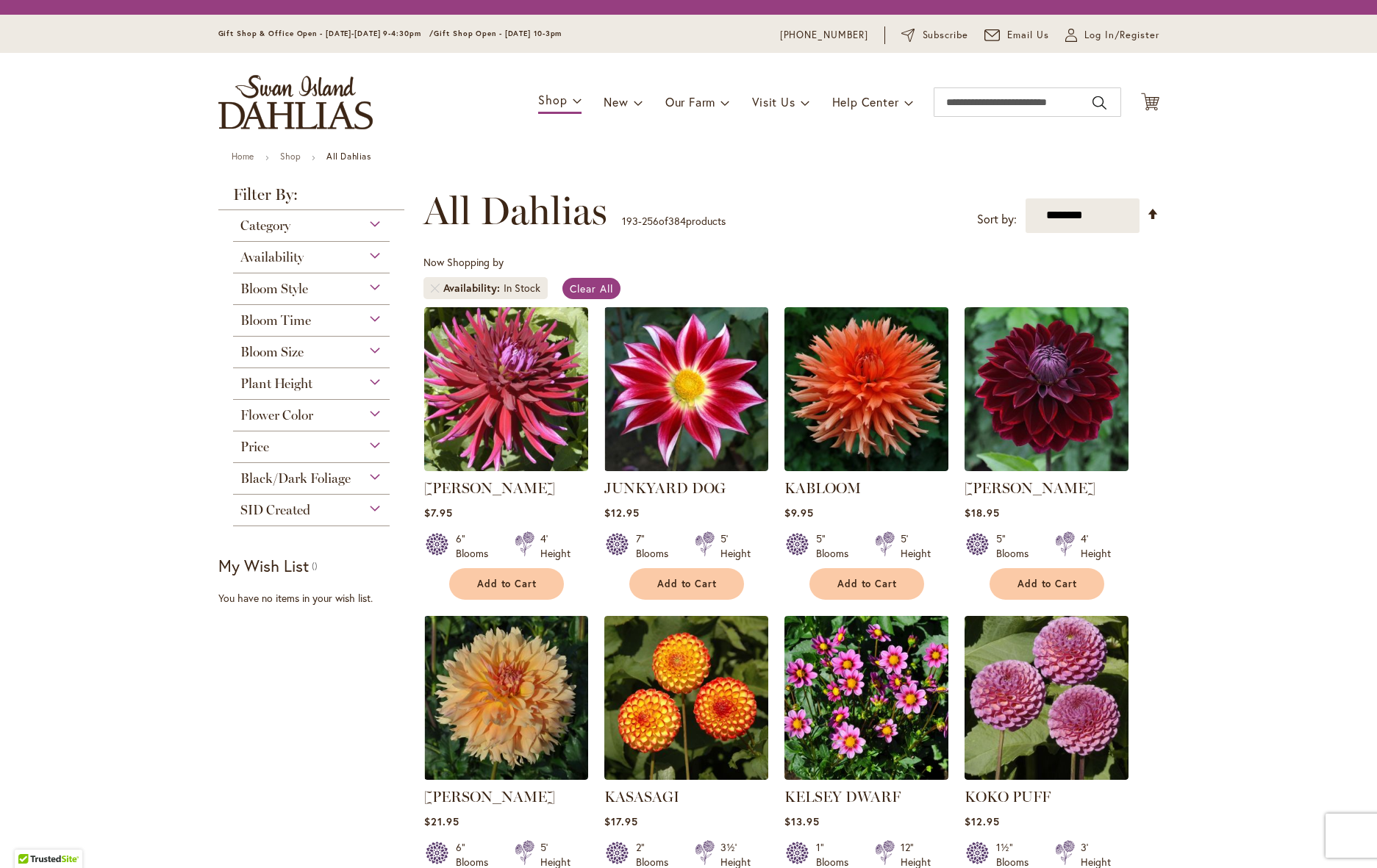
scroll to position [273, 0]
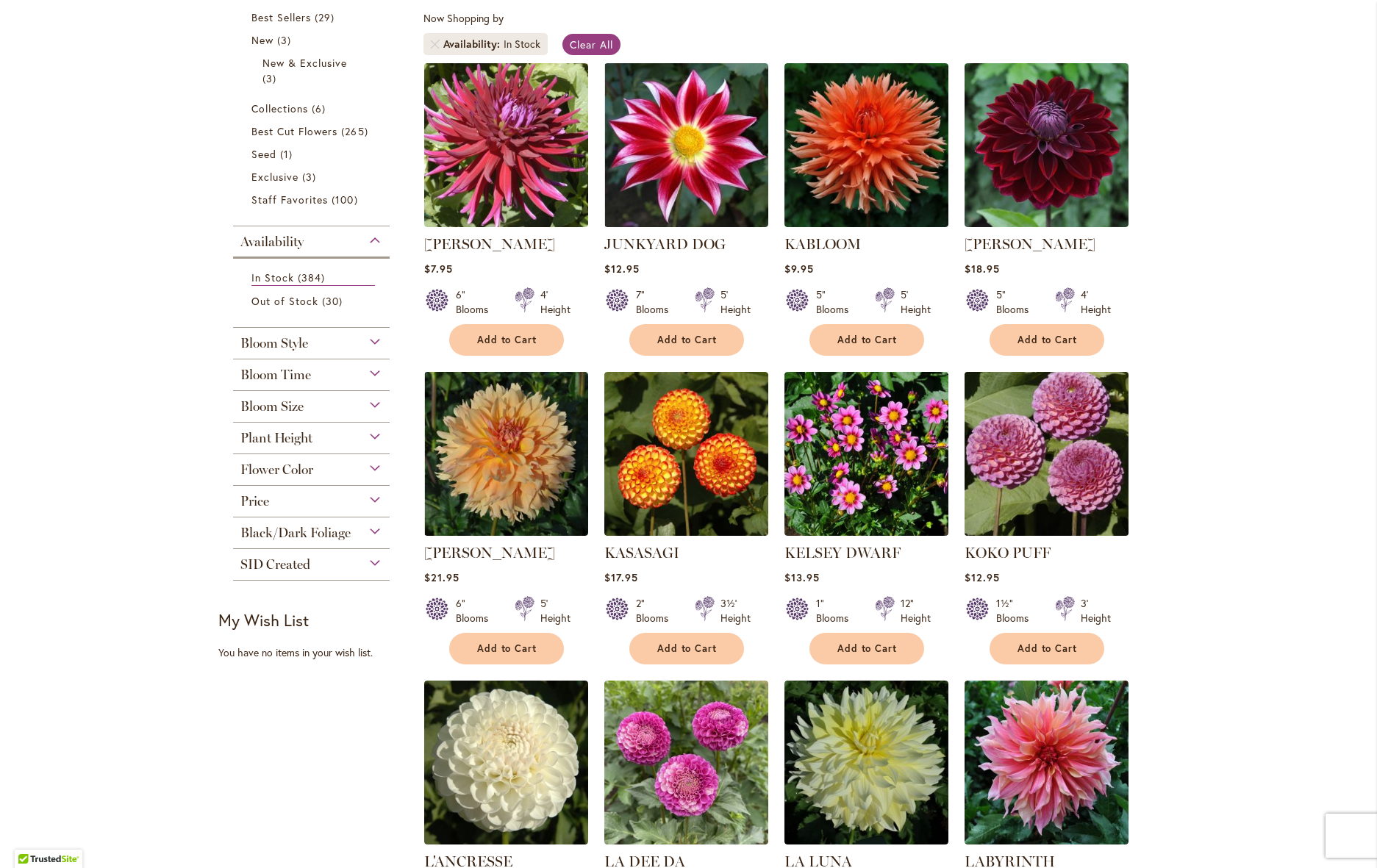
click at [1022, 479] on img at bounding box center [1046, 454] width 172 height 172
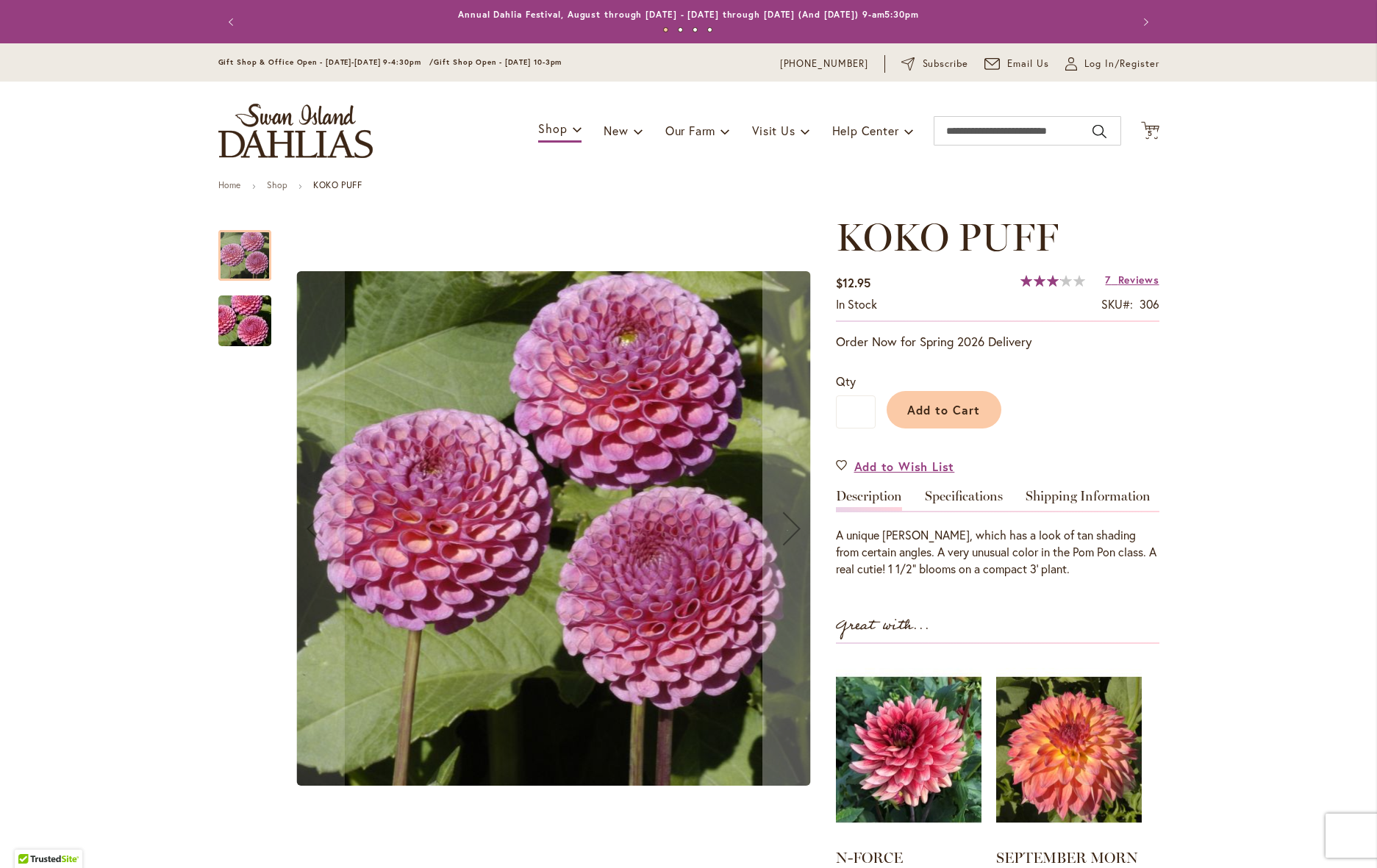
click at [229, 314] on img "KOKO PUFF" at bounding box center [245, 321] width 106 height 70
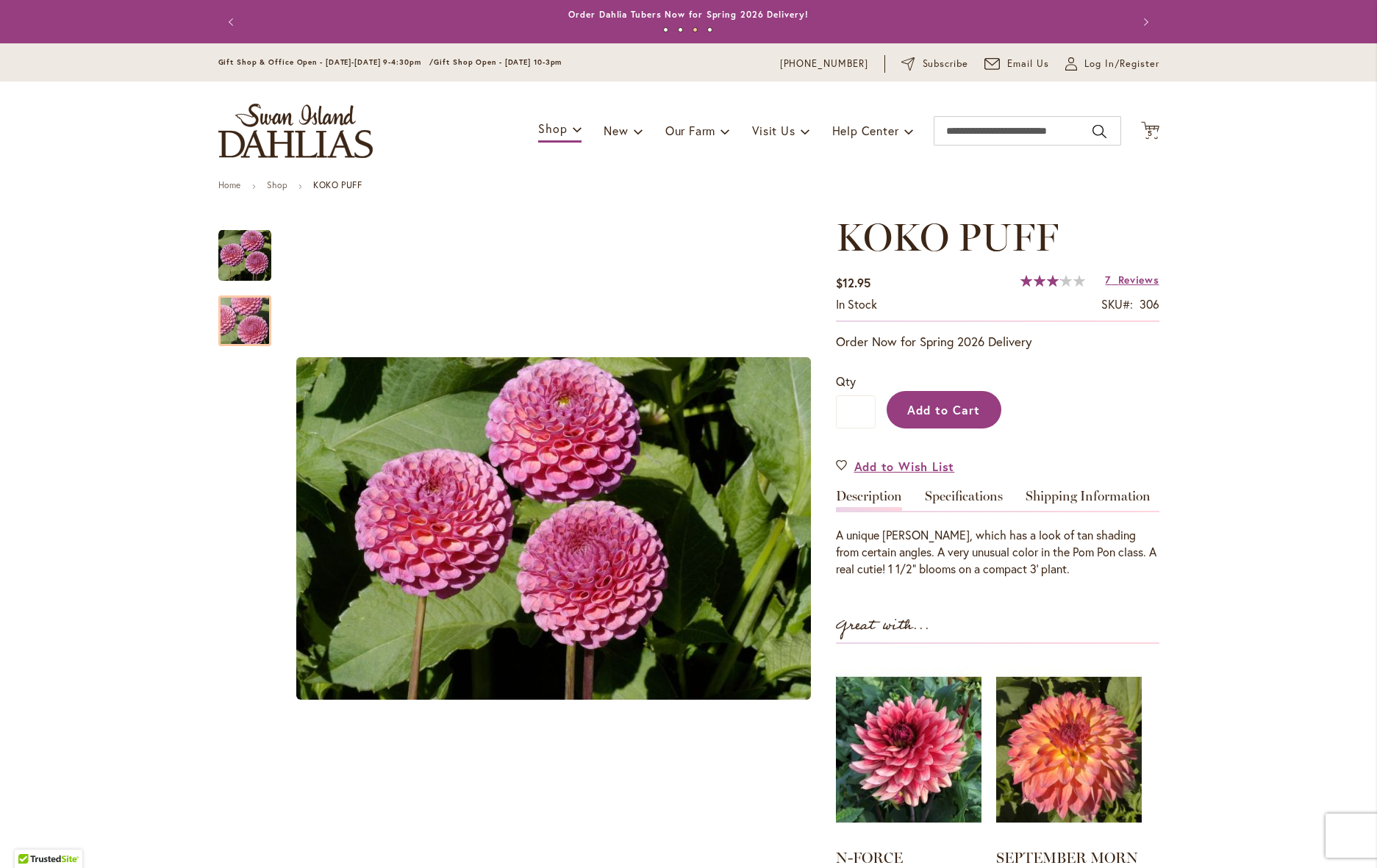
click at [970, 394] on button "Add to Cart" at bounding box center [944, 409] width 114 height 38
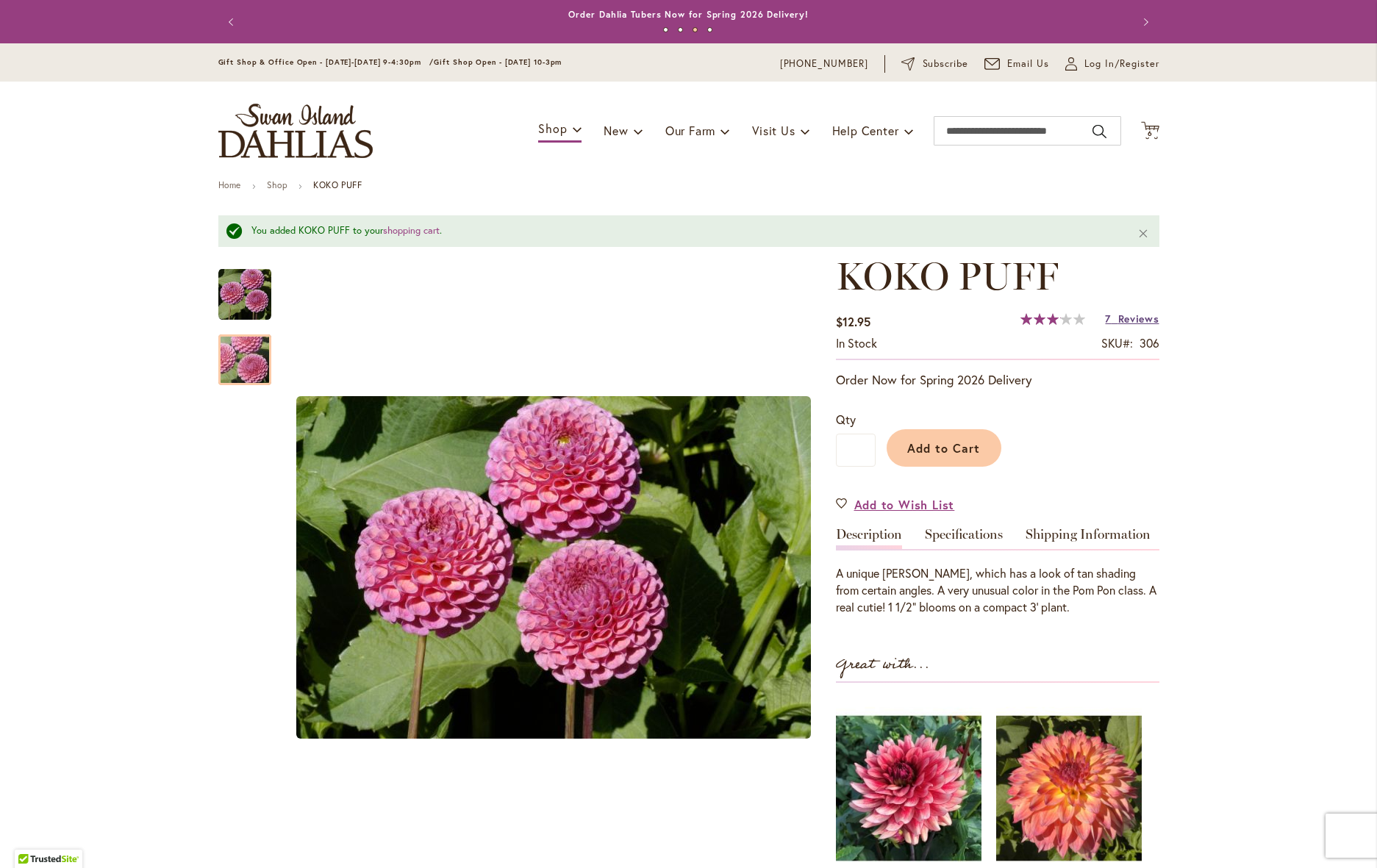
click at [1142, 317] on span "Reviews" at bounding box center [1138, 318] width 41 height 14
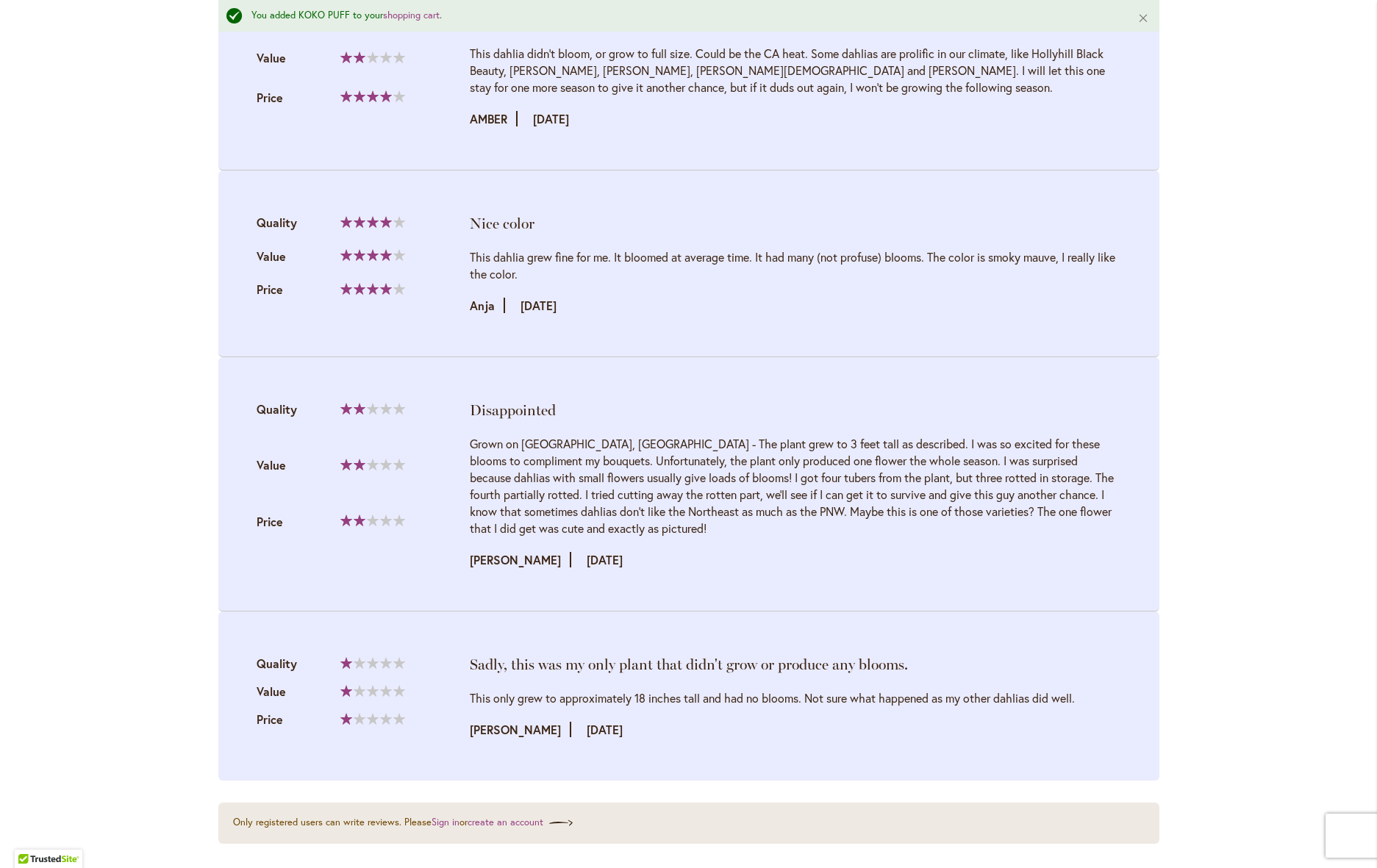
scroll to position [2242, 0]
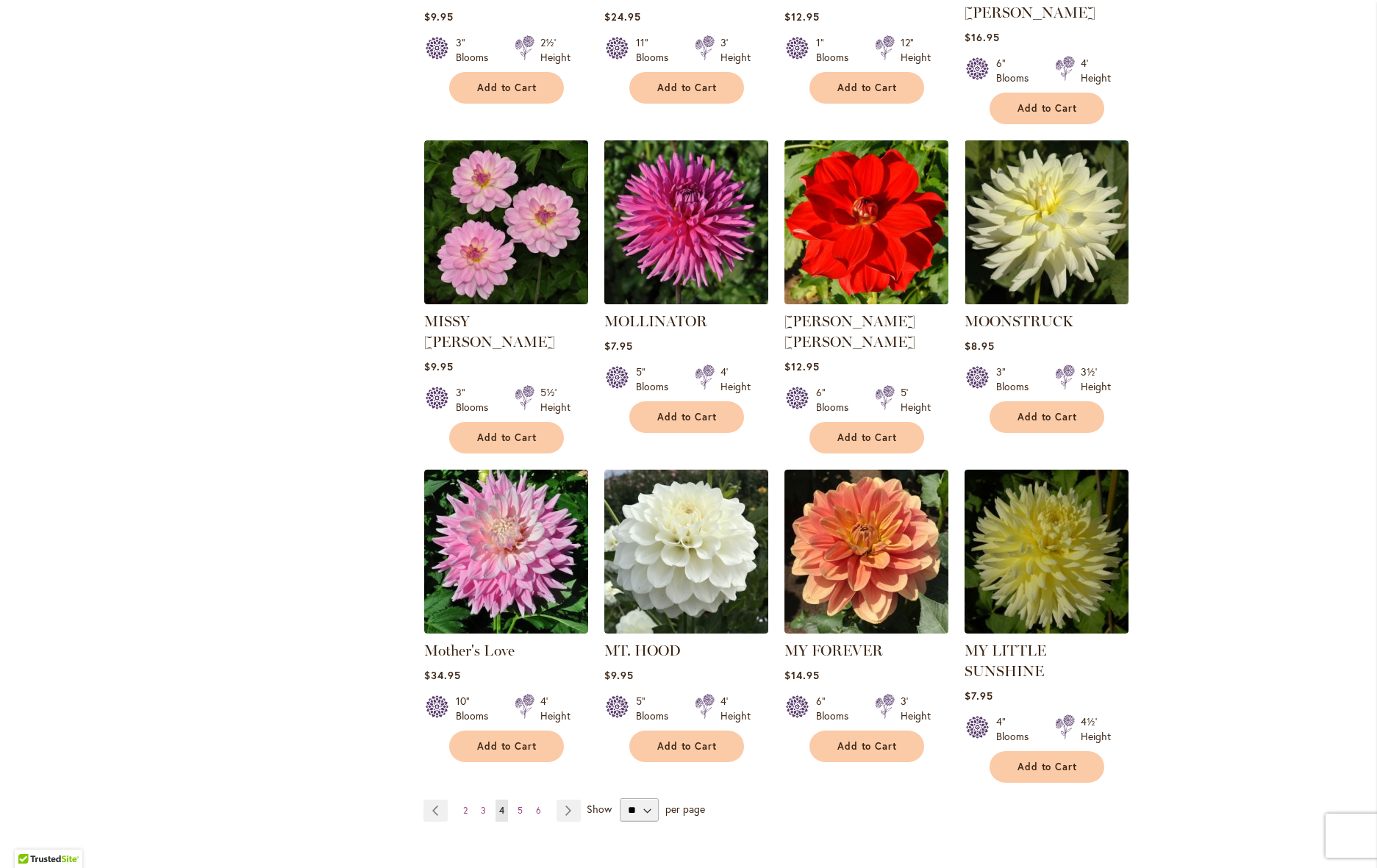
scroll to position [4642, 0]
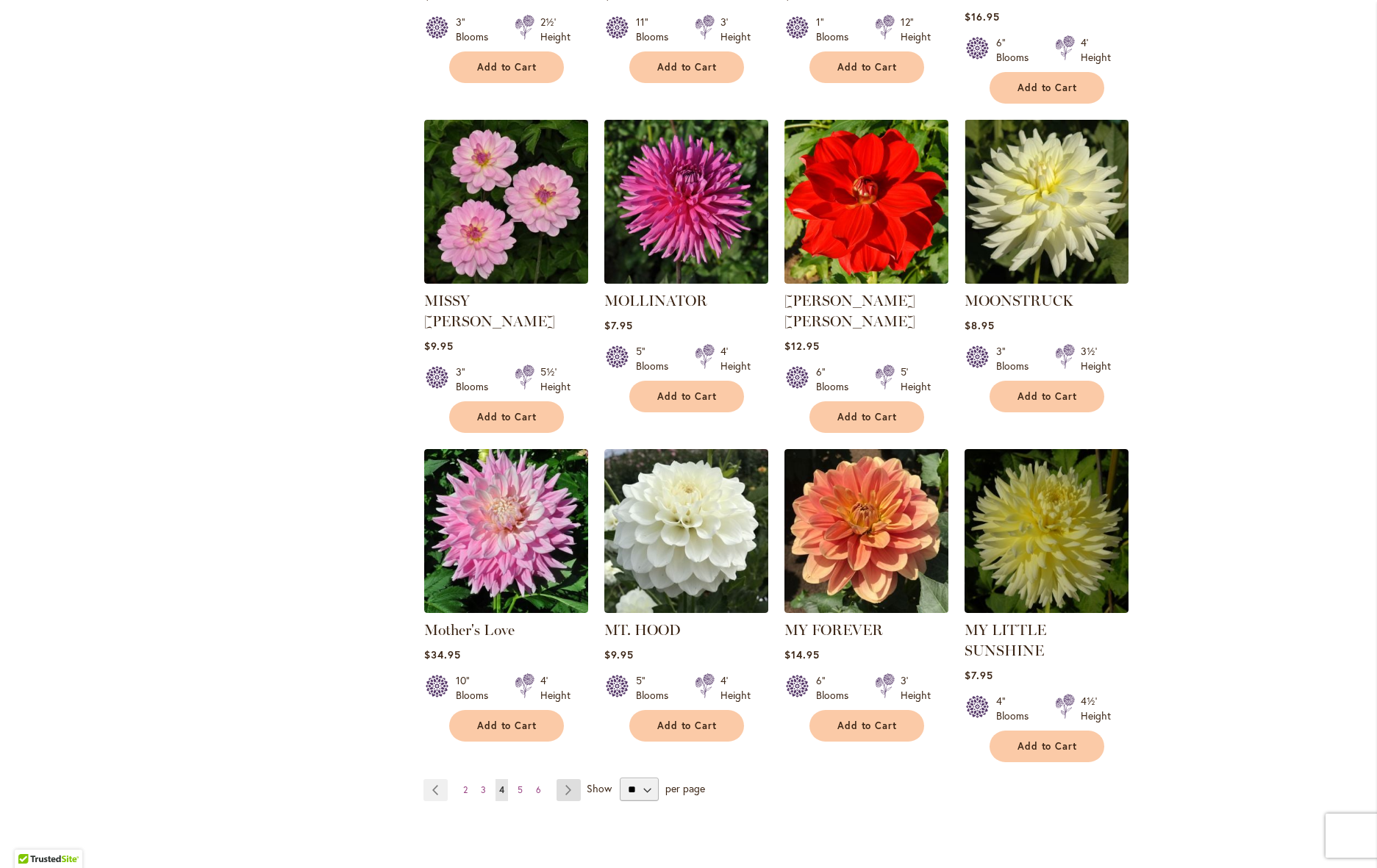
click at [567, 779] on link "Page Next" at bounding box center [569, 790] width 25 height 22
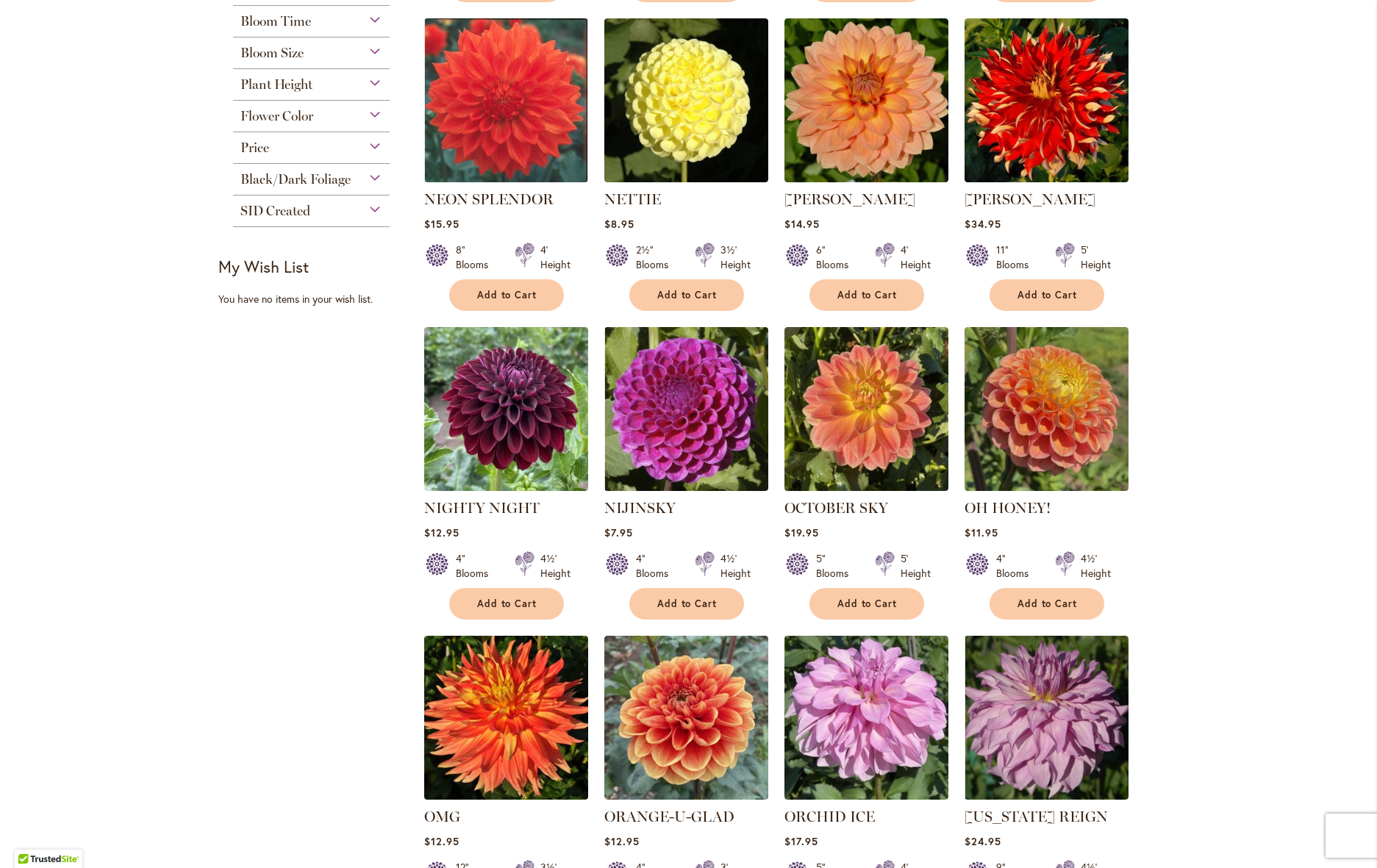
scroll to position [632, 0]
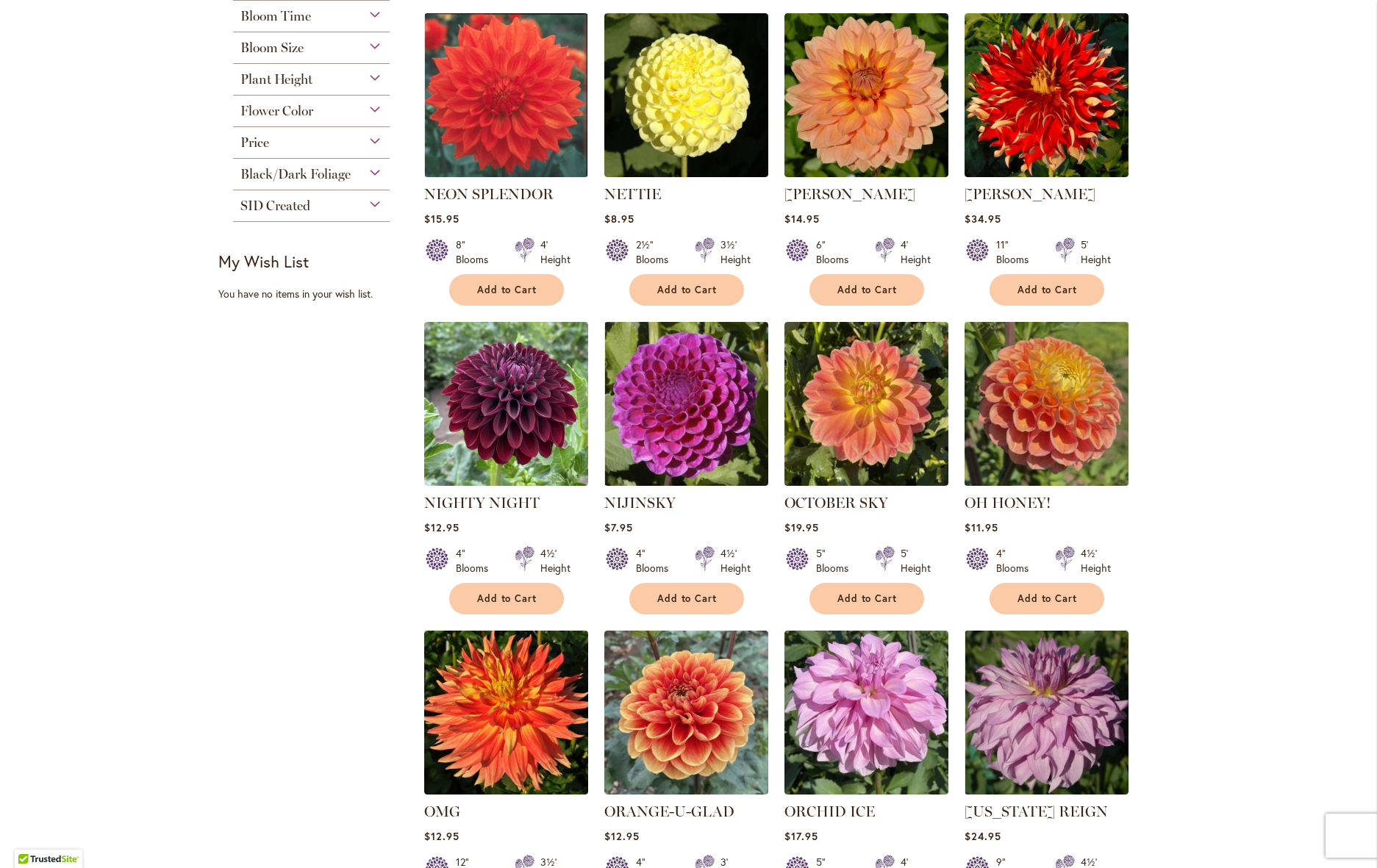
click at [1058, 400] on img at bounding box center [1046, 404] width 172 height 172
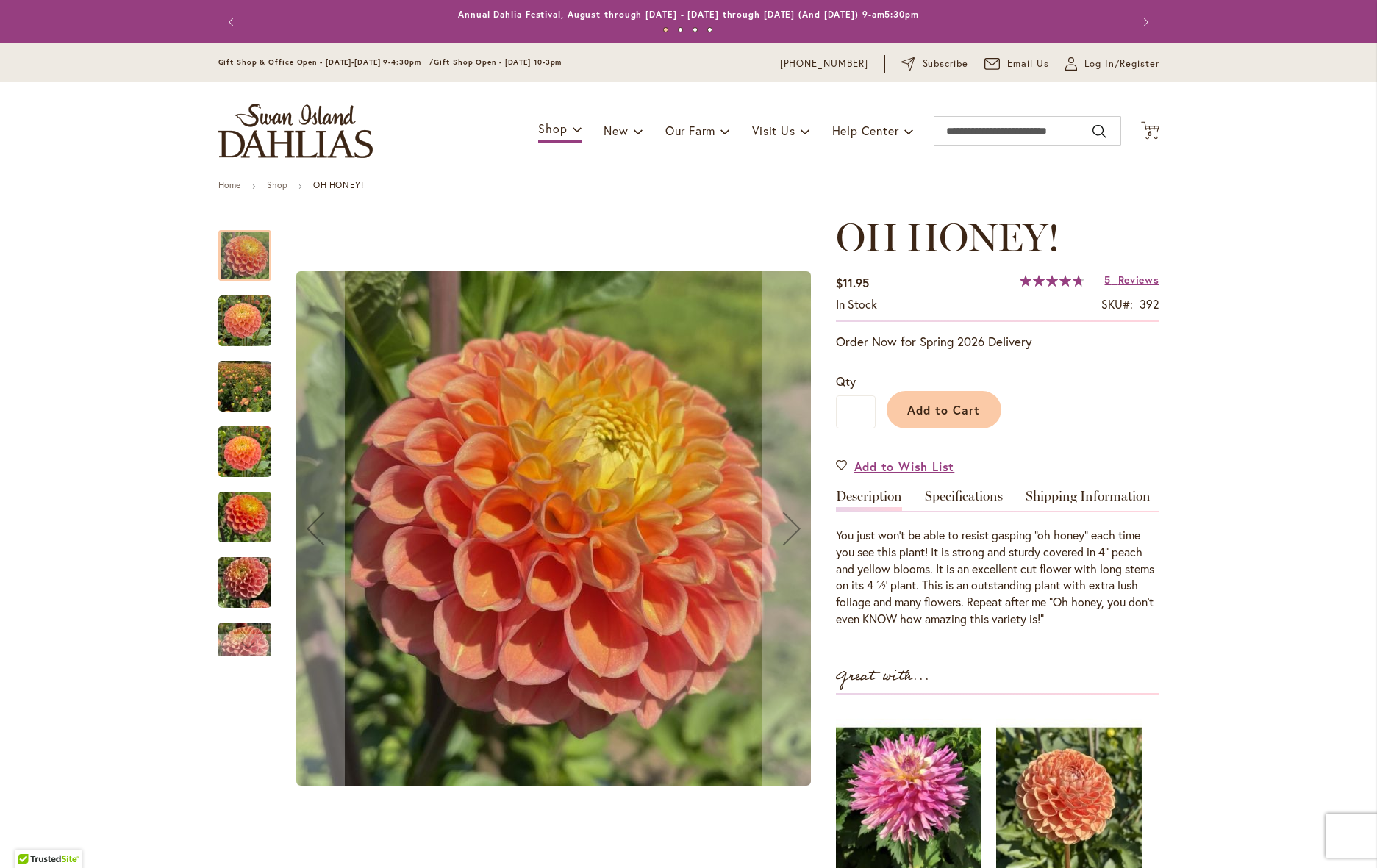
click at [255, 328] on img "Oh Honey!" at bounding box center [244, 321] width 53 height 53
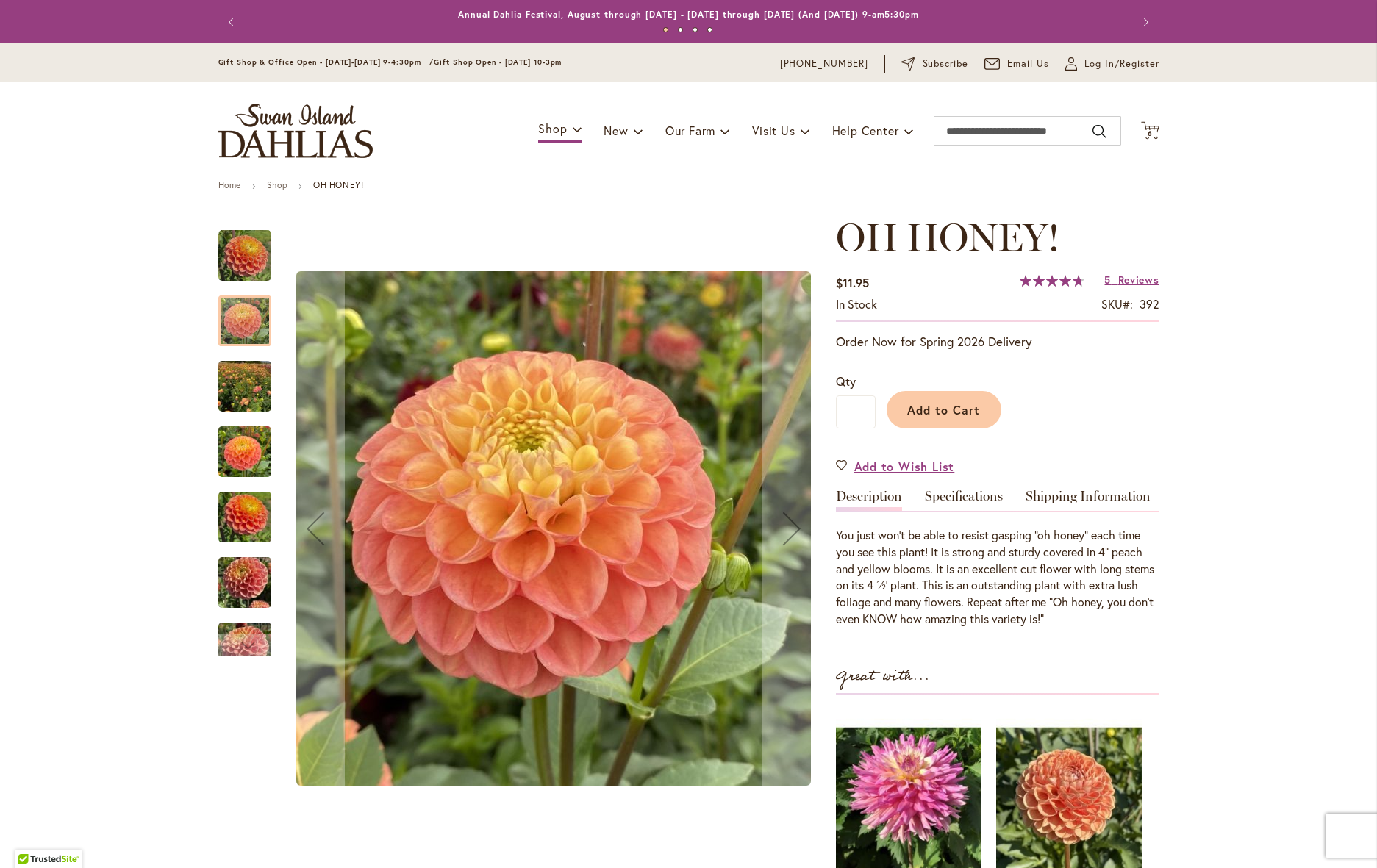
drag, startPoint x: 254, startPoint y: 402, endPoint x: 253, endPoint y: 427, distance: 25.0
click at [253, 402] on img "Oh Honey!" at bounding box center [244, 387] width 53 height 70
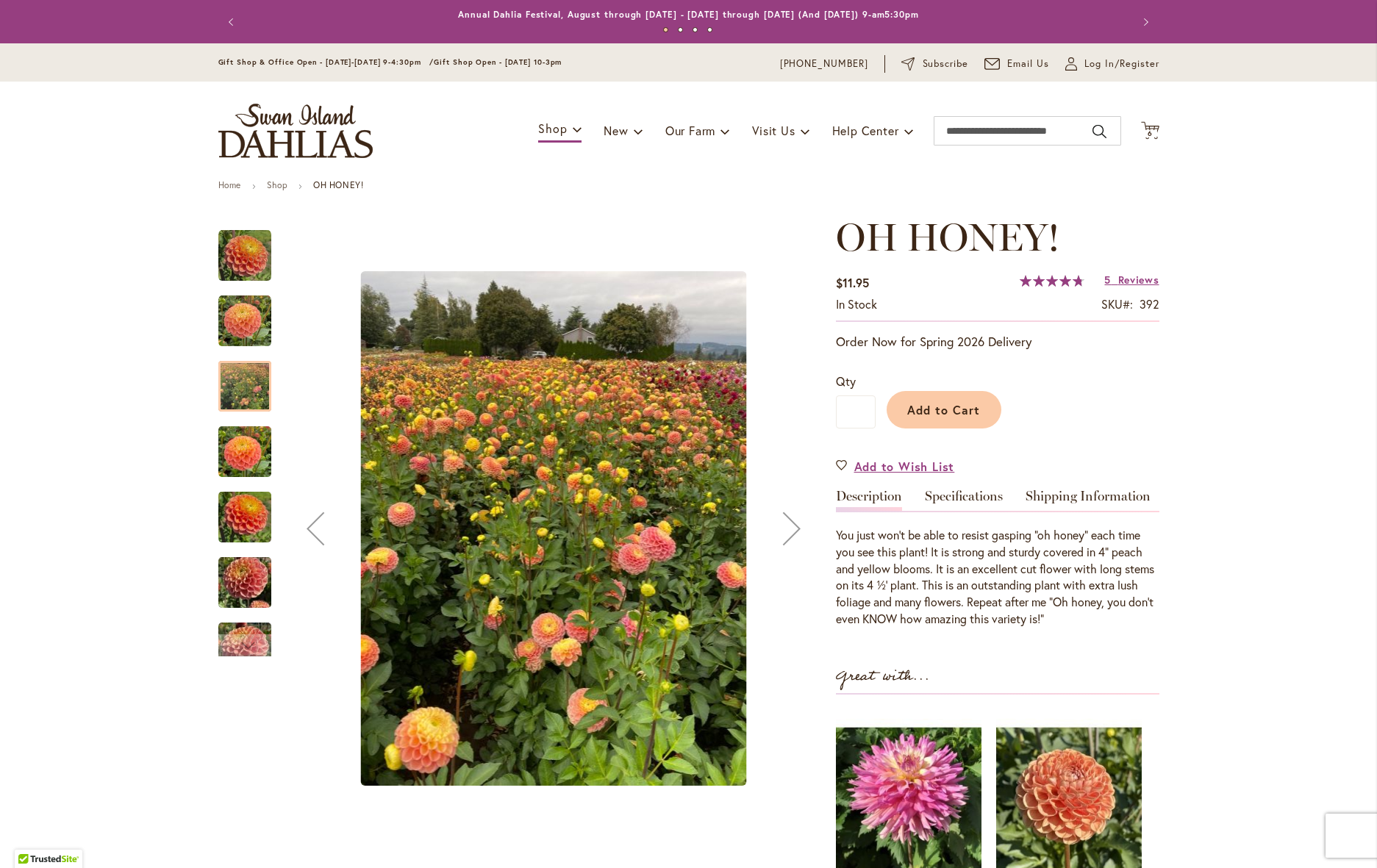
click at [253, 464] on img "Oh Honey!" at bounding box center [244, 452] width 53 height 70
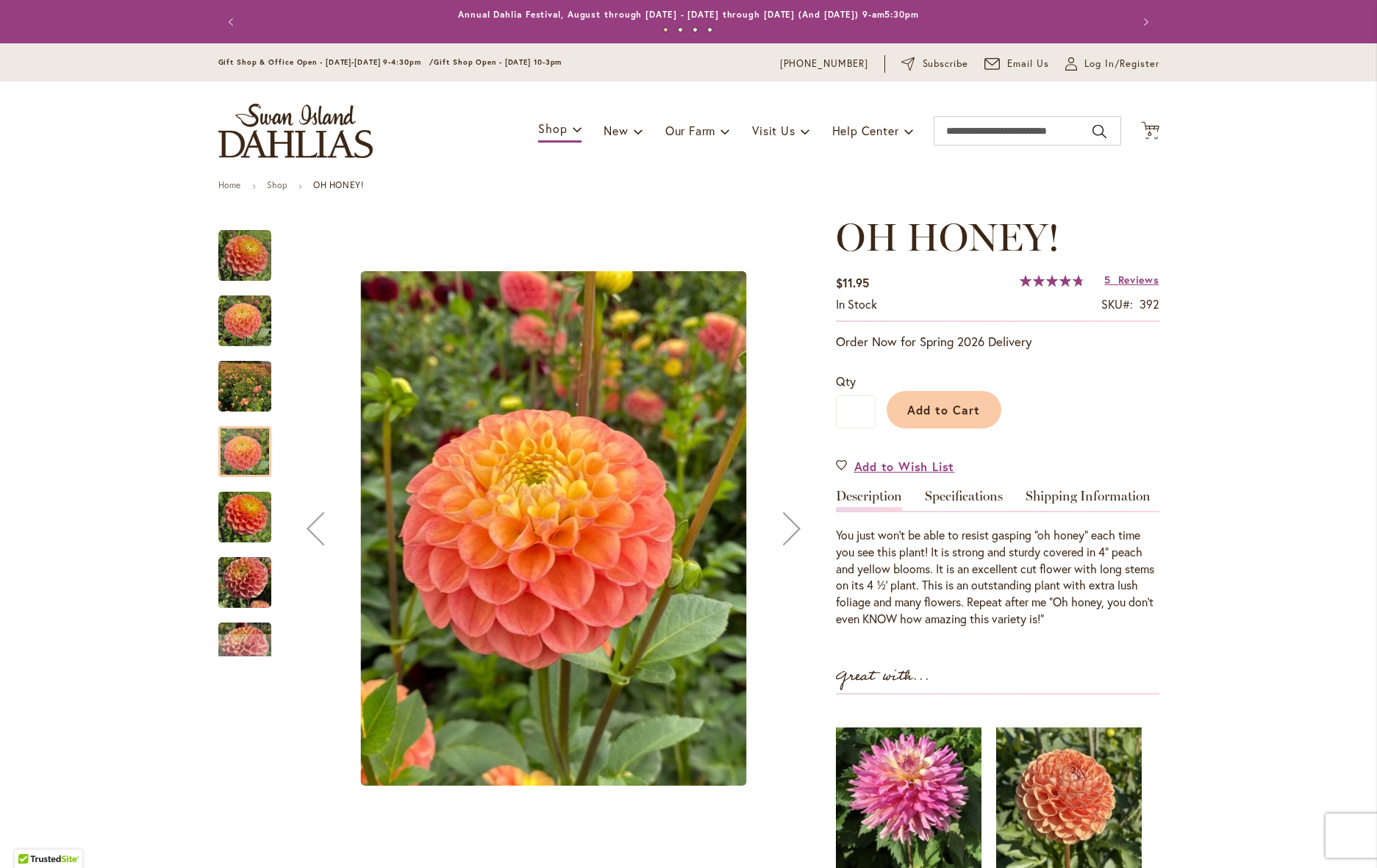
click at [248, 494] on img "Oh Honey!" at bounding box center [244, 517] width 53 height 70
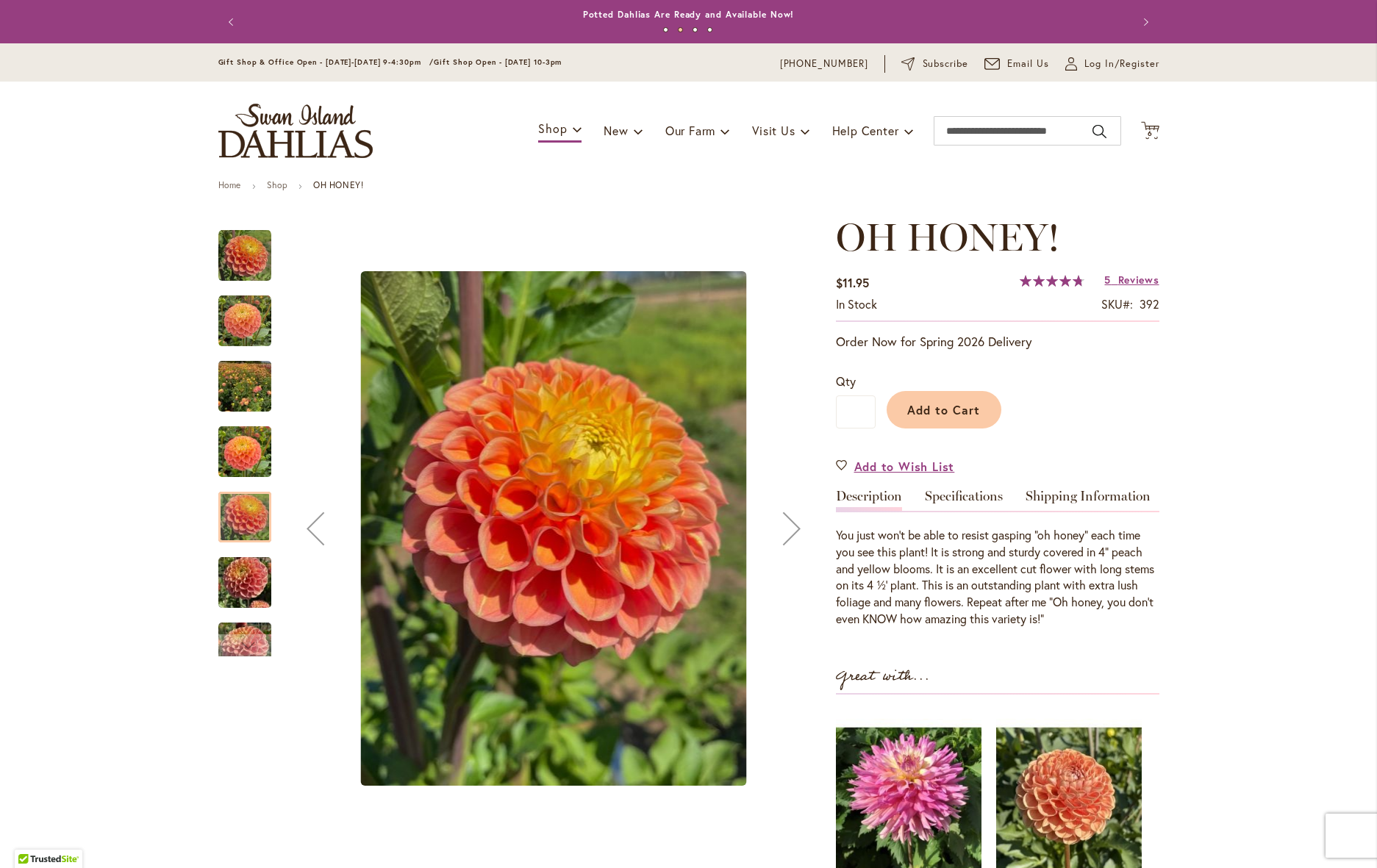
click at [238, 574] on img "Oh Honey!" at bounding box center [244, 583] width 53 height 70
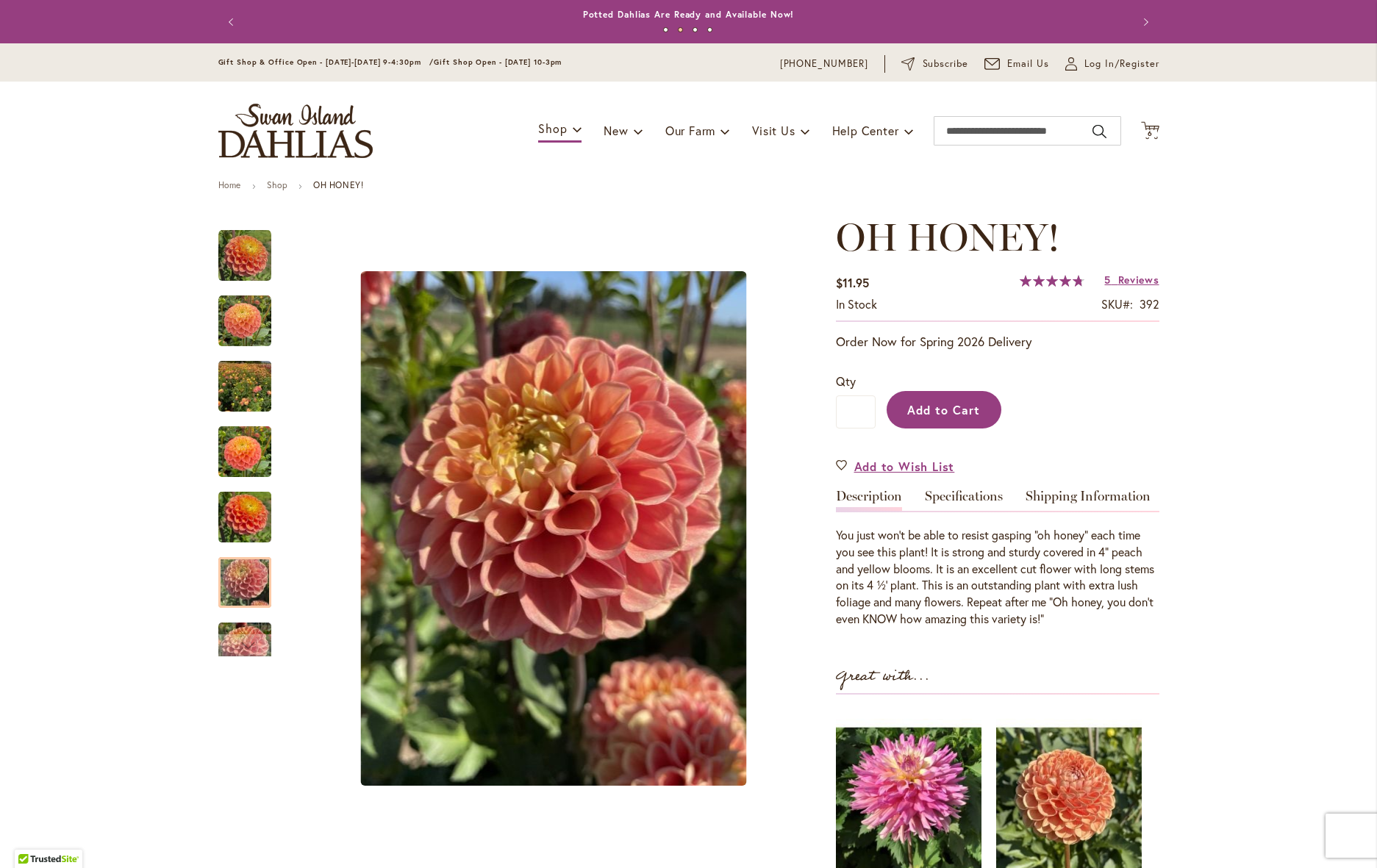
click at [968, 403] on span "Add to Cart" at bounding box center [943, 409] width 73 height 16
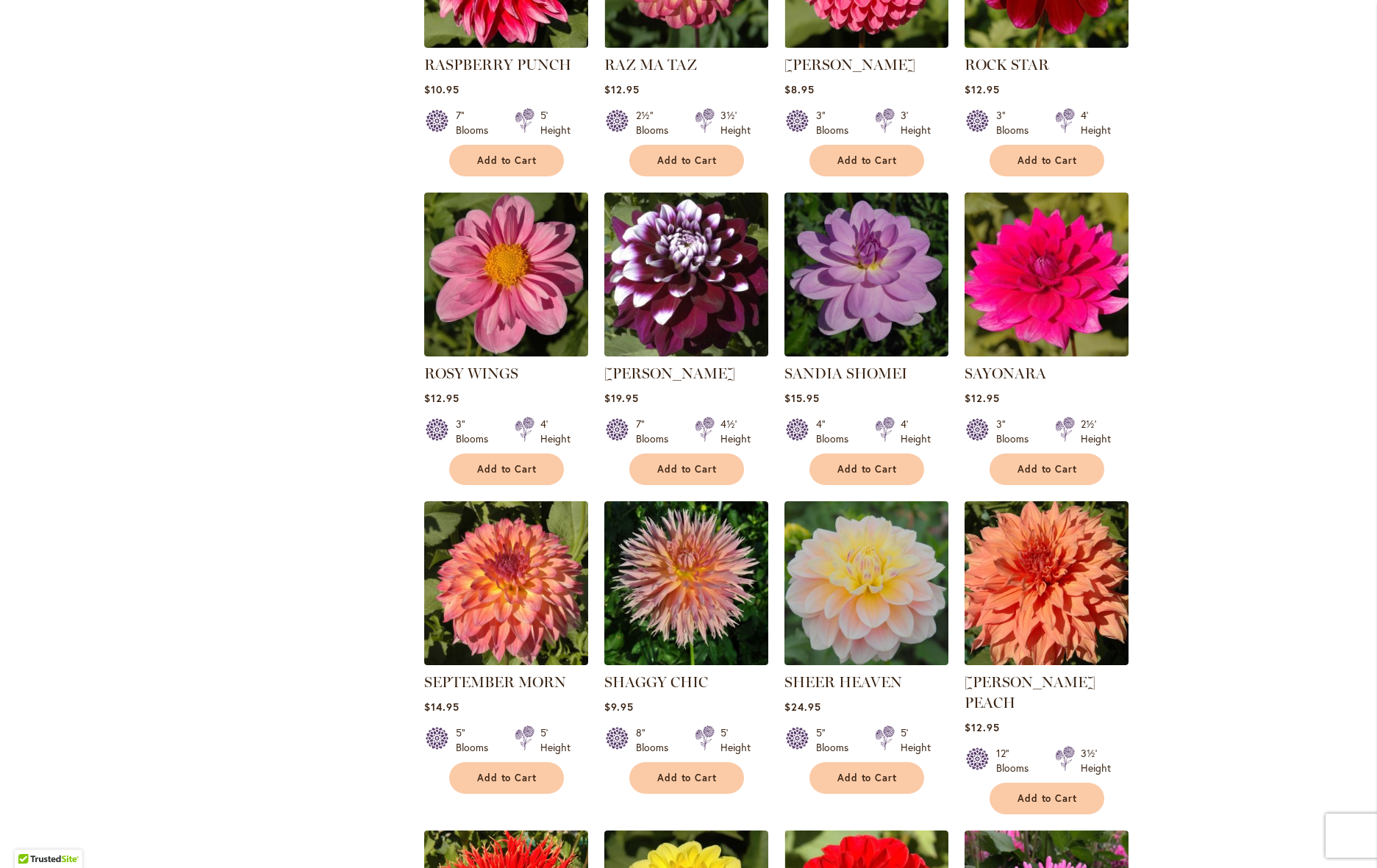
scroll to position [4264, 0]
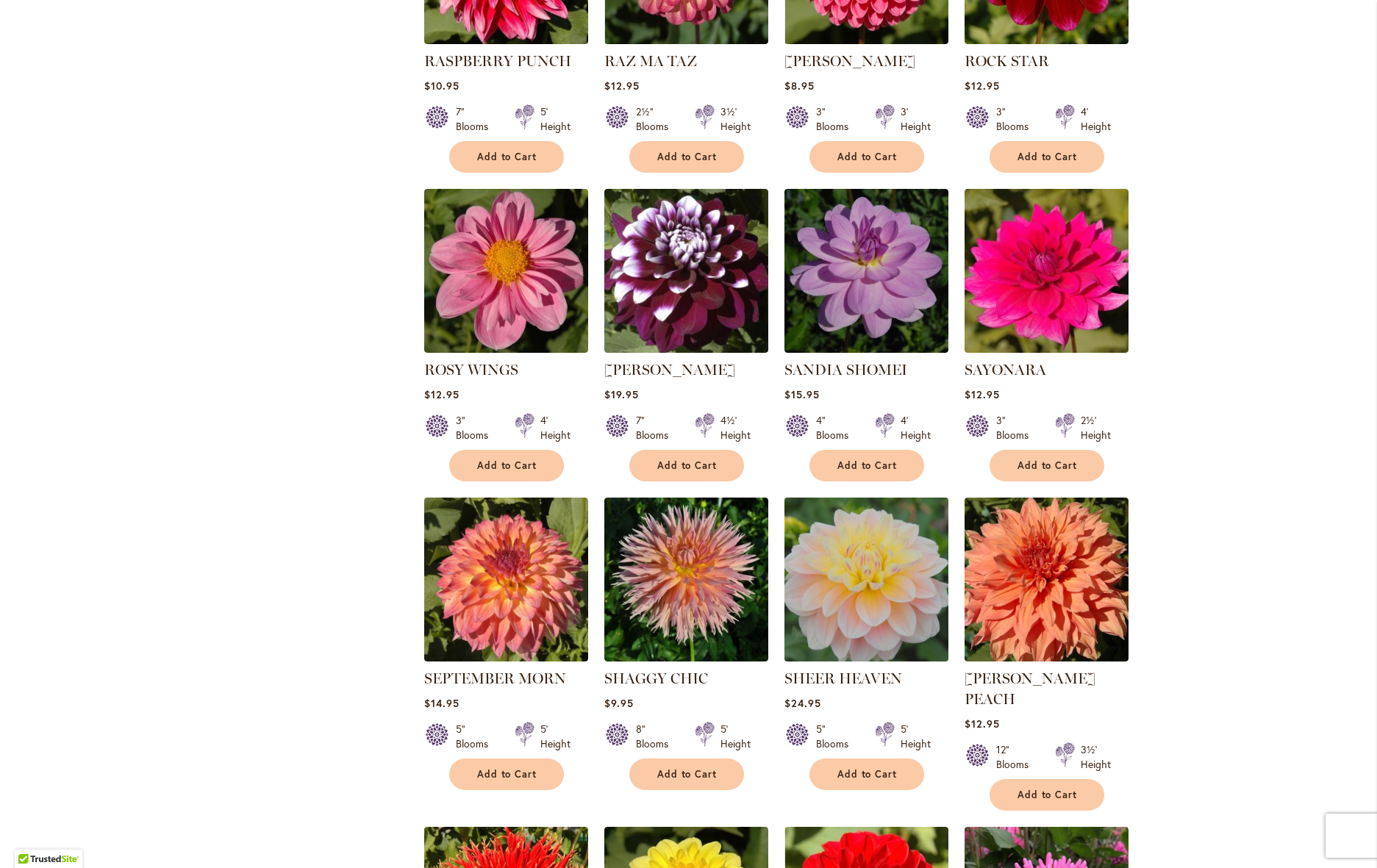
click at [847, 526] on img at bounding box center [865, 579] width 172 height 172
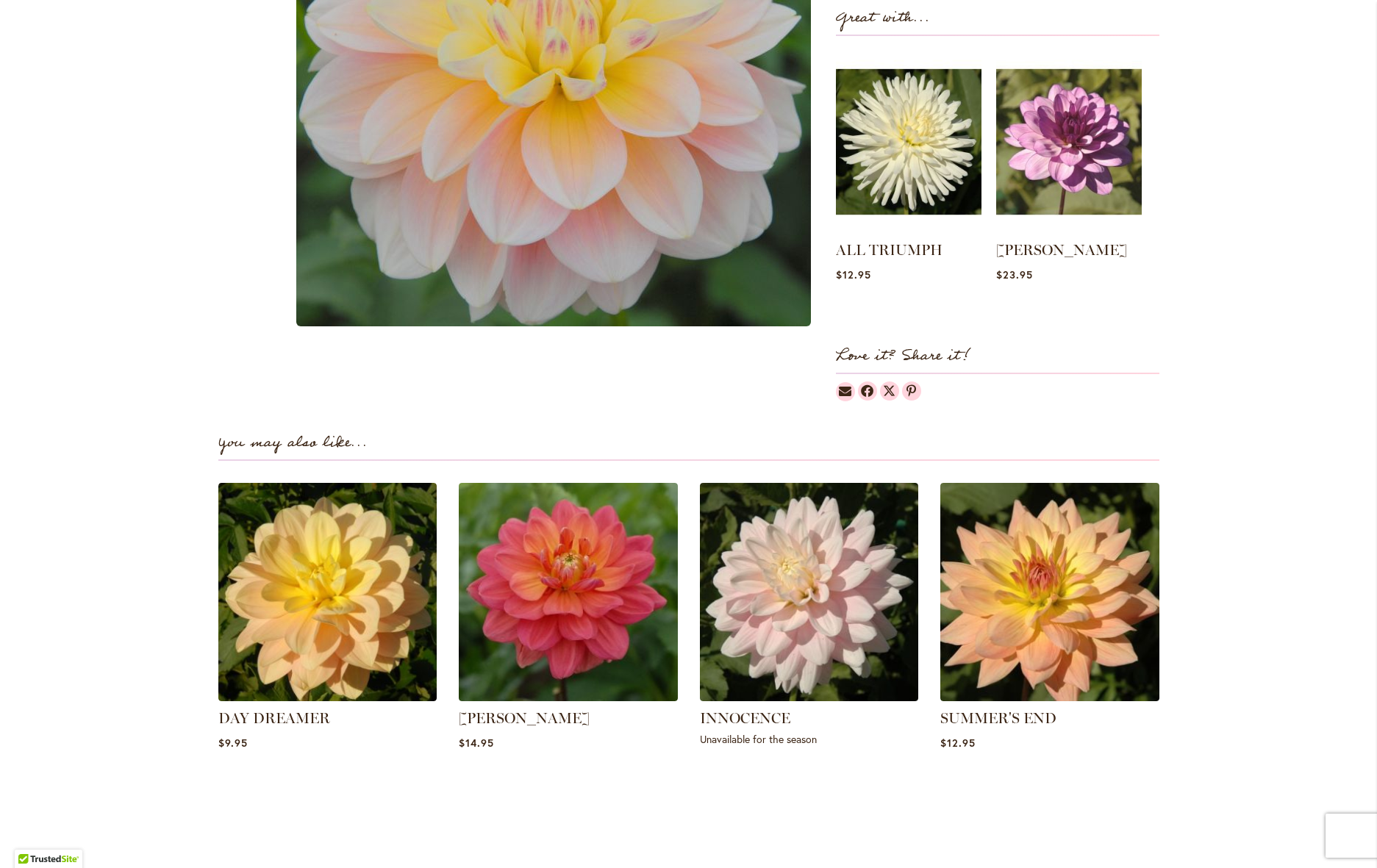
scroll to position [646, 0]
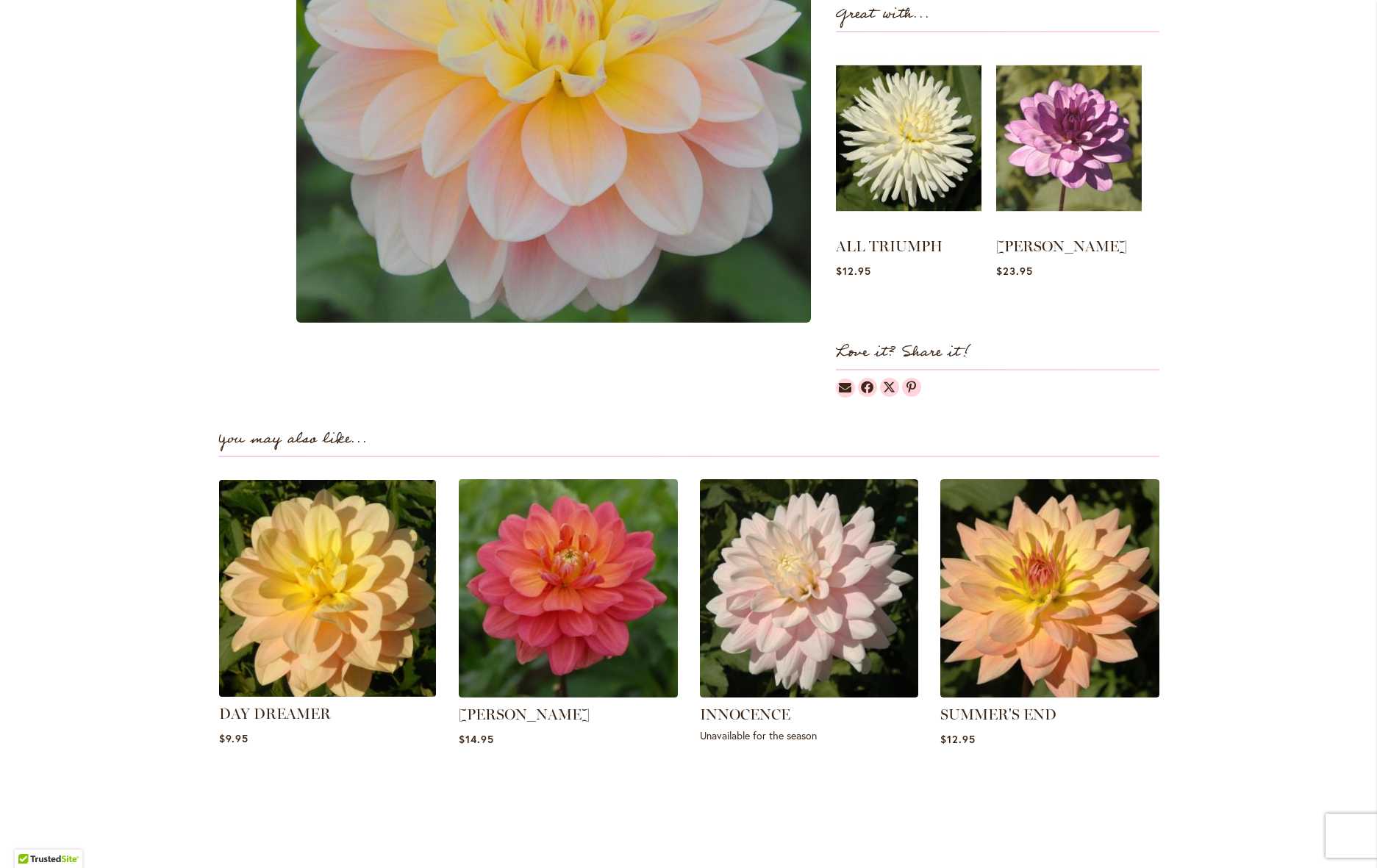
click at [280, 541] on img at bounding box center [327, 588] width 228 height 228
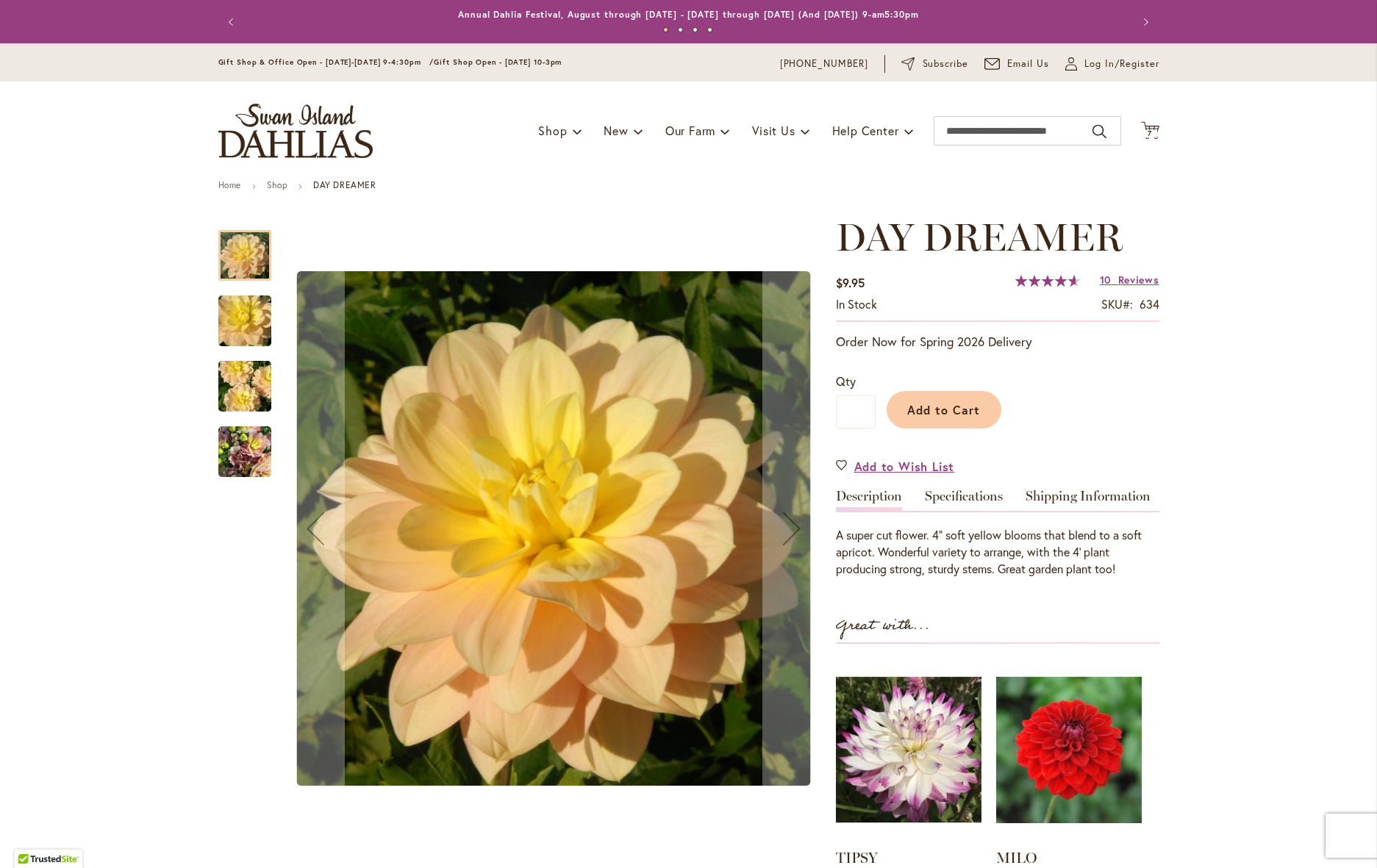
click at [255, 311] on img "DAY DREAMER" at bounding box center [245, 321] width 106 height 70
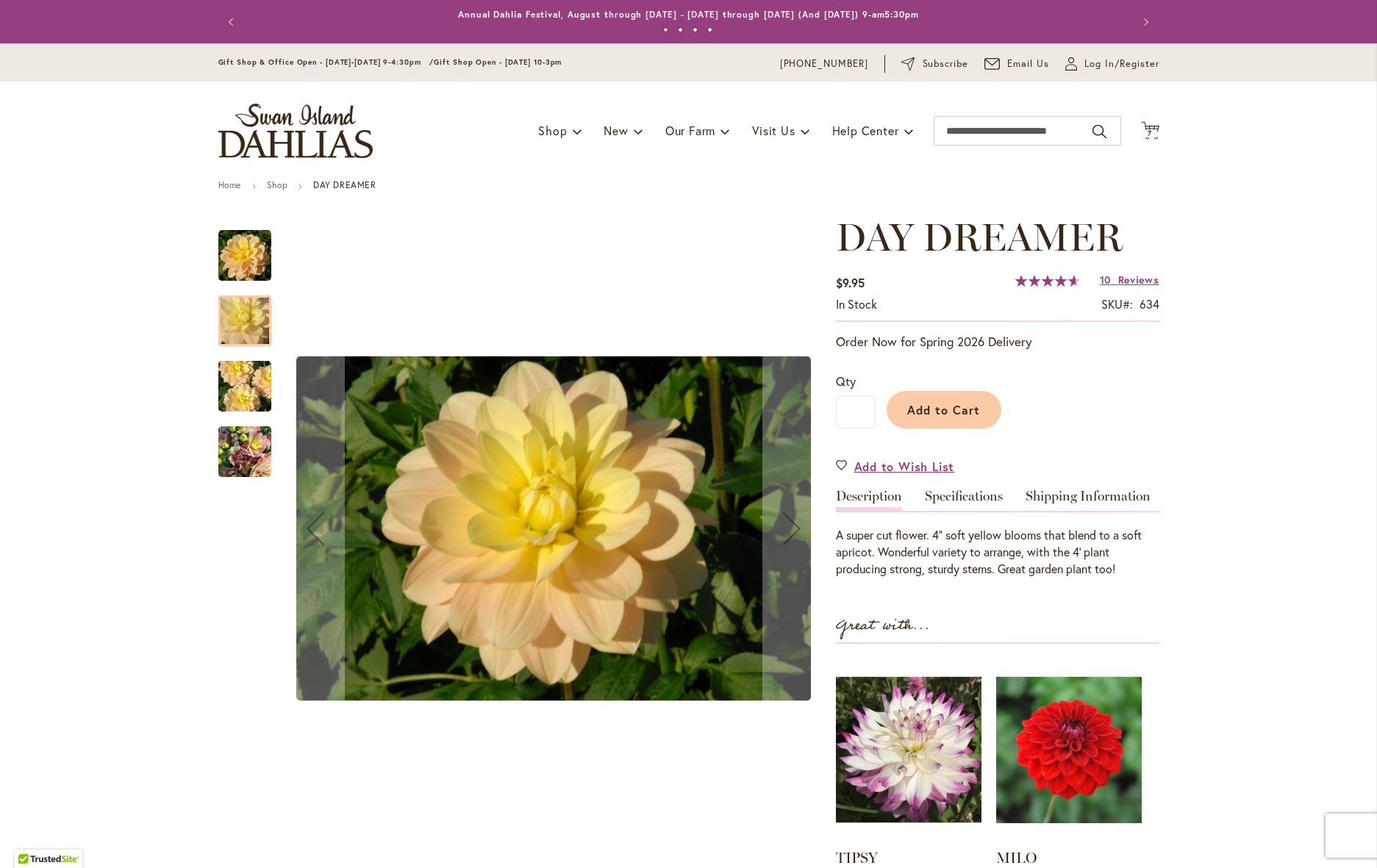
click at [249, 384] on img "DAY DREAMER" at bounding box center [245, 387] width 106 height 70
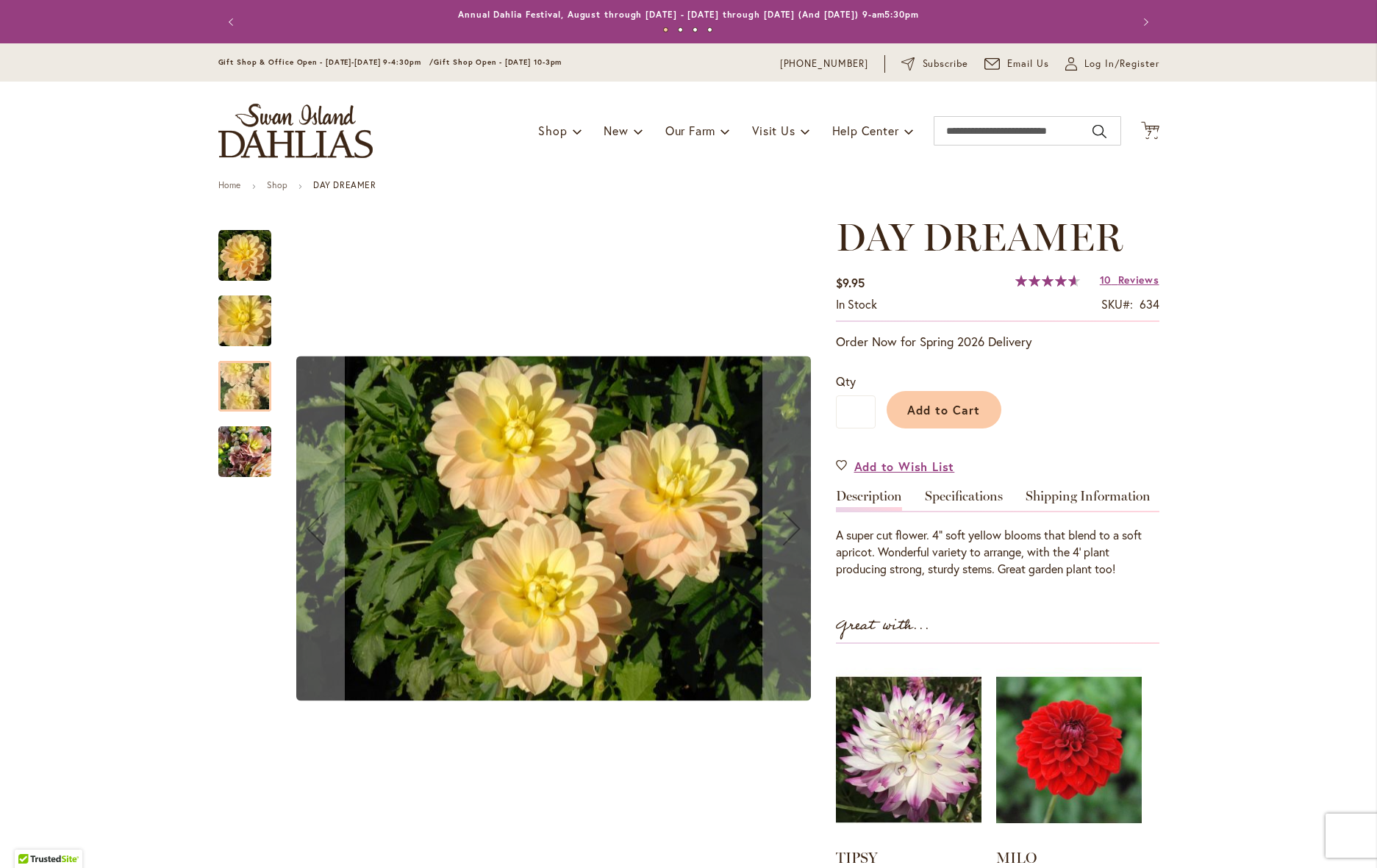
click at [244, 454] on img "DAY DREAMER" at bounding box center [244, 452] width 53 height 70
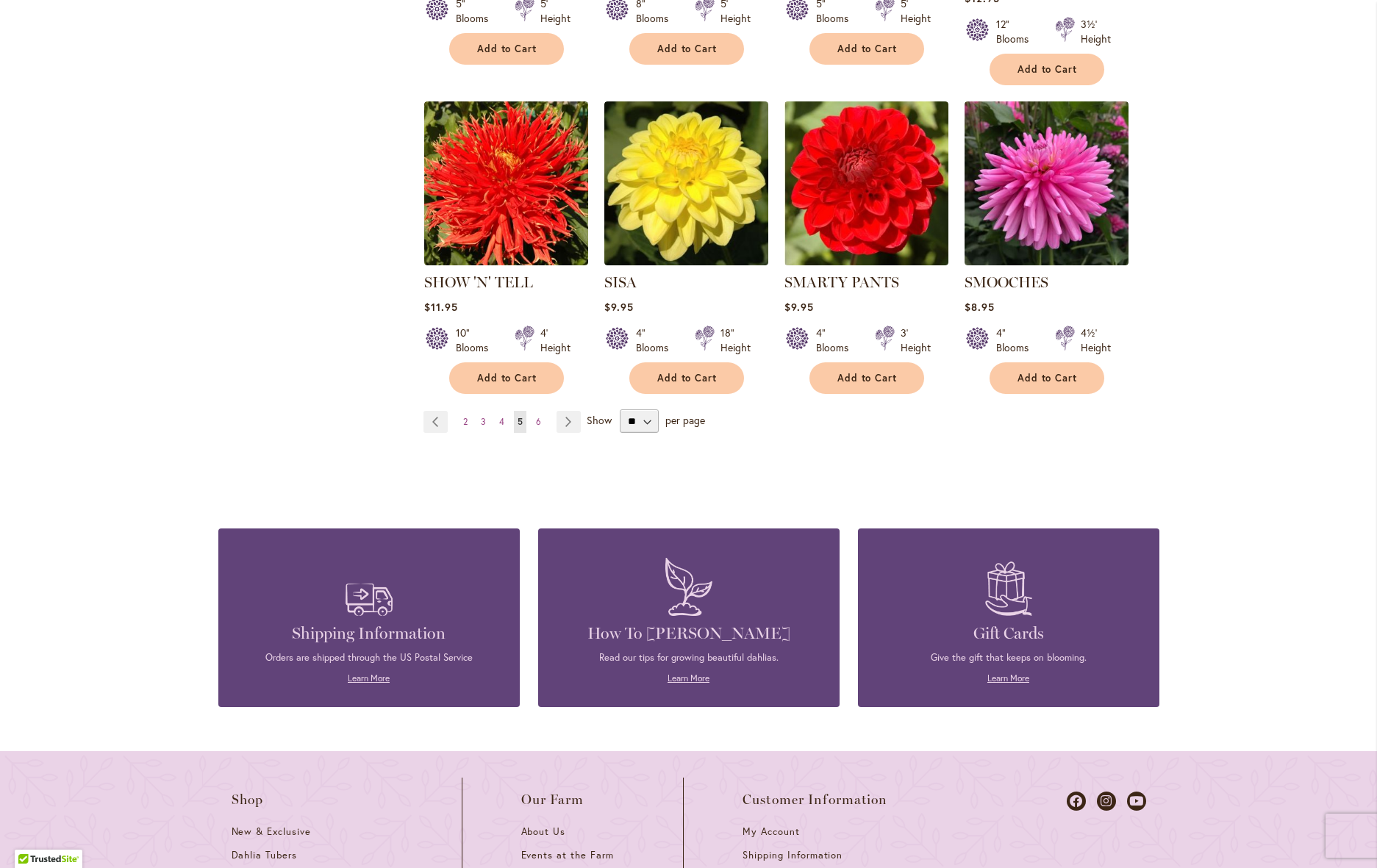
scroll to position [4996, 0]
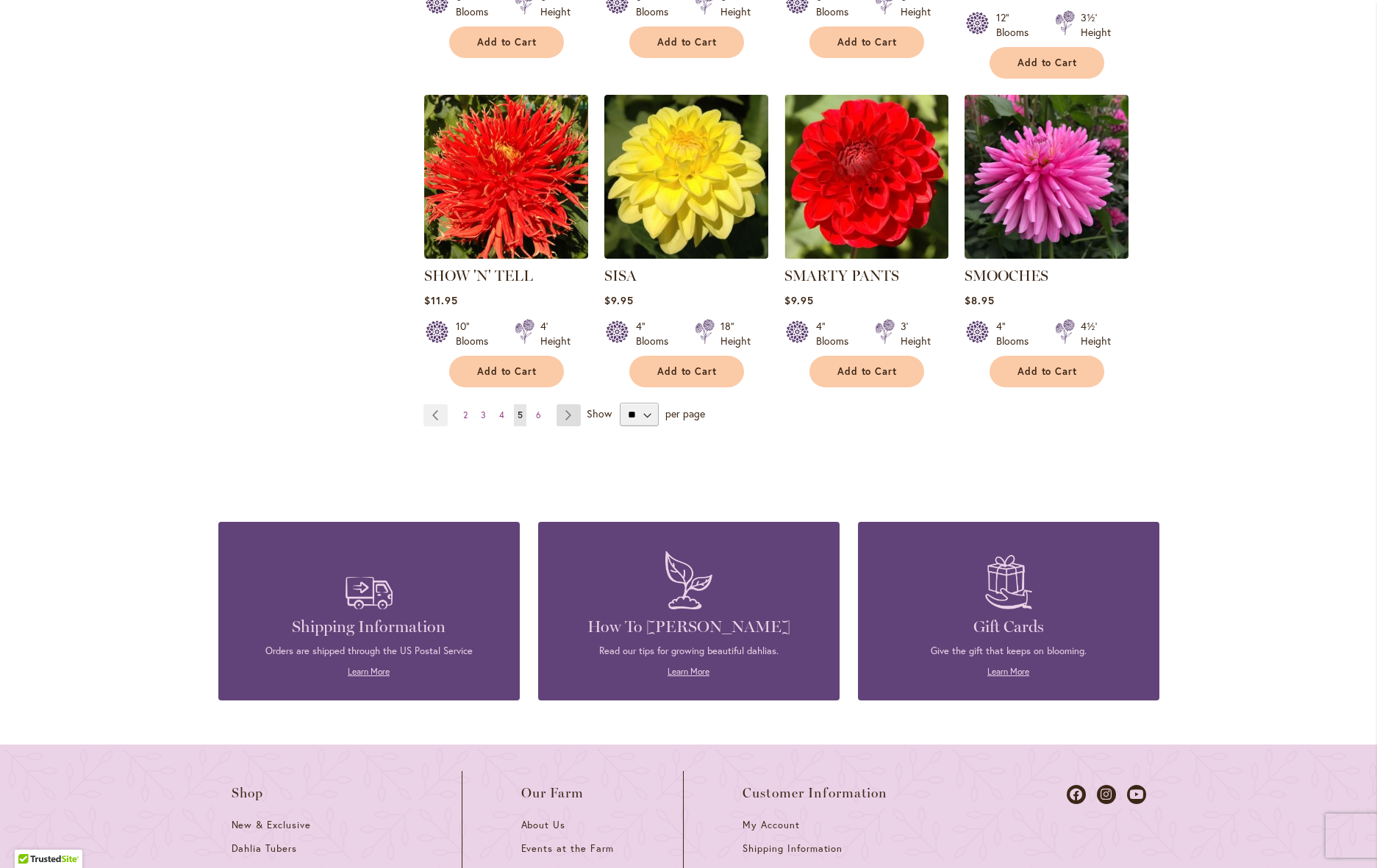
click at [567, 405] on link "Page Next" at bounding box center [569, 415] width 25 height 22
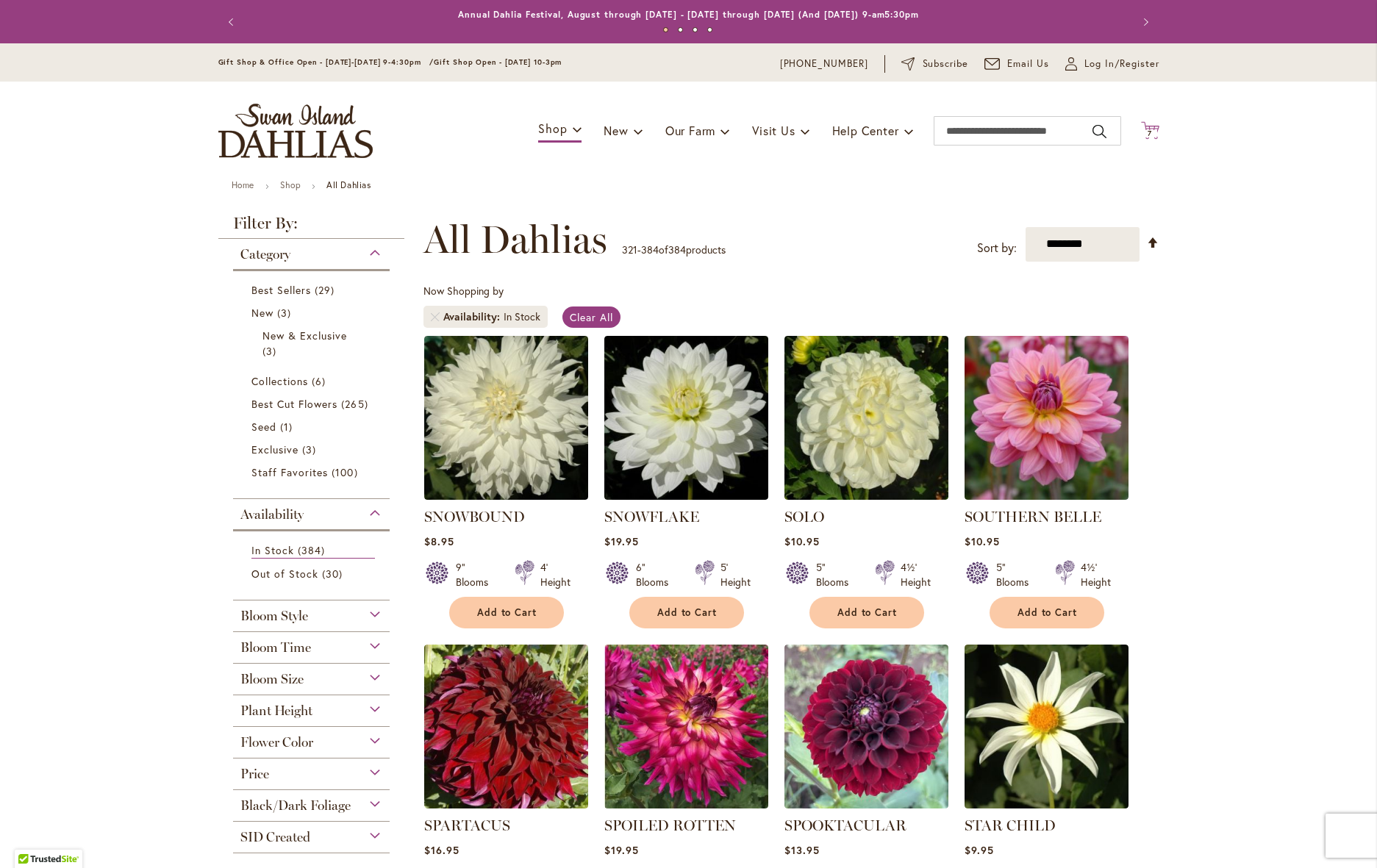
click at [1154, 131] on span "7 7 items" at bounding box center [1150, 133] width 15 height 7
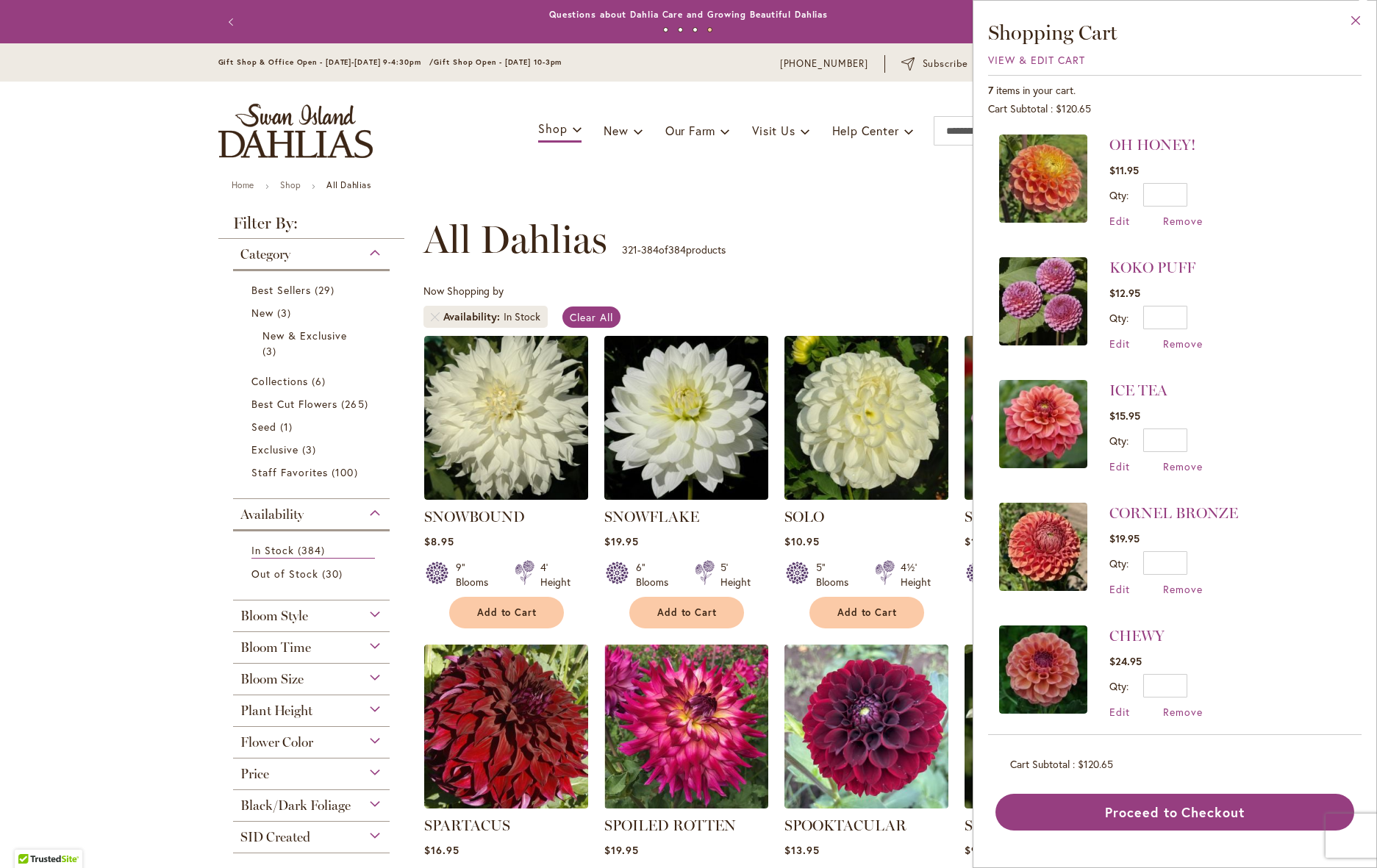
scroll to position [1, 0]
click at [1356, 24] on button "Close" at bounding box center [1355, 24] width 40 height 47
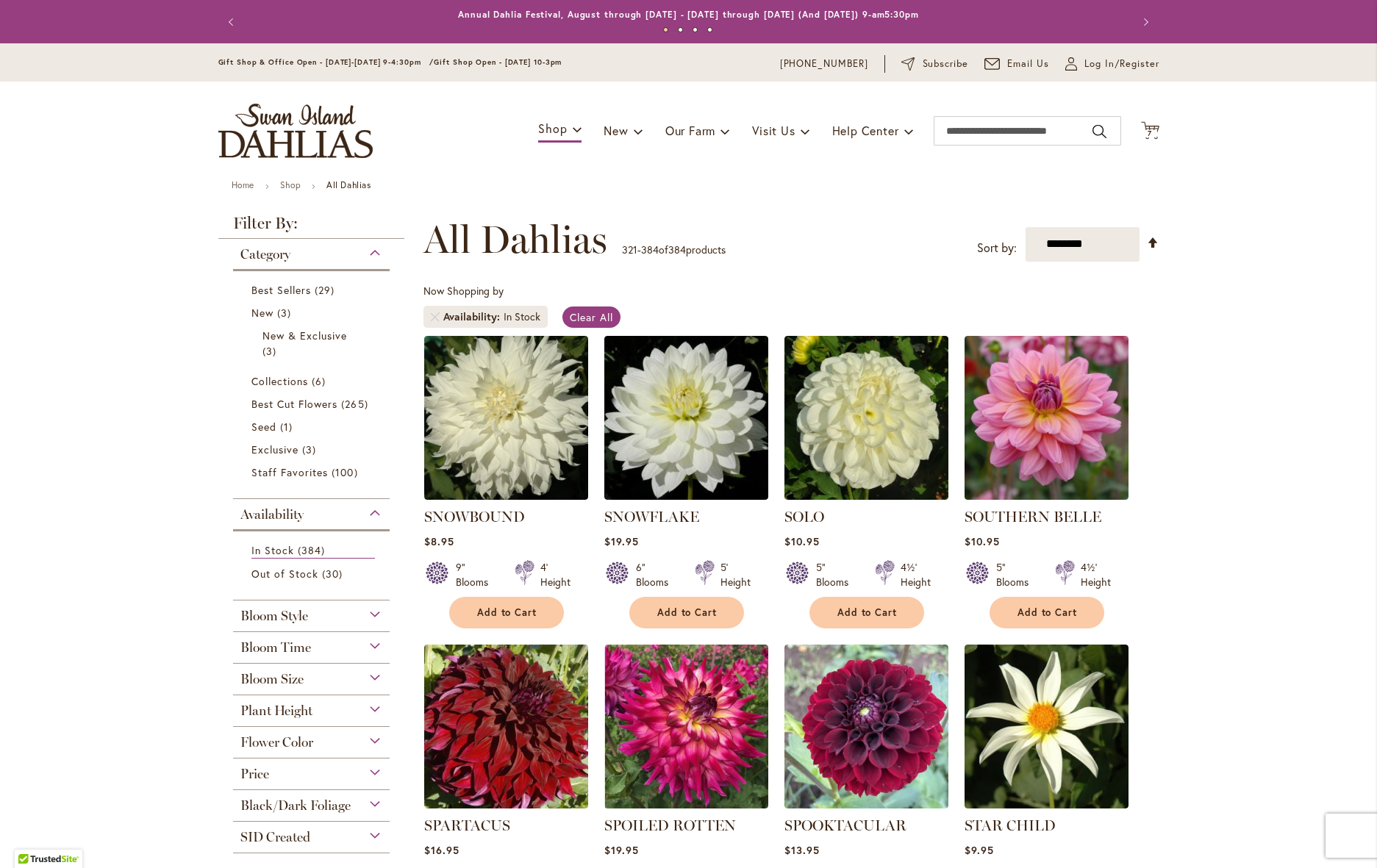
scroll to position [0, 0]
click at [503, 94] on div "Toggle Nav Shop Dahlia Tubers Collections Fresh Cut Dahlias Gardening Supplies …" at bounding box center [688, 131] width 970 height 99
